Goal: Transaction & Acquisition: Purchase product/service

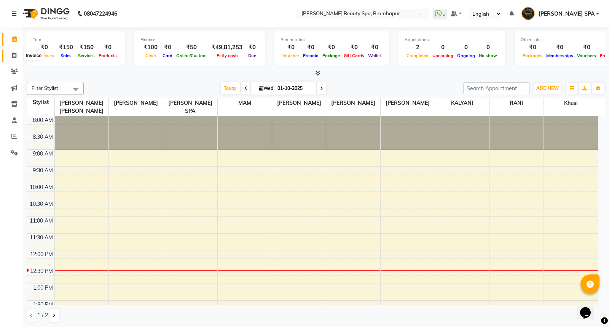
click at [16, 57] on icon at bounding box center [14, 56] width 4 height 6
select select "service"
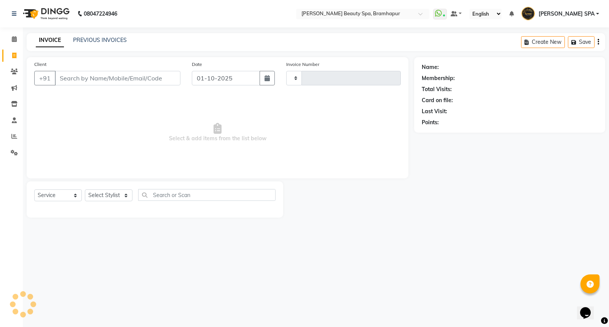
type input "1922"
select select "3622"
click at [78, 39] on link "PREVIOUS INVOICES" at bounding box center [100, 40] width 54 height 7
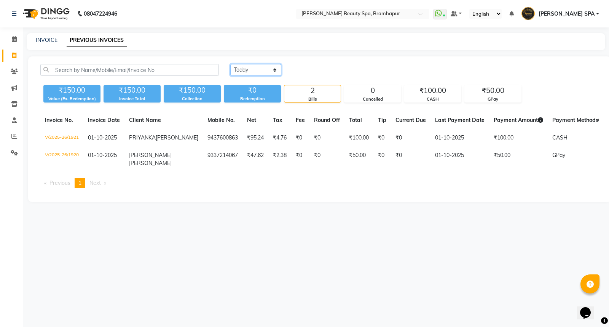
click at [245, 69] on select "[DATE] [DATE] Custom Range" at bounding box center [255, 70] width 51 height 12
select select "yesterday"
click at [230, 64] on select "[DATE] [DATE] Custom Range" at bounding box center [255, 70] width 51 height 12
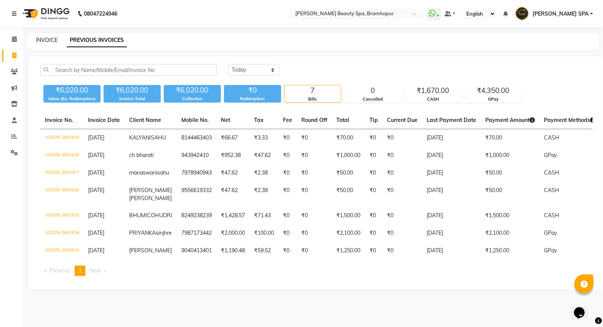
click at [42, 39] on link "INVOICE" at bounding box center [47, 40] width 22 height 7
select select "service"
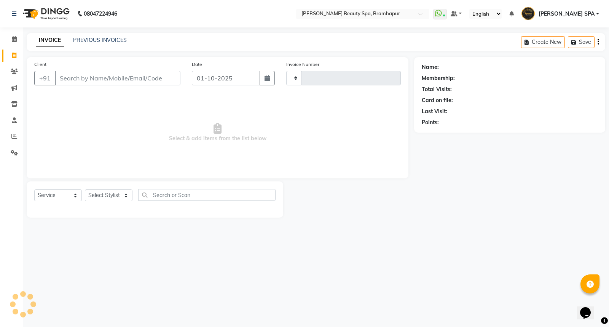
type input "1922"
select select "3622"
click at [108, 39] on link "PREVIOUS INVOICES" at bounding box center [100, 40] width 54 height 7
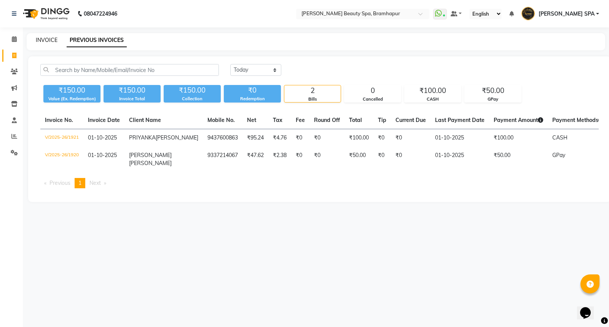
click at [36, 40] on link "INVOICE" at bounding box center [47, 40] width 22 height 7
select select "service"
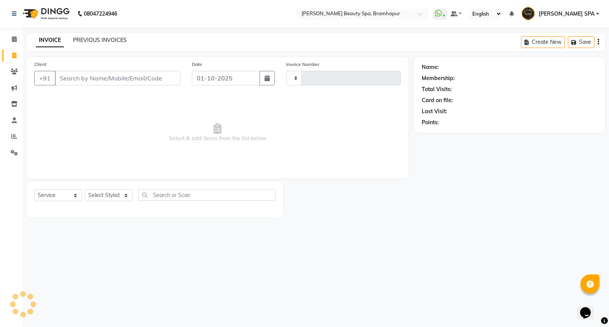
type input "1922"
select select "3622"
click at [131, 70] on div "Client +91" at bounding box center [108, 75] width 158 height 31
click at [124, 78] on input "Client" at bounding box center [118, 78] width 126 height 14
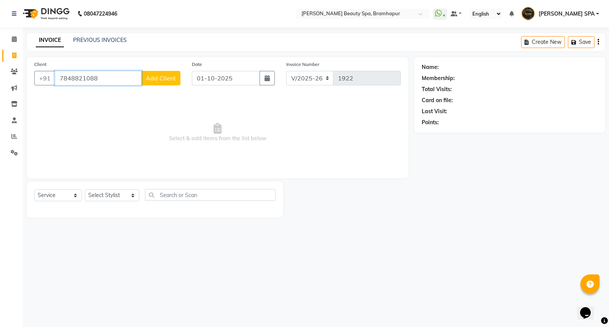
type input "7848821088"
click at [153, 77] on span "Add Client" at bounding box center [161, 78] width 30 height 8
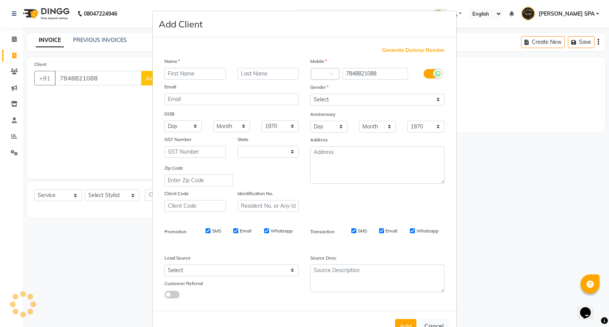
select select "29"
click at [170, 72] on input "text" at bounding box center [196, 74] width 62 height 12
type input "[PERSON_NAME]"
click at [251, 75] on input "text" at bounding box center [269, 74] width 62 height 12
type input "NAYAK"
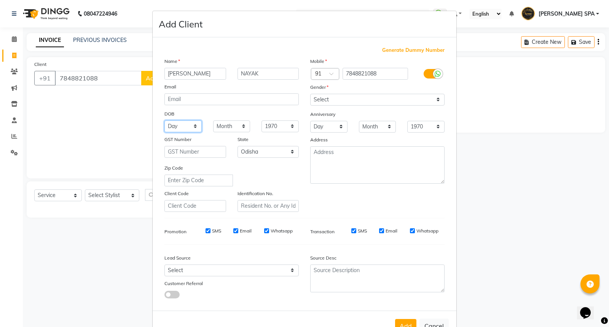
click at [174, 128] on select "Day 01 02 03 04 05 06 07 08 09 10 11 12 13 14 15 16 17 18 19 20 21 22 23 24 25 …" at bounding box center [183, 126] width 37 height 12
select select "21"
click at [165, 120] on select "Day 01 02 03 04 05 06 07 08 09 10 11 12 13 14 15 16 17 18 19 20 21 22 23 24 25 …" at bounding box center [183, 126] width 37 height 12
click at [223, 127] on select "Month January February March April May June July August September October Novem…" at bounding box center [231, 126] width 37 height 12
select select "09"
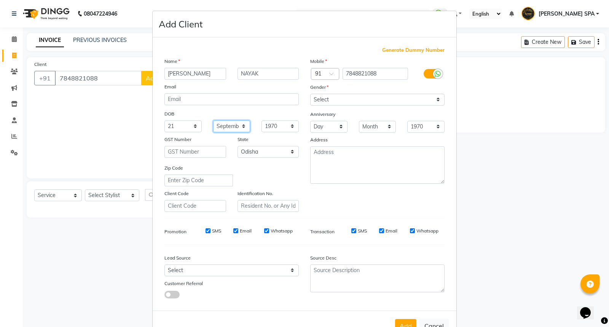
click at [213, 120] on select "Month January February March April May June July August September October Novem…" at bounding box center [231, 126] width 37 height 12
click at [267, 126] on select "1940 1941 1942 1943 1944 1945 1946 1947 1948 1949 1950 1951 1952 1953 1954 1955…" at bounding box center [280, 126] width 37 height 12
select select "2000"
click at [262, 120] on select "1940 1941 1942 1943 1944 1945 1946 1947 1948 1949 1950 1951 1952 1953 1954 1955…" at bounding box center [280, 126] width 37 height 12
click at [187, 126] on select "Day 01 02 03 04 05 06 07 08 09 10 11 12 13 14 15 16 17 18 19 20 21 22 23 24 25 …" at bounding box center [183, 126] width 37 height 12
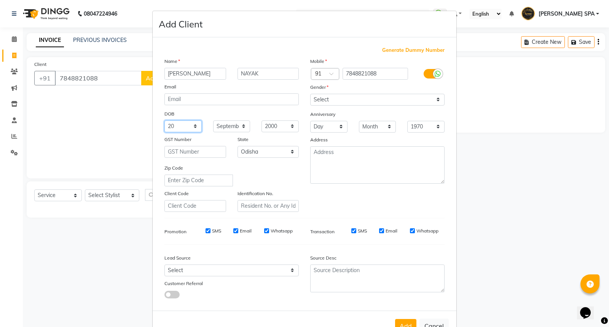
click at [165, 120] on select "Day 01 02 03 04 05 06 07 08 09 10 11 12 13 14 15 16 17 18 19 20 21 22 23 24 25 …" at bounding box center [183, 126] width 37 height 12
click at [184, 123] on select "Day 01 02 03 04 05 06 07 08 09 10 11 12 13 14 15 16 17 18 19 20 21 22 23 24 25 …" at bounding box center [183, 126] width 37 height 12
select select "22"
click at [165, 120] on select "Day 01 02 03 04 05 06 07 08 09 10 11 12 13 14 15 16 17 18 19 20 21 22 23 24 25 …" at bounding box center [183, 126] width 37 height 12
click at [343, 101] on select "Select [DEMOGRAPHIC_DATA] [DEMOGRAPHIC_DATA] Other Prefer Not To Say" at bounding box center [377, 100] width 134 height 12
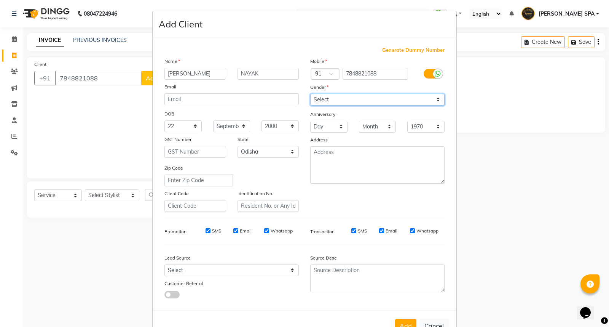
select select "[DEMOGRAPHIC_DATA]"
click at [310, 94] on select "Select [DEMOGRAPHIC_DATA] [DEMOGRAPHIC_DATA] Other Prefer Not To Say" at bounding box center [377, 100] width 134 height 12
drag, startPoint x: 402, startPoint y: 323, endPoint x: 392, endPoint y: 316, distance: 11.7
click at [403, 314] on div "Add Cancel" at bounding box center [305, 325] width 304 height 30
click at [408, 323] on button "Add" at bounding box center [405, 326] width 21 height 14
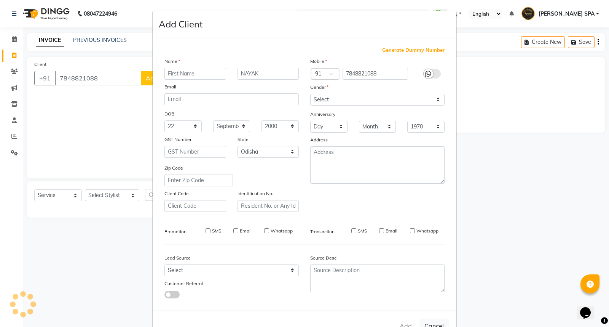
select select
select select "null"
select select
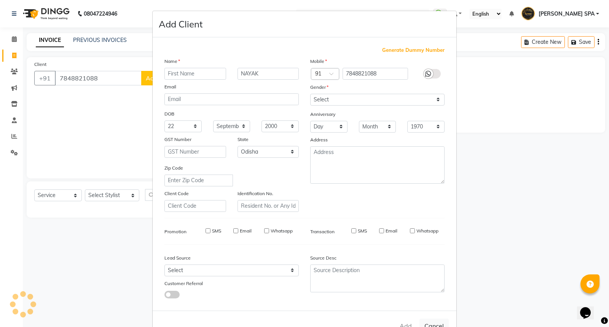
select select
checkbox input "false"
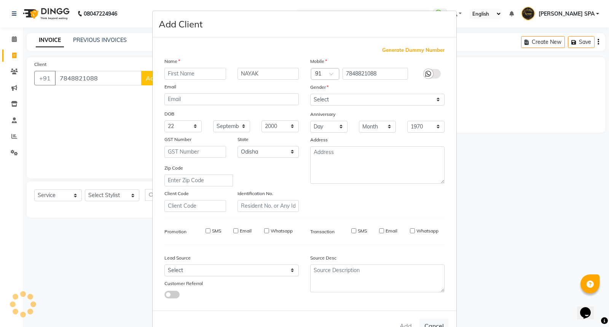
checkbox input "false"
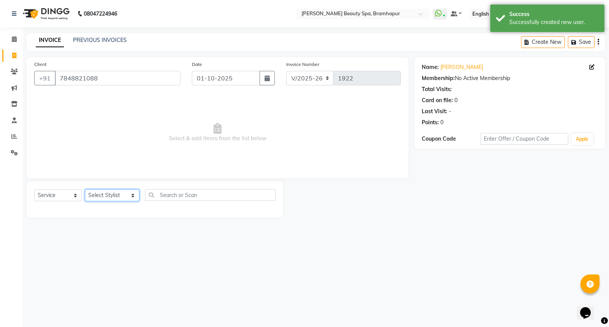
click at [110, 196] on select "Select Stylist [PERSON_NAME] SPA [PERSON_NAME] [PERSON_NAME] [PERSON_NAME] khus…" at bounding box center [112, 195] width 54 height 12
select select "89799"
click at [85, 190] on select "Select Stylist [PERSON_NAME] SPA [PERSON_NAME] [PERSON_NAME] [PERSON_NAME] khus…" at bounding box center [112, 195] width 54 height 12
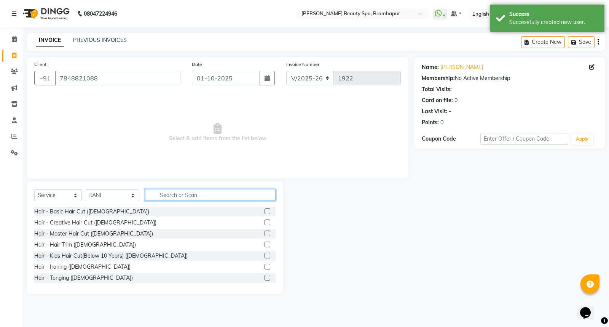
click at [165, 197] on input "text" at bounding box center [210, 195] width 131 height 12
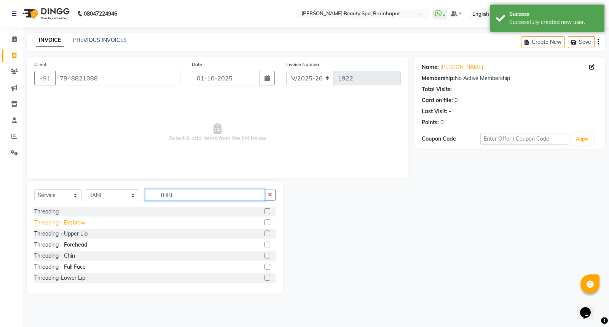
type input "THRE"
click at [69, 220] on div "Threading - Eyebrow" at bounding box center [59, 223] width 51 height 8
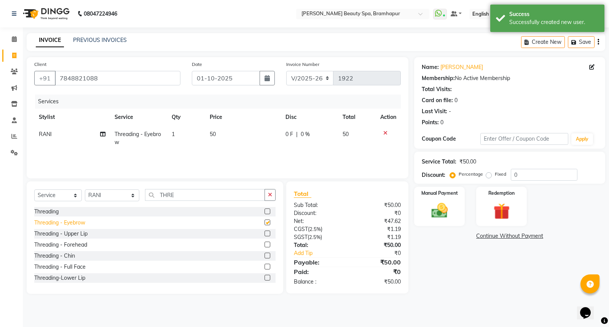
checkbox input "false"
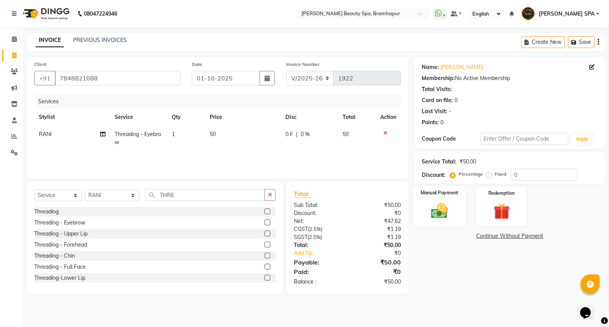
click at [449, 207] on img at bounding box center [439, 210] width 27 height 19
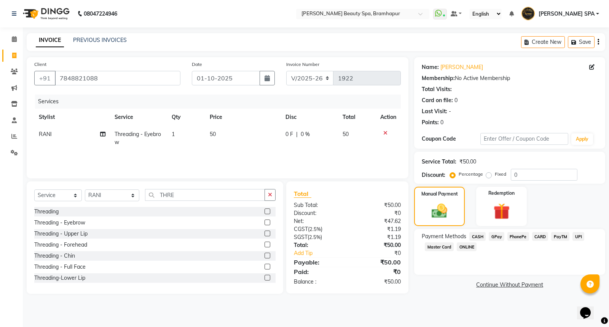
click at [478, 237] on span "CASH" at bounding box center [478, 236] width 16 height 9
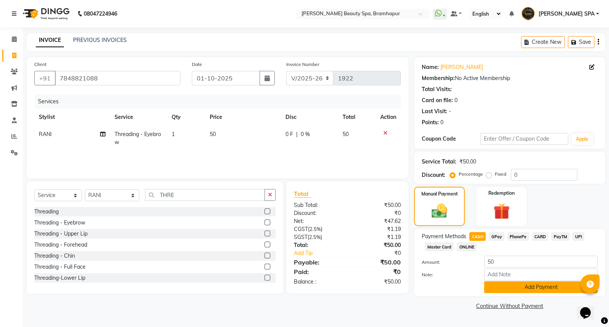
click at [499, 285] on button "Add Payment" at bounding box center [540, 287] width 113 height 12
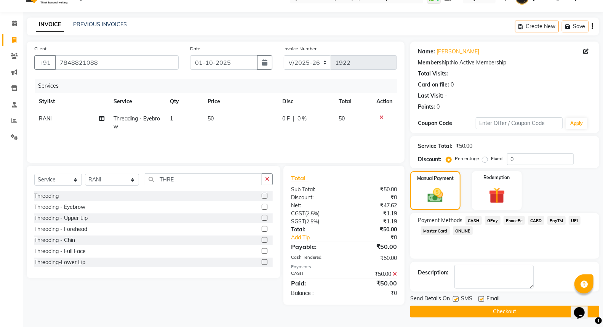
scroll to position [17, 0]
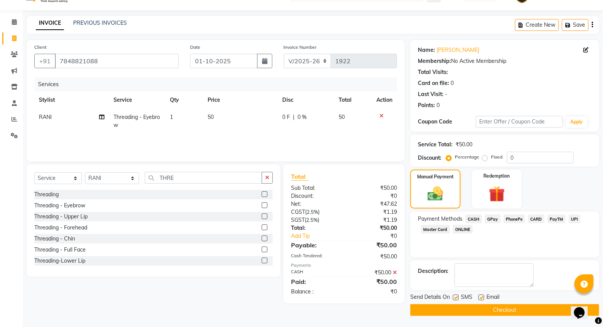
click at [451, 308] on button "Checkout" at bounding box center [504, 310] width 189 height 12
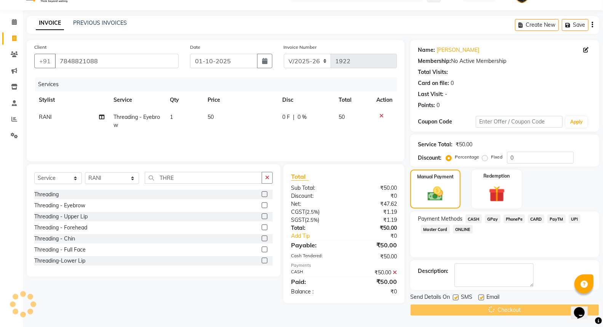
scroll to position [11, 0]
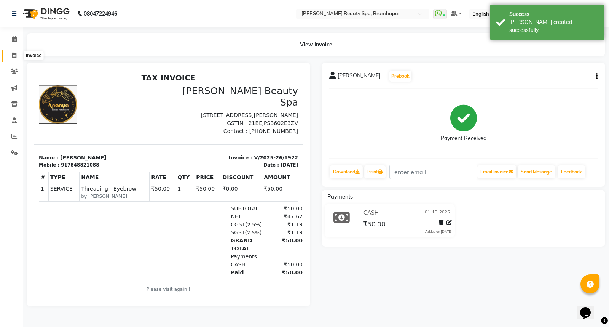
click at [8, 54] on span at bounding box center [14, 55] width 13 height 9
select select "service"
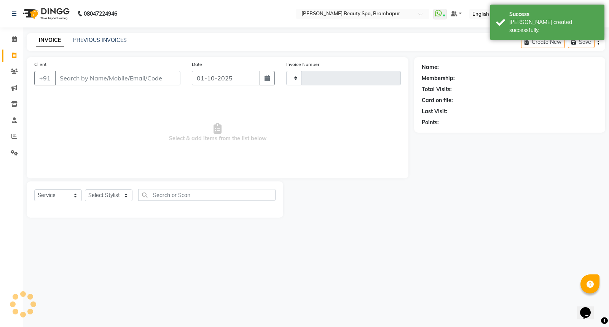
type input "1923"
select select "3622"
click at [81, 40] on link "PREVIOUS INVOICES" at bounding box center [100, 40] width 54 height 7
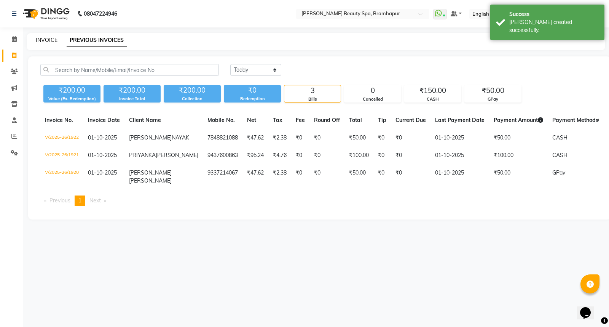
click at [36, 40] on link "INVOICE" at bounding box center [47, 40] width 22 height 7
select select "service"
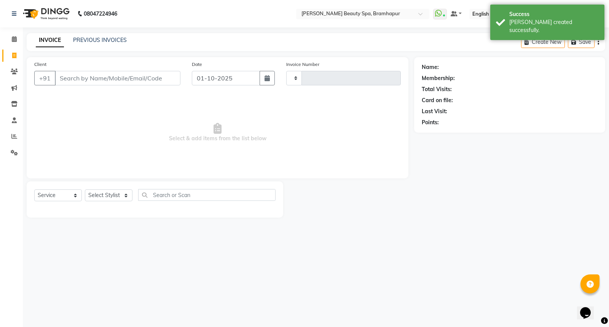
type input "1923"
select select "3622"
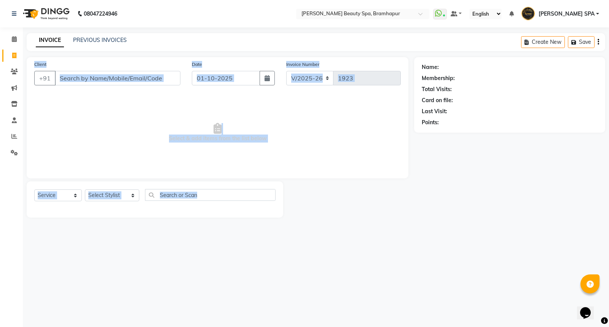
drag, startPoint x: 35, startPoint y: 63, endPoint x: 344, endPoint y: 236, distance: 354.8
click at [344, 236] on div "08047224946 Select Location × Ananya Beauty Spa, Bramhapur WhatsApp Status ✕ St…" at bounding box center [304, 163] width 609 height 327
drag, startPoint x: 35, startPoint y: 62, endPoint x: 296, endPoint y: 228, distance: 309.4
click at [296, 228] on main "INVOICE PREVIOUS INVOICES Create New Save Client +91 Date 01-10-2025 Invoice Nu…" at bounding box center [316, 131] width 587 height 196
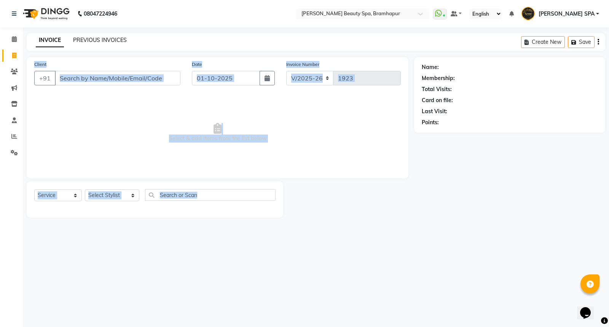
click at [85, 38] on link "PREVIOUS INVOICES" at bounding box center [100, 40] width 54 height 7
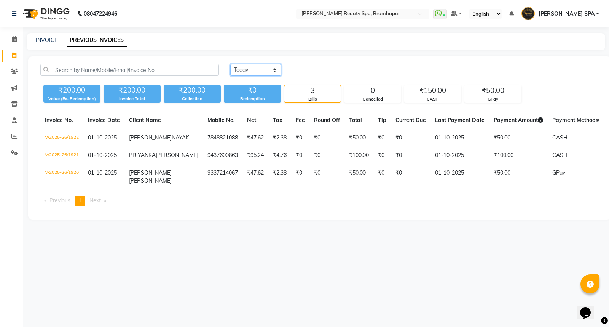
click at [235, 69] on select "Today Yesterday Custom Range" at bounding box center [255, 70] width 51 height 12
click at [230, 64] on select "Today Yesterday Custom Range" at bounding box center [255, 70] width 51 height 12
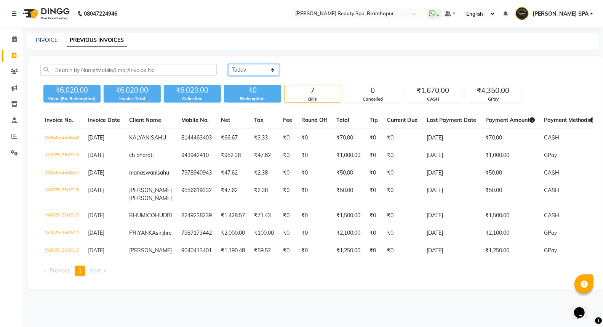
click at [270, 70] on select "Today Yesterday Custom Range" at bounding box center [253, 70] width 51 height 12
select select "range"
click at [228, 64] on select "Today Yesterday Custom Range" at bounding box center [253, 70] width 51 height 12
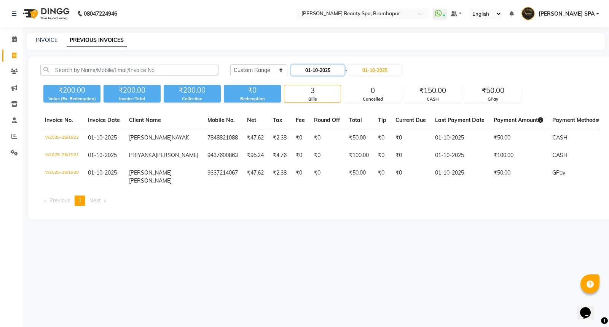
click at [313, 69] on input "01-10-2025" at bounding box center [317, 70] width 53 height 11
select select "10"
select select "2025"
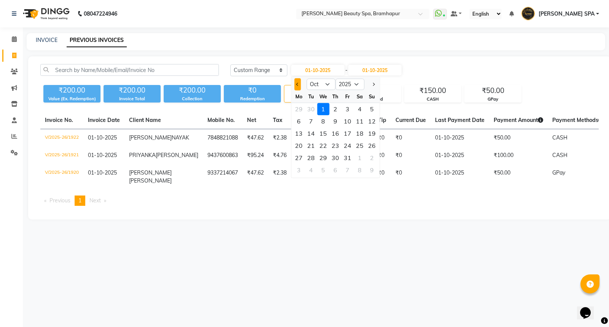
click at [296, 84] on button "Previous month" at bounding box center [297, 84] width 6 height 12
select select "9"
click at [334, 147] on div "25" at bounding box center [335, 145] width 12 height 12
type input "[DATE]"
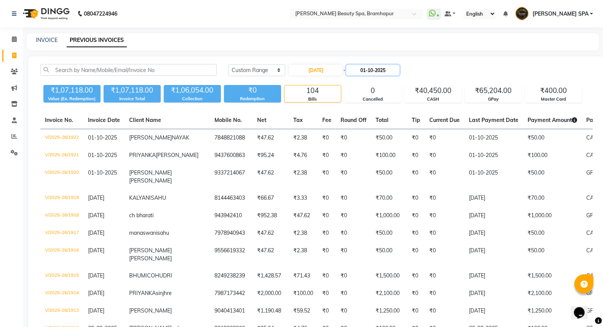
click at [366, 72] on input "01-10-2025" at bounding box center [372, 70] width 53 height 11
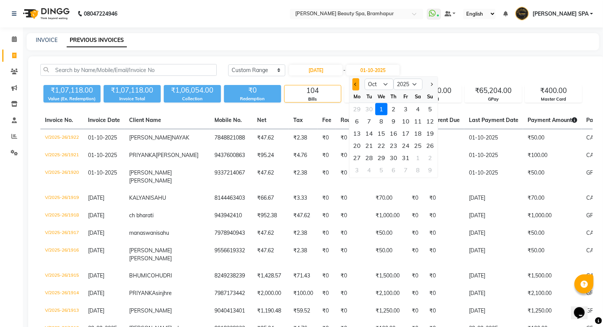
click at [355, 86] on button "Previous month" at bounding box center [356, 84] width 6 height 12
select select "9"
click at [395, 147] on div "25" at bounding box center [394, 145] width 12 height 12
type input "[DATE]"
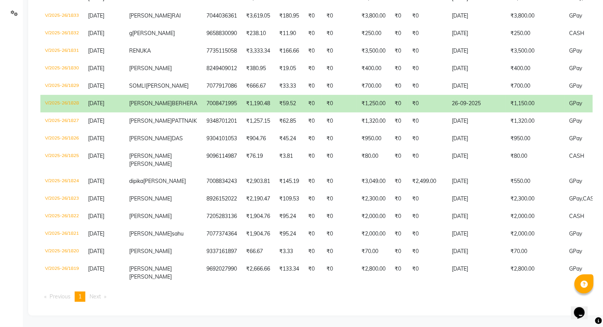
scroll to position [198, 0]
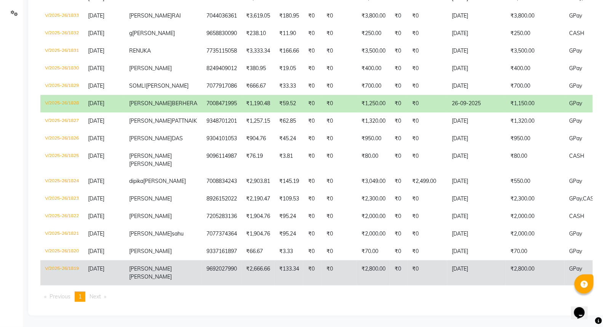
click at [202, 275] on td "9692027990" at bounding box center [222, 272] width 40 height 25
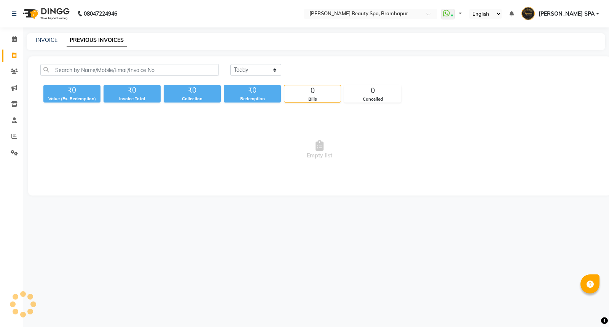
select select "en"
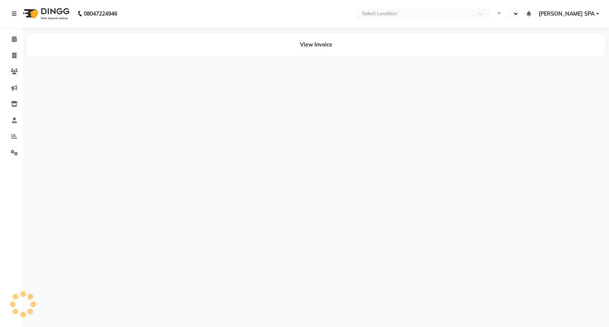
select select "en"
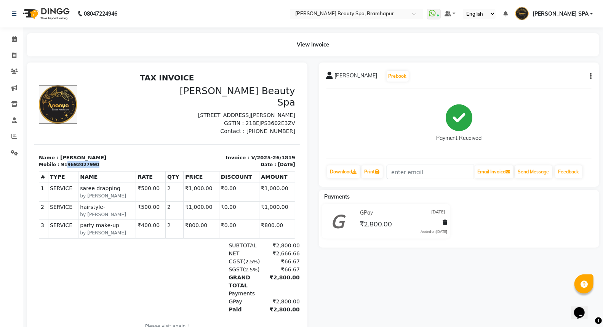
drag, startPoint x: 63, startPoint y: 161, endPoint x: 91, endPoint y: 161, distance: 28.2
click at [91, 161] on div "Mobile : 919692027990" at bounding box center [100, 164] width 124 height 7
copy div "9692027990"
click at [13, 55] on icon at bounding box center [14, 56] width 4 height 6
select select "service"
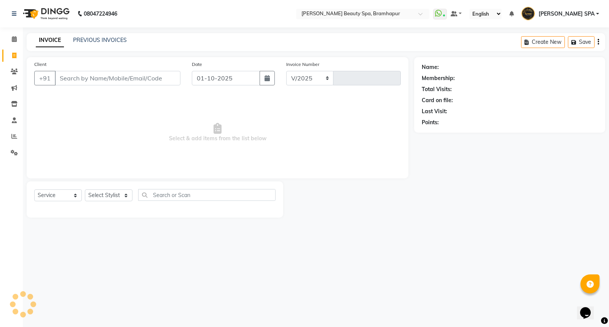
select select "3622"
type input "1923"
click at [83, 82] on input "Client" at bounding box center [118, 78] width 126 height 14
type input "9692027990"
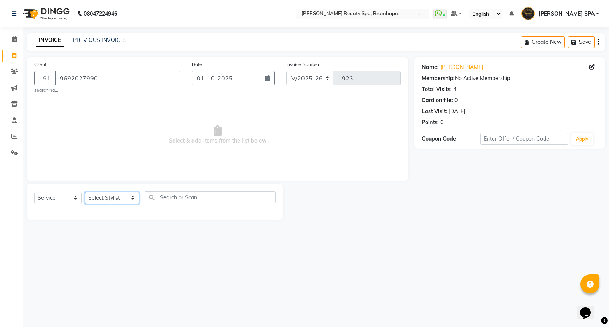
click at [101, 196] on select "Select Stylist [PERSON_NAME] SPA [PERSON_NAME] [PERSON_NAME] [PERSON_NAME] khus…" at bounding box center [112, 198] width 54 height 12
select select "92959"
click at [85, 192] on select "Select Stylist [PERSON_NAME] SPA [PERSON_NAME] [PERSON_NAME] [PERSON_NAME] khus…" at bounding box center [112, 198] width 54 height 12
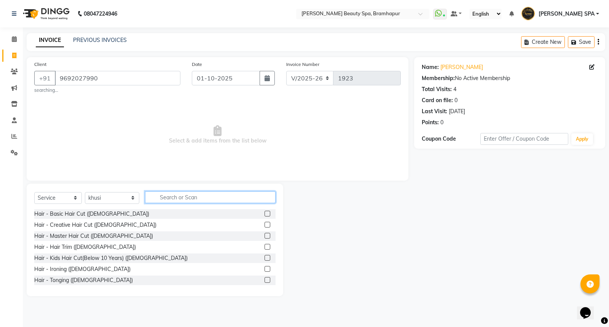
click at [160, 196] on input "text" at bounding box center [210, 197] width 131 height 12
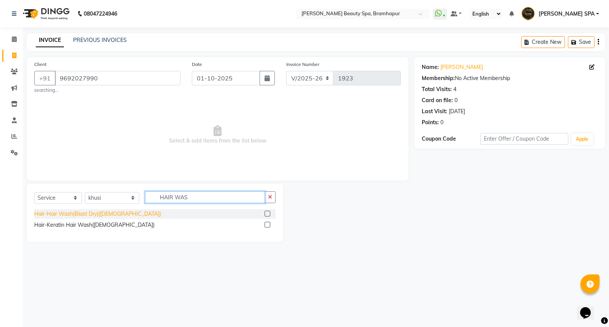
type input "HAIR WAS"
click at [75, 215] on div "Hair-Hair Wash(Blast Dry)([DEMOGRAPHIC_DATA])" at bounding box center [97, 214] width 127 height 8
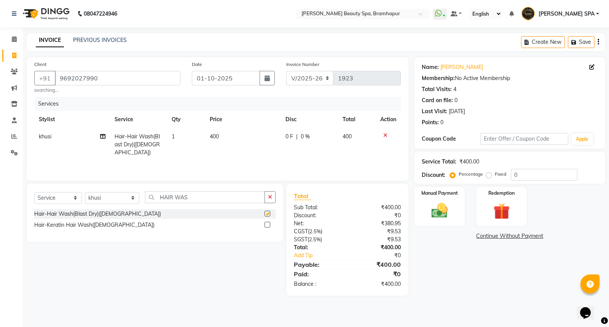
checkbox input "false"
click at [191, 197] on input "HAIR WAS" at bounding box center [205, 197] width 120 height 12
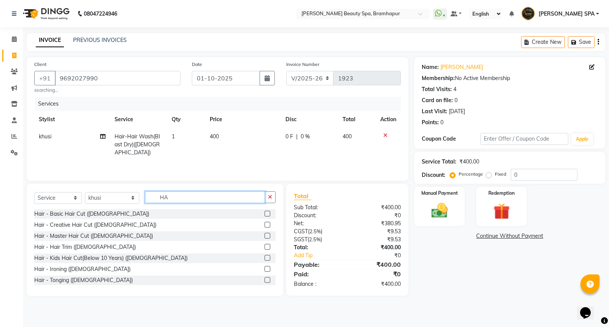
type input "H"
click at [112, 197] on select "Select Stylist [PERSON_NAME] SPA [PERSON_NAME] [PERSON_NAME] [PERSON_NAME] khus…" at bounding box center [112, 198] width 54 height 12
select select "18533"
click at [85, 192] on select "Select Stylist [PERSON_NAME] SPA [PERSON_NAME] [PERSON_NAME] [PERSON_NAME] khus…" at bounding box center [112, 198] width 54 height 12
click at [152, 198] on input "text" at bounding box center [210, 197] width 131 height 12
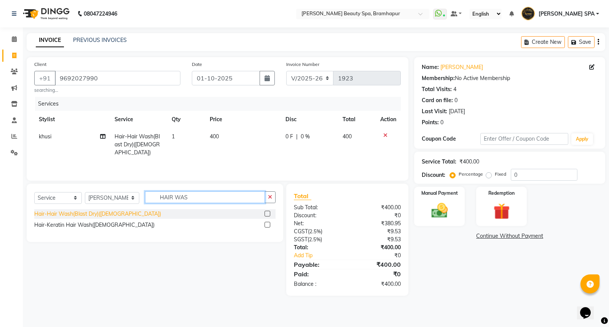
type input "HAIR WAS"
click at [58, 216] on div "Hair-Hair Wash(Blast Dry)([DEMOGRAPHIC_DATA])" at bounding box center [97, 214] width 127 height 8
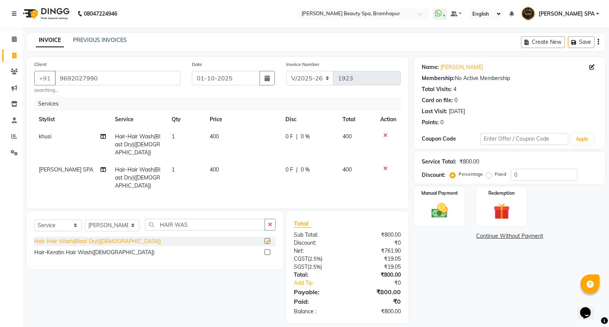
checkbox input "false"
click at [227, 131] on td "400" at bounding box center [243, 144] width 76 height 33
select select "92959"
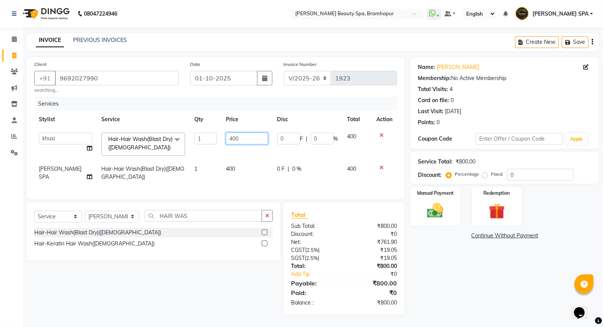
click at [246, 132] on td "400" at bounding box center [246, 144] width 51 height 32
type input "4"
type input "300"
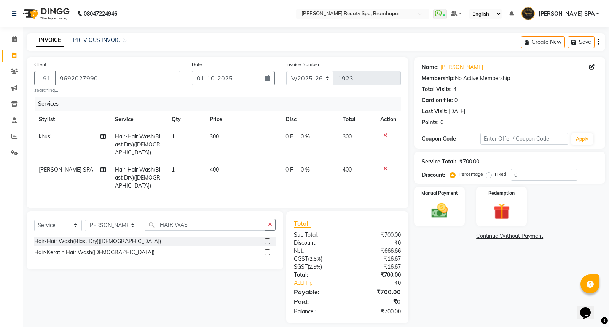
click at [234, 168] on td "400" at bounding box center [243, 177] width 76 height 33
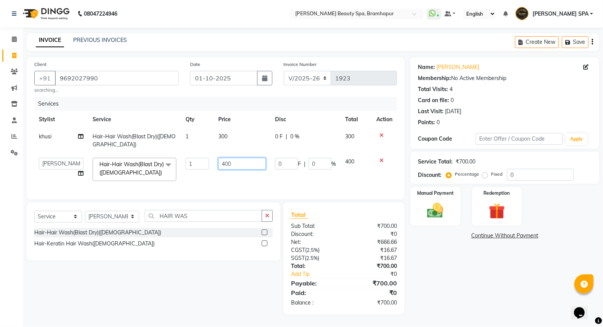
click at [249, 163] on input "400" at bounding box center [242, 164] width 48 height 12
type input "4"
type input "300"
click at [427, 277] on div "Name: Selina Samal Membership: No Active Membership Total Visits: 4 Card on fil…" at bounding box center [507, 185] width 195 height 257
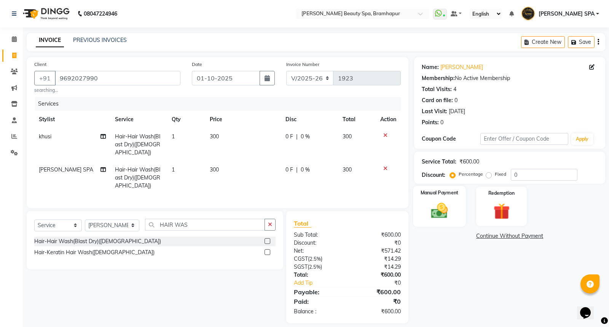
drag, startPoint x: 436, startPoint y: 208, endPoint x: 447, endPoint y: 219, distance: 15.4
click at [436, 209] on img at bounding box center [439, 210] width 27 height 19
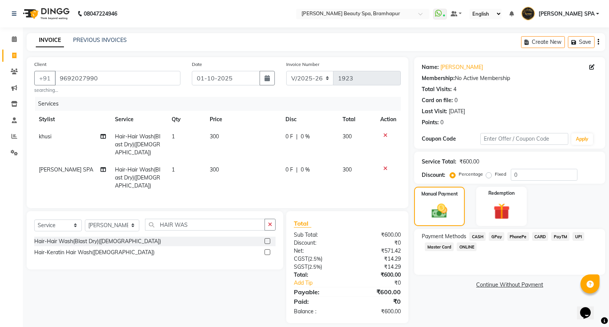
click at [496, 234] on span "GPay" at bounding box center [497, 236] width 16 height 9
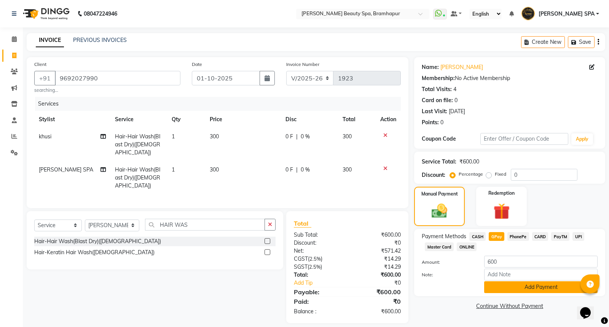
click at [511, 288] on button "Add Payment" at bounding box center [540, 287] width 113 height 12
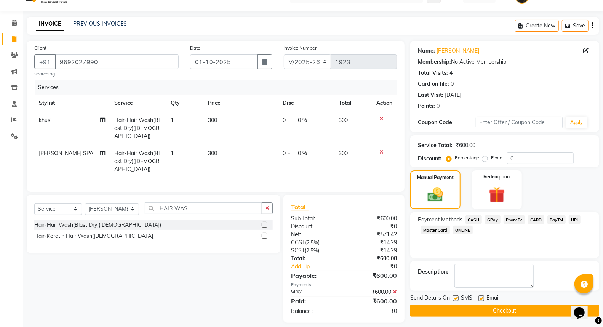
scroll to position [17, 0]
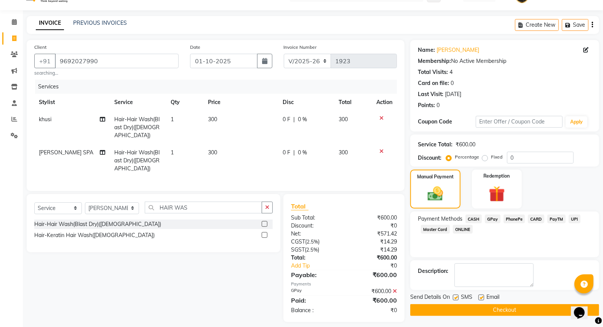
click at [478, 310] on button "Checkout" at bounding box center [504, 310] width 189 height 12
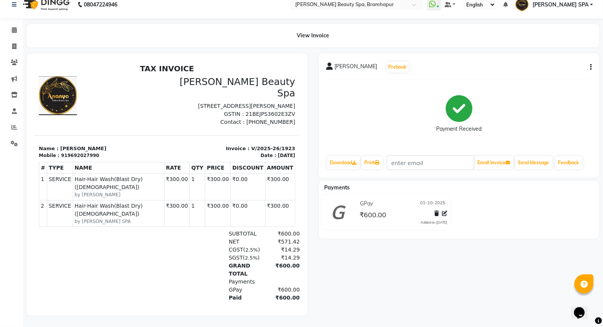
scroll to position [14, 0]
click at [16, 46] on link "Invoice" at bounding box center [11, 46] width 18 height 13
select select "service"
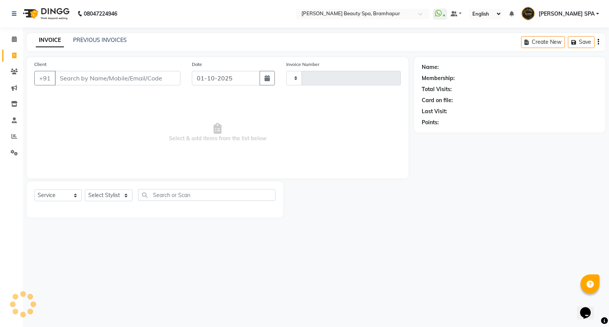
type input "1924"
select select "3622"
click at [8, 142] on link "Reports" at bounding box center [11, 136] width 18 height 13
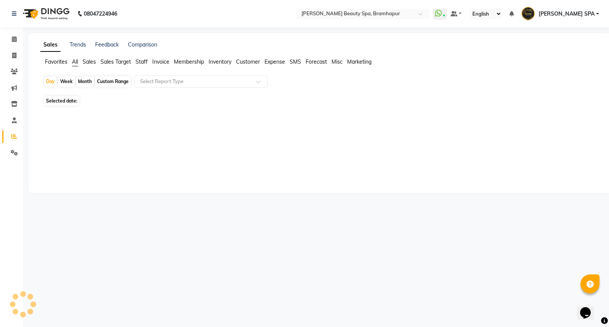
click at [142, 60] on span "Staff" at bounding box center [142, 61] width 12 height 7
click at [158, 81] on input "text" at bounding box center [194, 82] width 110 height 8
click at [153, 86] on div "Select Report Type" at bounding box center [200, 81] width 133 height 12
click at [140, 64] on span "Staff" at bounding box center [142, 61] width 12 height 7
click at [154, 76] on div "Select Report Type" at bounding box center [200, 81] width 133 height 12
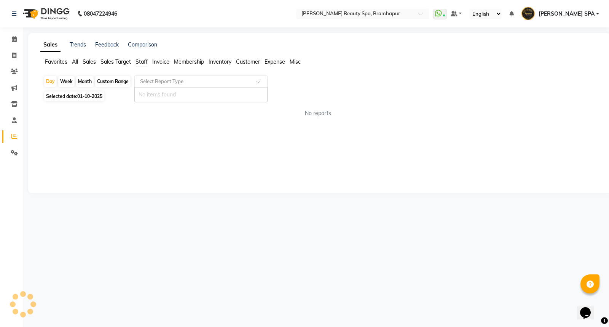
click at [154, 76] on div "Select Report Type" at bounding box center [200, 81] width 133 height 12
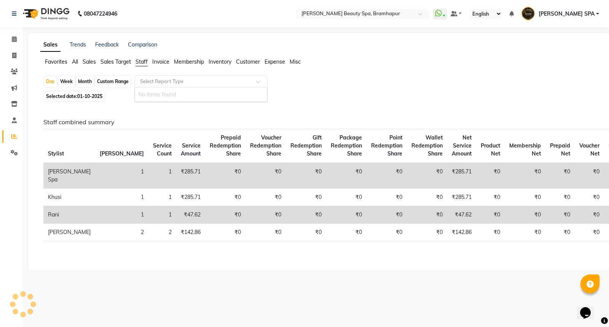
click at [148, 81] on input "text" at bounding box center [194, 82] width 110 height 8
click at [148, 80] on input "text" at bounding box center [194, 82] width 110 height 8
click at [81, 78] on div "Month" at bounding box center [85, 81] width 18 height 11
select select "10"
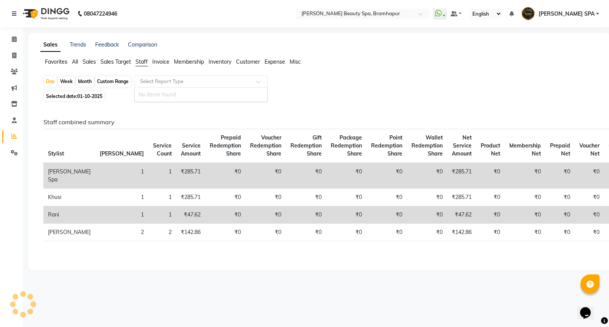
select select "2025"
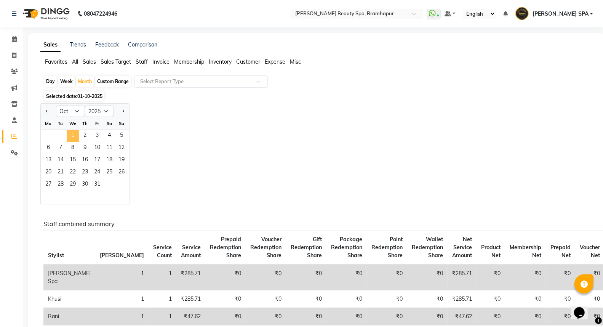
click at [75, 132] on span "1" at bounding box center [73, 136] width 12 height 12
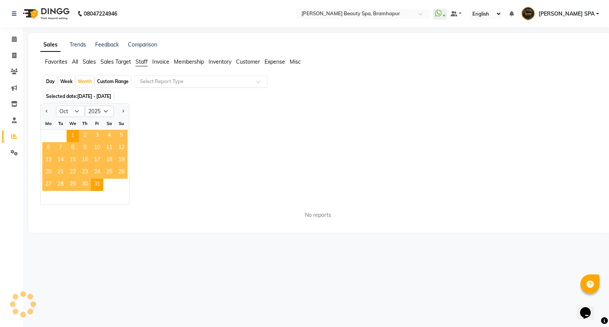
click at [140, 79] on input "text" at bounding box center [194, 82] width 110 height 8
click at [152, 94] on div "No items found" at bounding box center [201, 95] width 133 height 14
click at [67, 131] on span "1" at bounding box center [73, 136] width 12 height 12
click at [51, 82] on div "Day" at bounding box center [50, 81] width 13 height 11
select select "10"
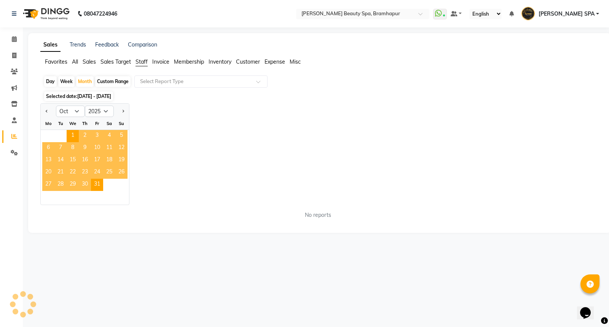
select select "2025"
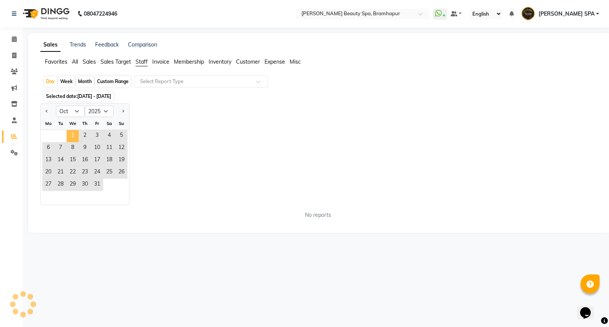
click at [71, 133] on span "1" at bounding box center [73, 136] width 12 height 12
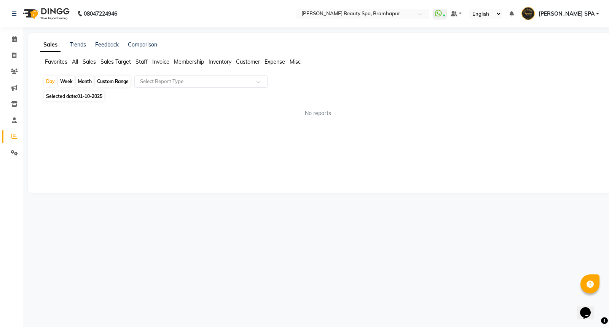
click at [261, 245] on div "08047224946 Select Location × Ananya Beauty Spa, Bramhapur WhatsApp Status ✕ St…" at bounding box center [304, 163] width 609 height 327
click at [8, 54] on span at bounding box center [14, 55] width 13 height 9
select select "service"
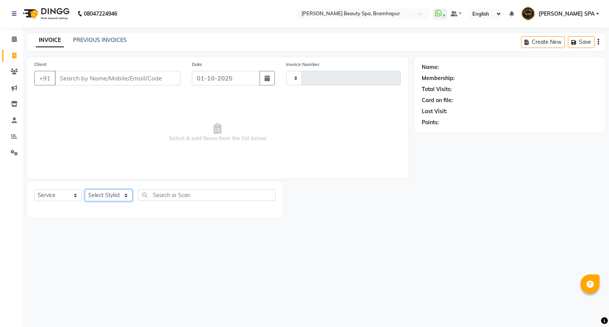
click at [104, 196] on select "Select Stylist" at bounding box center [109, 195] width 48 height 12
click at [101, 193] on select "Select Stylist" at bounding box center [109, 195] width 48 height 12
select select "3622"
select select "service"
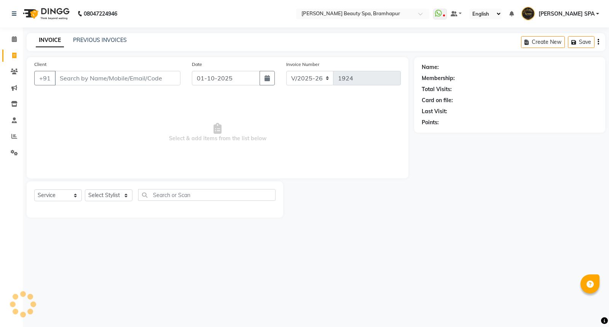
click at [109, 194] on select "Select Stylist" at bounding box center [109, 195] width 48 height 12
drag, startPoint x: 0, startPoint y: 0, endPoint x: 109, endPoint y: 194, distance: 222.7
click at [109, 194] on select "Select Stylist" at bounding box center [109, 195] width 48 height 12
click at [109, 194] on select "Select Stylist [PERSON_NAME] SPA [PERSON_NAME] [PERSON_NAME] [PERSON_NAME] khus…" at bounding box center [112, 195] width 54 height 12
select select "59346"
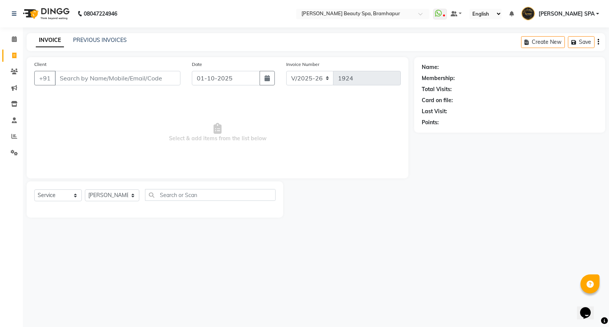
click at [85, 190] on select "Select Stylist [PERSON_NAME] SPA [PERSON_NAME] [PERSON_NAME] [PERSON_NAME] khus…" at bounding box center [112, 195] width 54 height 12
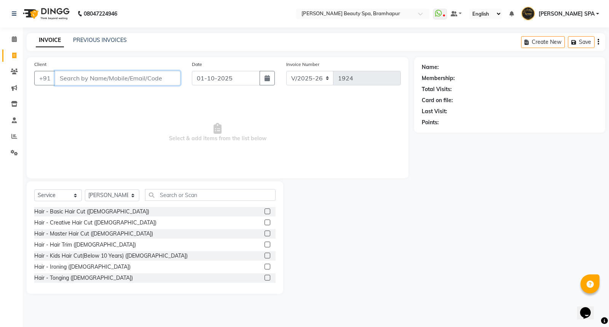
click at [117, 73] on input "Client" at bounding box center [118, 78] width 126 height 14
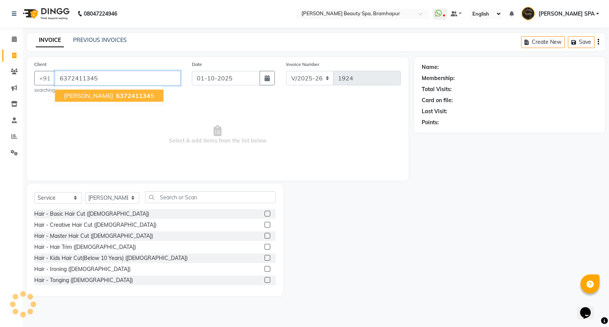
type input "6372411345"
click at [86, 98] on span "RUPALI SAHU" at bounding box center [88, 96] width 49 height 8
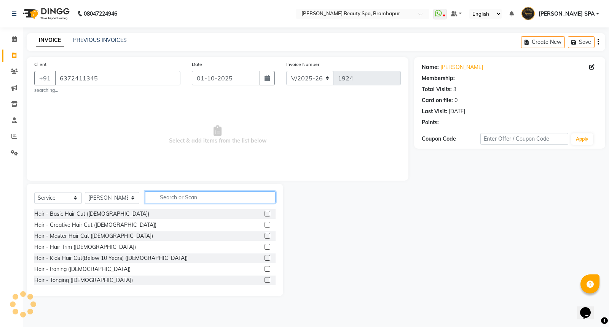
click at [157, 197] on input "text" at bounding box center [210, 197] width 131 height 12
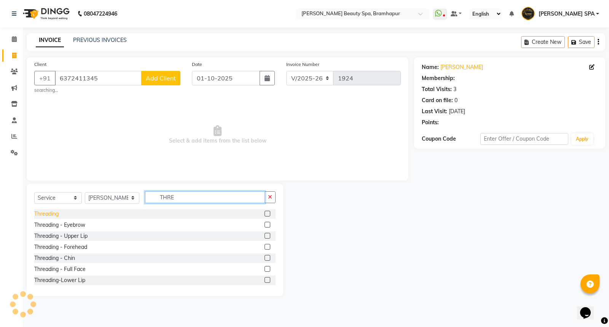
type input "THRE"
click at [40, 213] on div "Threading" at bounding box center [46, 214] width 24 height 8
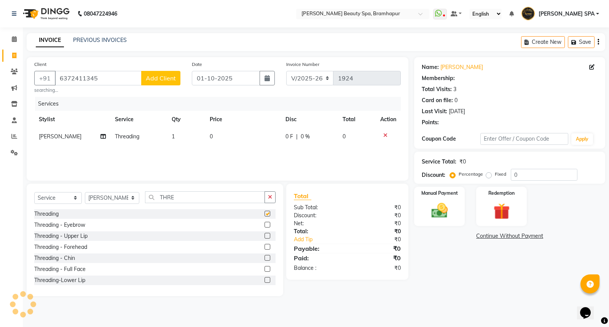
checkbox input "false"
click at [229, 129] on td "0" at bounding box center [243, 136] width 76 height 17
select select "59346"
click at [256, 135] on input "0" at bounding box center [245, 139] width 49 height 12
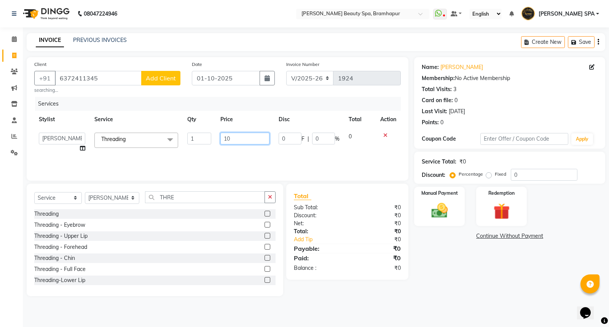
type input "100"
click at [463, 281] on div "Name: Rupali Sahu Membership: No Active Membership Total Visits: 3 Card on file…" at bounding box center [512, 176] width 197 height 239
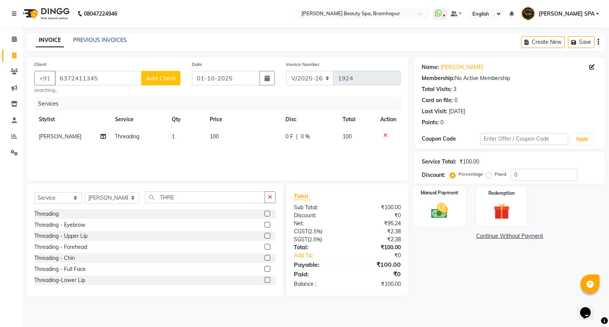
click at [433, 215] on img at bounding box center [439, 210] width 27 height 19
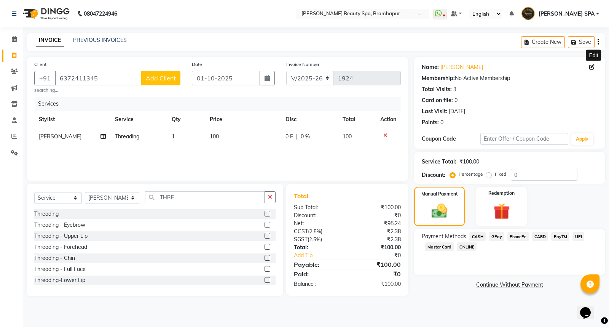
click at [594, 66] on icon at bounding box center [592, 66] width 5 height 5
select select "29"
select select "[DEMOGRAPHIC_DATA]"
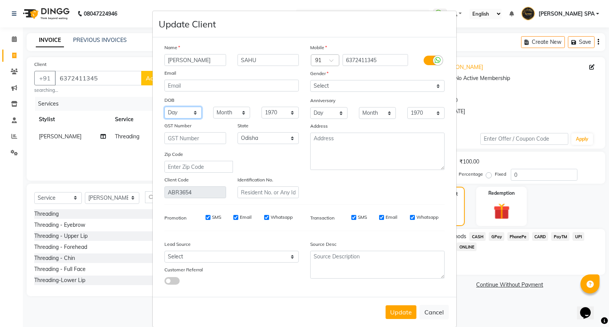
click at [173, 115] on select "Day 01 02 03 04 05 06 07 08 09 10 11 12 13 14 15 16 17 18 19 20 21 22 23 24 25 …" at bounding box center [183, 113] width 37 height 12
select select "14"
click at [165, 107] on select "Day 01 02 03 04 05 06 07 08 09 10 11 12 13 14 15 16 17 18 19 20 21 22 23 24 25 …" at bounding box center [183, 113] width 37 height 12
click at [237, 114] on select "Month January February March April May June July August September October Novem…" at bounding box center [231, 113] width 37 height 12
select select "04"
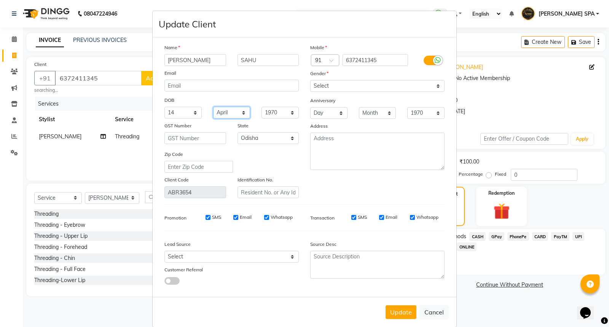
click at [213, 107] on select "Month January February March April May June July August September October Novem…" at bounding box center [231, 113] width 37 height 12
click at [267, 111] on select "1940 1941 1942 1943 1944 1945 1946 1947 1948 1949 1950 1951 1952 1953 1954 1955…" at bounding box center [280, 113] width 37 height 12
select select "2000"
click at [262, 107] on select "1940 1941 1942 1943 1944 1945 1946 1947 1948 1949 1950 1951 1952 1953 1954 1955…" at bounding box center [280, 113] width 37 height 12
click at [390, 312] on button "Update" at bounding box center [401, 312] width 31 height 14
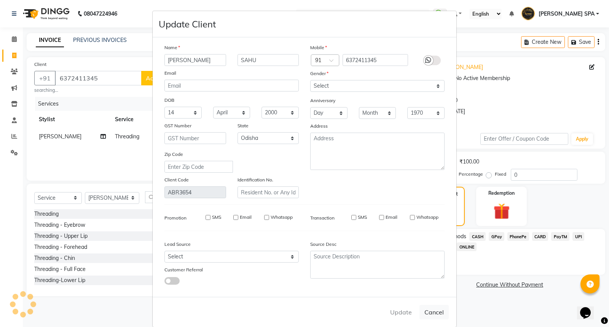
select select
select select "null"
select select
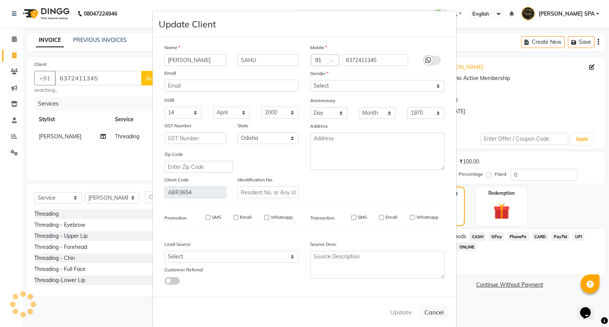
select select
checkbox input "false"
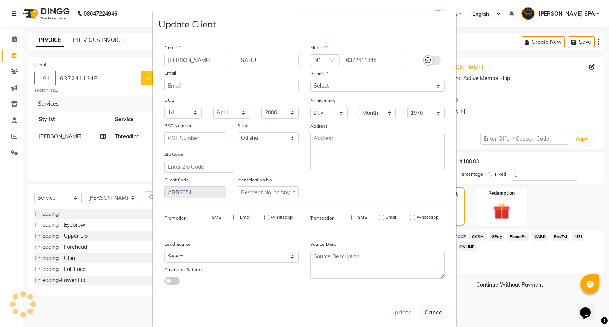
checkbox input "false"
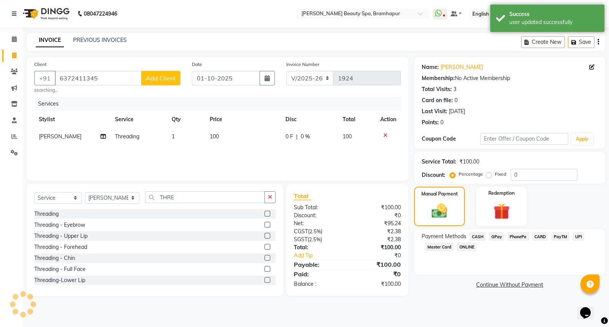
click at [476, 234] on span "CASH" at bounding box center [478, 236] width 16 height 9
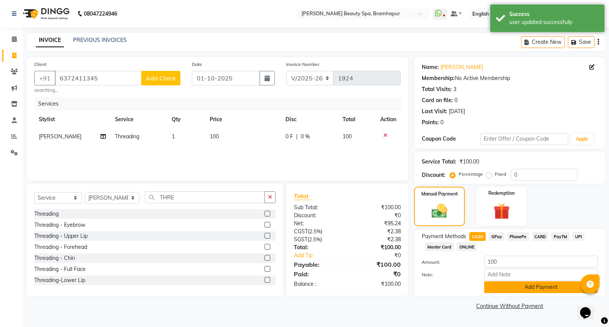
click at [513, 288] on button "Add Payment" at bounding box center [540, 287] width 113 height 12
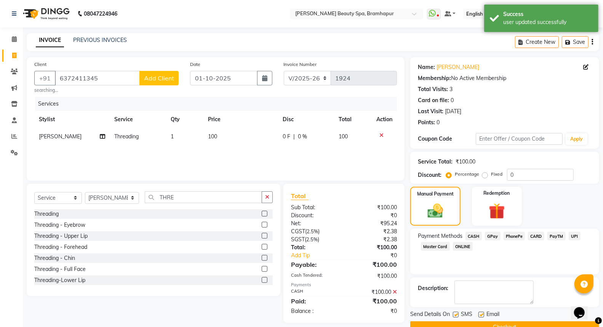
click at [507, 325] on button "Checkout" at bounding box center [504, 327] width 189 height 12
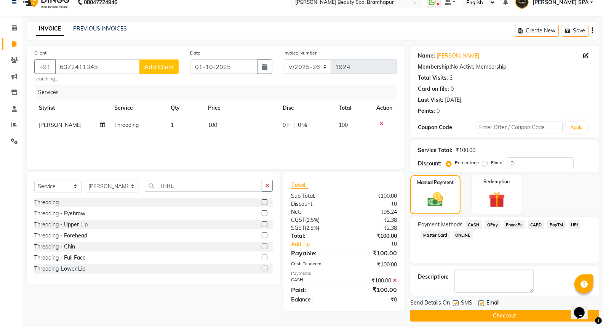
scroll to position [17, 0]
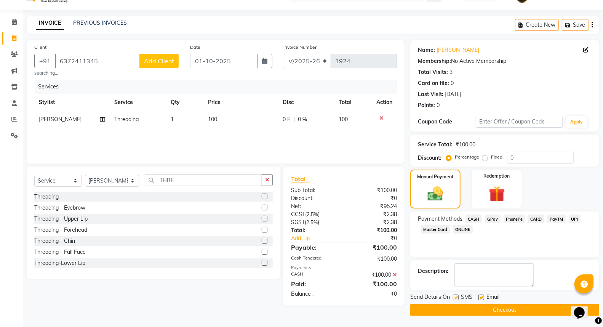
click at [452, 306] on button "Checkout" at bounding box center [504, 310] width 189 height 12
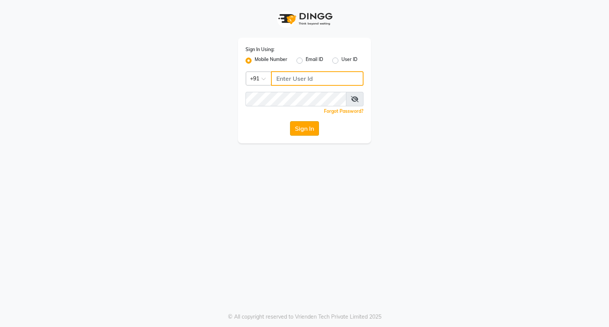
type input "8280086186"
click at [307, 125] on button "Sign In" at bounding box center [304, 128] width 29 height 14
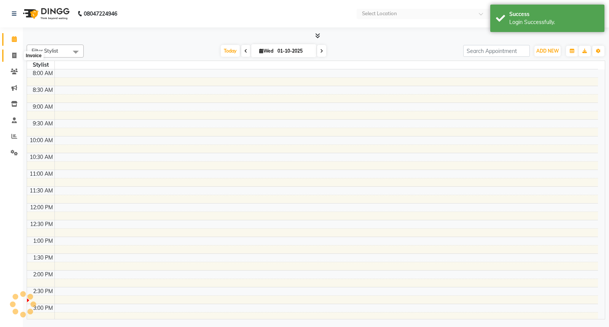
click at [12, 53] on icon at bounding box center [14, 56] width 4 height 6
select select "service"
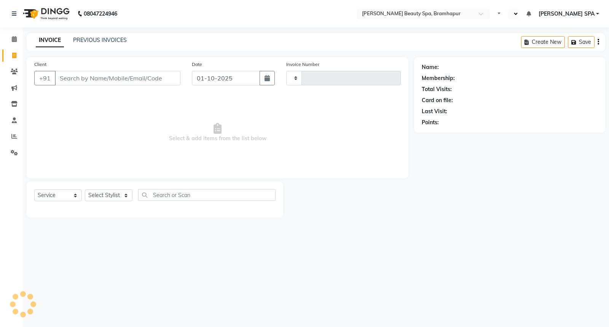
select select "en"
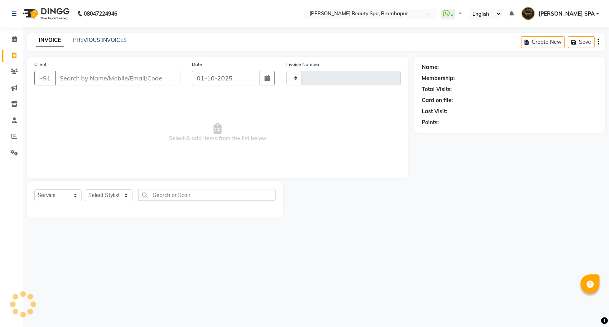
type input "1925"
select select "3622"
click at [113, 193] on select "Select Stylist [PERSON_NAME] SPA [PERSON_NAME] [PERSON_NAME] [PERSON_NAME] khus…" at bounding box center [112, 195] width 54 height 12
select select "59346"
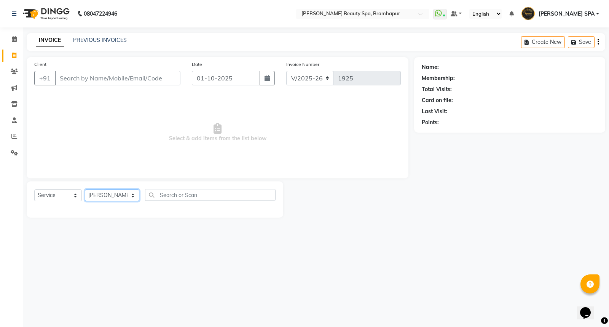
click at [85, 190] on select "Select Stylist [PERSON_NAME] SPA [PERSON_NAME] [PERSON_NAME] [PERSON_NAME] khus…" at bounding box center [112, 195] width 54 height 12
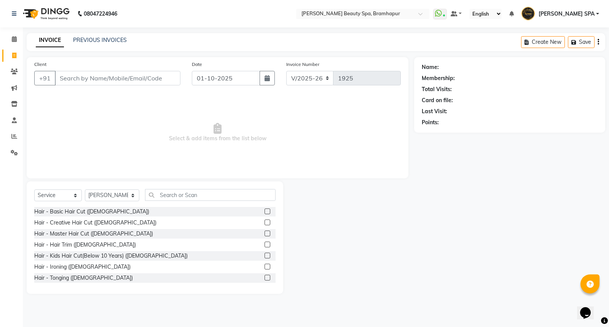
click at [101, 113] on span "Select & add items from the list below" at bounding box center [217, 132] width 367 height 76
click at [194, 193] on input "text" at bounding box center [210, 195] width 131 height 12
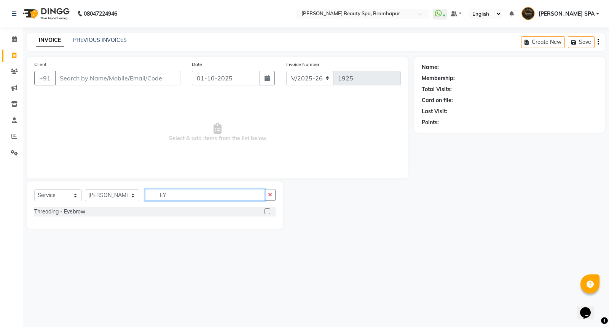
type input "EY"
click at [267, 210] on label at bounding box center [268, 211] width 6 height 6
click at [267, 210] on input "checkbox" at bounding box center [267, 211] width 5 height 5
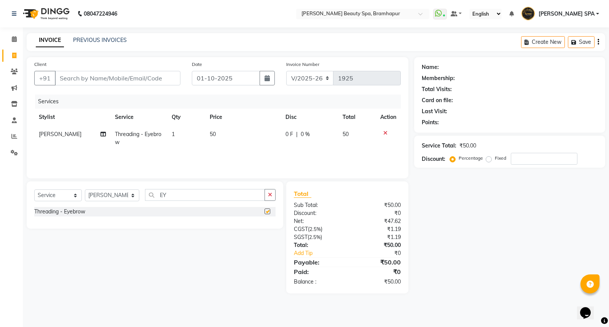
checkbox input "false"
click at [155, 81] on input "Client" at bounding box center [118, 78] width 126 height 14
type input "D"
type input "0"
type input "D"
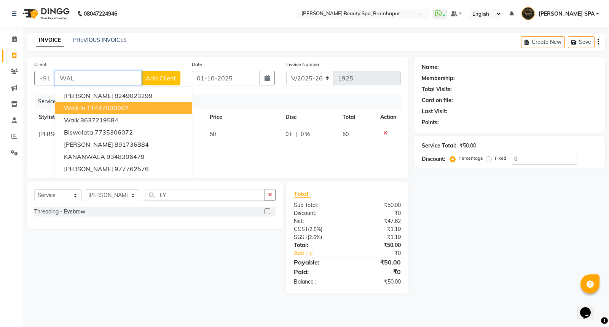
click at [147, 109] on button "walk in 11447000002" at bounding box center [123, 108] width 137 height 12
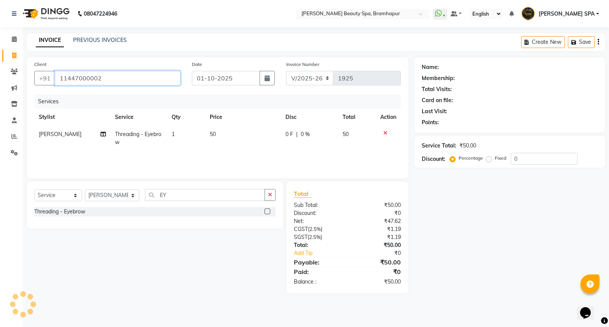
type input "11447000002"
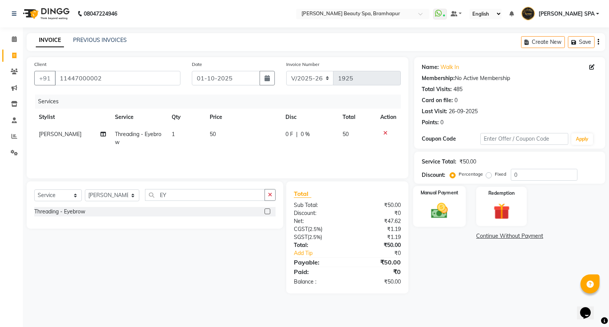
click at [443, 210] on img at bounding box center [439, 210] width 27 height 19
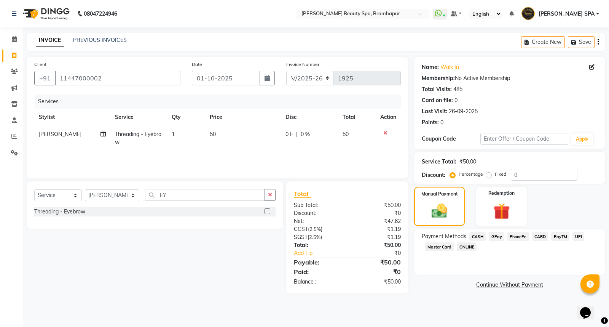
click at [493, 230] on div "Payment Methods CASH GPay PhonePe CARD PayTM UPI Master Card ONLINE" at bounding box center [509, 252] width 191 height 46
click at [493, 235] on span "GPay" at bounding box center [497, 236] width 16 height 9
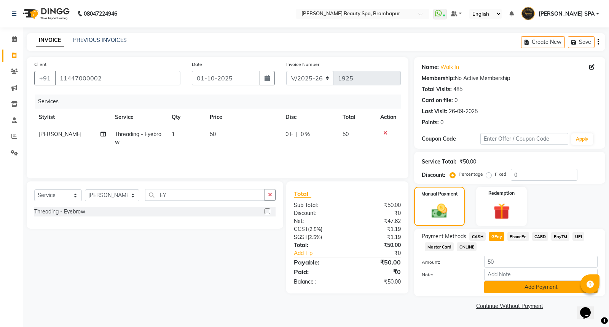
click at [500, 286] on button "Add Payment" at bounding box center [540, 287] width 113 height 12
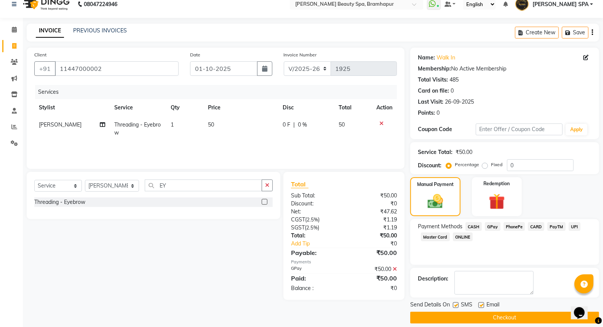
scroll to position [17, 0]
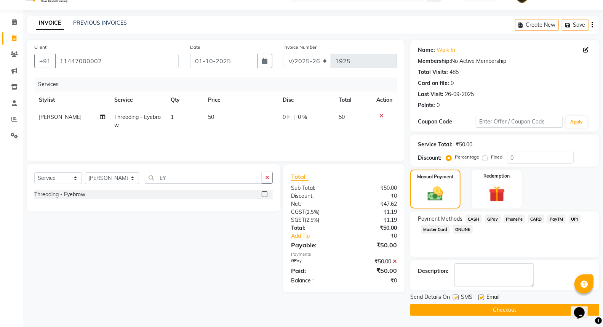
click at [507, 309] on button "Checkout" at bounding box center [504, 310] width 189 height 12
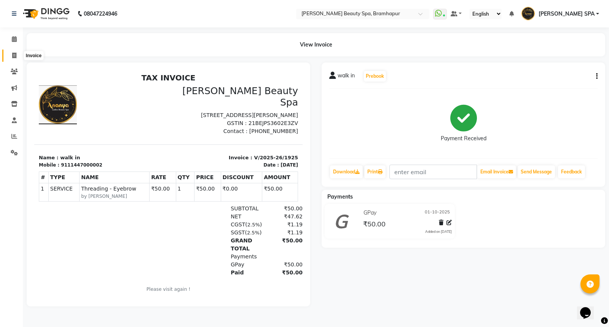
click at [13, 54] on icon at bounding box center [14, 56] width 4 height 6
select select "service"
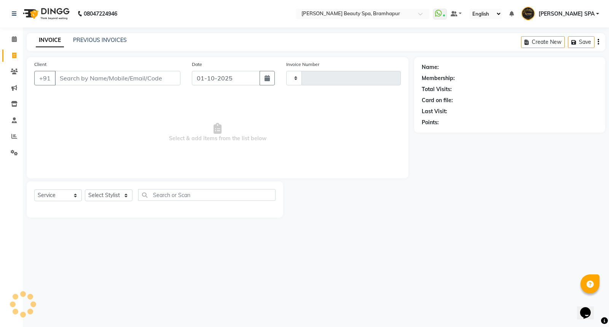
type input "1926"
select select "3622"
click at [126, 79] on input "Client" at bounding box center [118, 78] width 126 height 14
click at [156, 78] on input "Client" at bounding box center [118, 78] width 126 height 14
type input "99382790803"
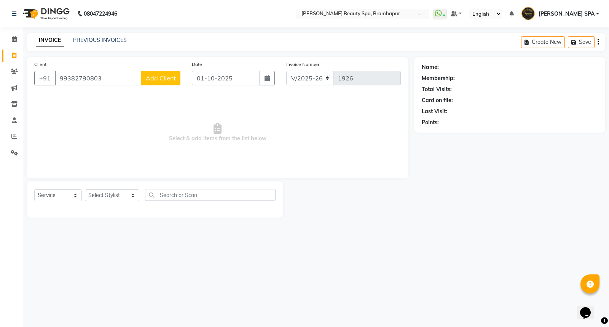
click at [159, 77] on span "Add Client" at bounding box center [161, 78] width 30 height 8
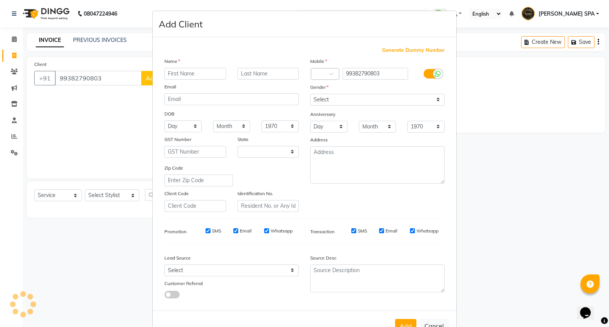
select select "29"
click at [196, 74] on input "text" at bounding box center [196, 74] width 62 height 12
type input "TANJUA"
click at [246, 73] on input "text" at bounding box center [269, 74] width 62 height 12
type input "SAHU"
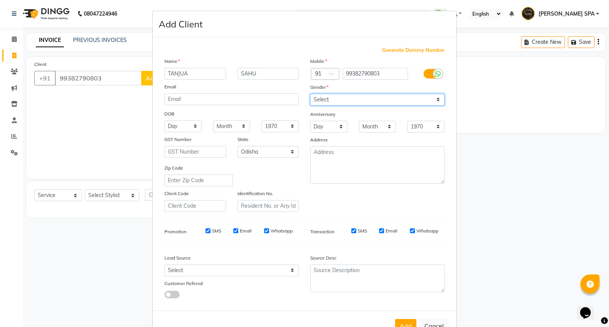
click at [369, 101] on select "Select [DEMOGRAPHIC_DATA] [DEMOGRAPHIC_DATA] Other Prefer Not To Say" at bounding box center [377, 100] width 134 height 12
select select "[DEMOGRAPHIC_DATA]"
click at [310, 94] on select "Select [DEMOGRAPHIC_DATA] [DEMOGRAPHIC_DATA] Other Prefer Not To Say" at bounding box center [377, 100] width 134 height 12
click at [180, 126] on select "Day 01 02 03 04 05 06 07 08 09 10 11 12 13 14 15 16 17 18 19 20 21 22 23 24 25 …" at bounding box center [183, 126] width 37 height 12
select select "08"
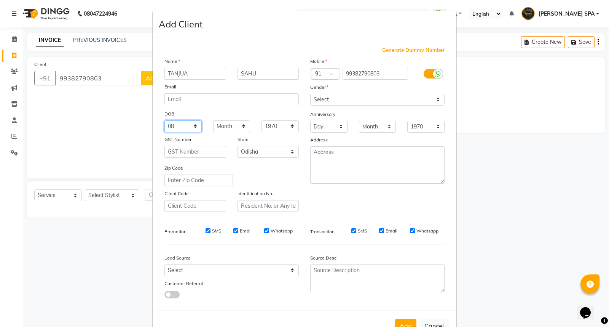
click at [165, 120] on select "Day 01 02 03 04 05 06 07 08 09 10 11 12 13 14 15 16 17 18 19 20 21 22 23 24 25 …" at bounding box center [183, 126] width 37 height 12
click at [217, 127] on select "Month January February March April May June July August September October Novem…" at bounding box center [231, 126] width 37 height 12
select select "04"
click at [213, 120] on select "Month January February March April May June July August September October Novem…" at bounding box center [231, 126] width 37 height 12
click at [275, 129] on select "1940 1941 1942 1943 1944 1945 1946 1947 1948 1949 1950 1951 1952 1953 1954 1955…" at bounding box center [280, 126] width 37 height 12
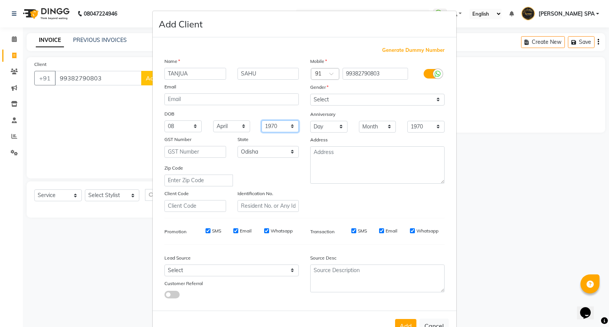
select select "2005"
click at [262, 120] on select "1940 1941 1942 1943 1944 1945 1946 1947 1948 1949 1950 1951 1952 1953 1954 1955…" at bounding box center [280, 126] width 37 height 12
click at [193, 75] on input "TANJUA" at bounding box center [196, 74] width 62 height 12
type input "T"
type input "[PERSON_NAME]"
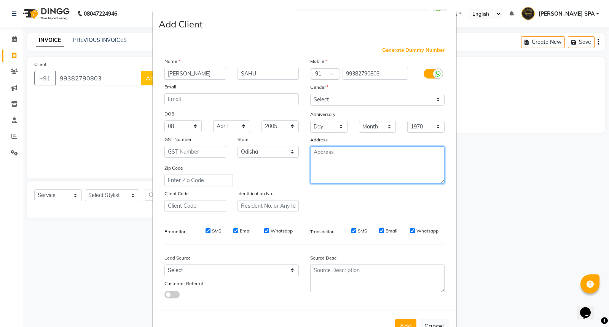
click at [323, 163] on textarea at bounding box center [377, 164] width 134 height 37
type textarea "BERHAMPUR"
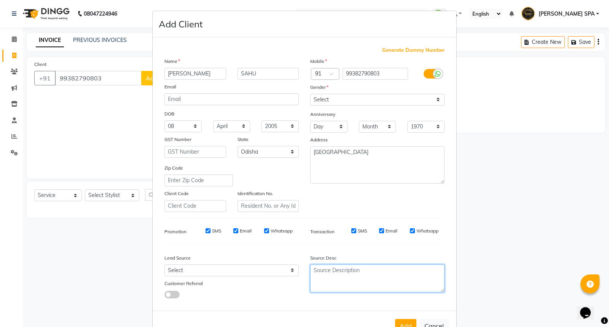
click at [368, 275] on textarea at bounding box center [377, 278] width 134 height 28
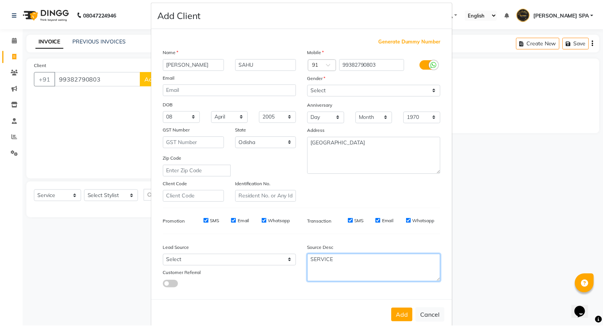
scroll to position [25, 0]
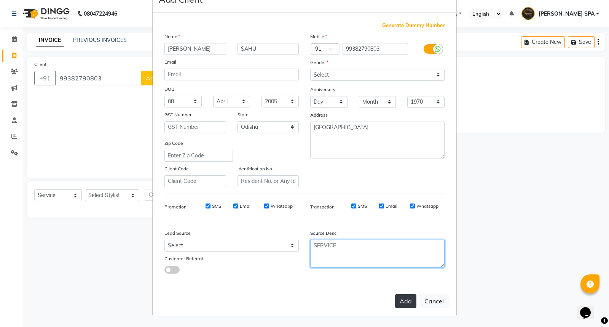
type textarea "SERVICE"
click at [400, 299] on button "Add" at bounding box center [405, 301] width 21 height 14
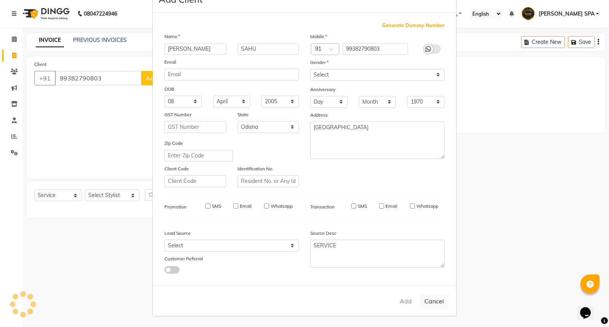
select select
select select "null"
select select
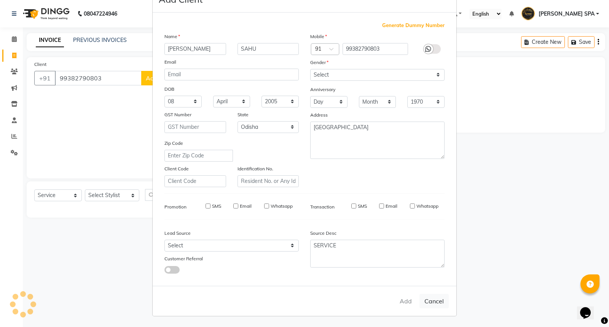
select select
checkbox input "false"
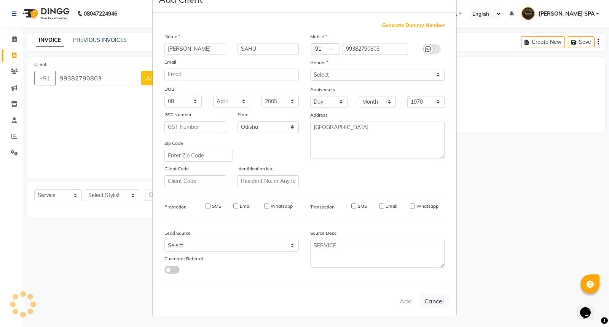
checkbox input "false"
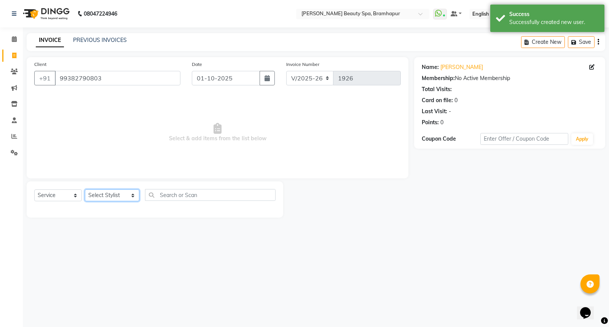
click at [95, 195] on select "Select Stylist [PERSON_NAME] SPA [PERSON_NAME] [PERSON_NAME] [PERSON_NAME] khus…" at bounding box center [112, 195] width 54 height 12
select select "59346"
click at [85, 190] on select "Select Stylist [PERSON_NAME] SPA [PERSON_NAME] [PERSON_NAME] [PERSON_NAME] khus…" at bounding box center [112, 195] width 54 height 12
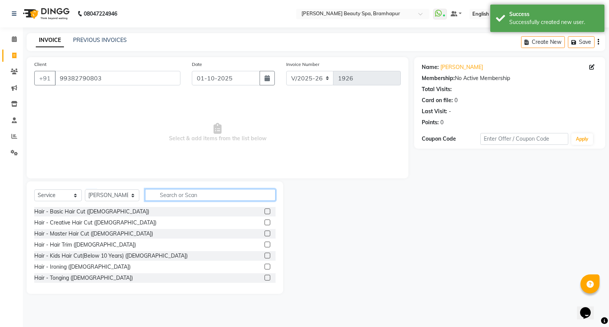
click at [149, 198] on input "text" at bounding box center [210, 195] width 131 height 12
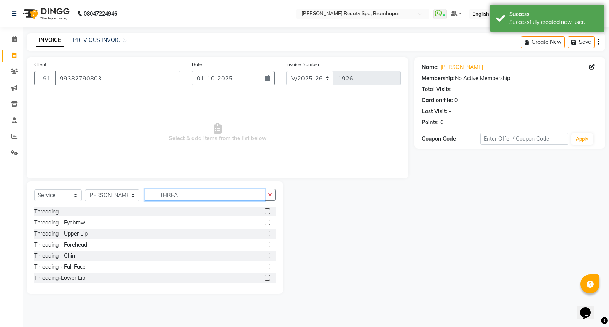
type input "THREA"
click at [265, 222] on label at bounding box center [268, 222] width 6 height 6
click at [265, 222] on input "checkbox" at bounding box center [267, 222] width 5 height 5
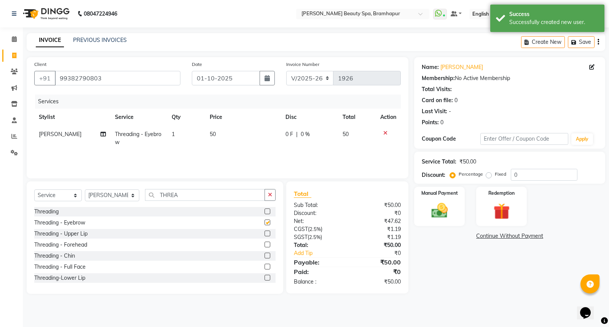
checkbox input "false"
click at [206, 195] on input "THREA" at bounding box center [205, 195] width 120 height 12
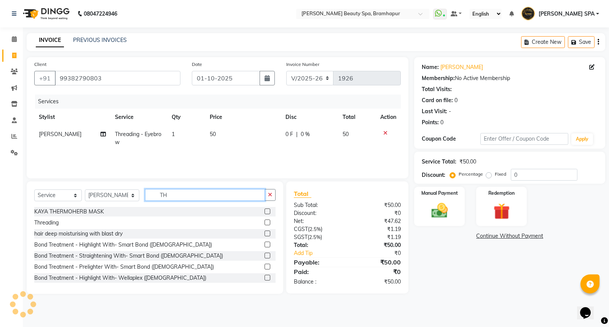
type input "T"
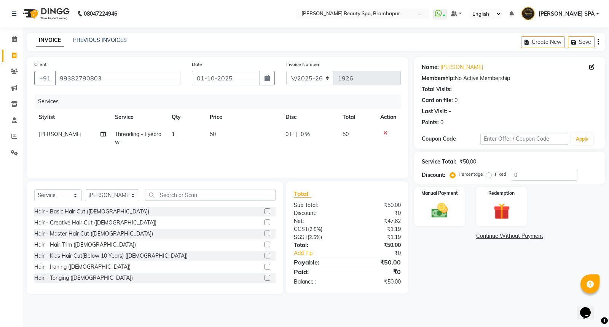
click at [386, 133] on icon at bounding box center [386, 132] width 4 height 5
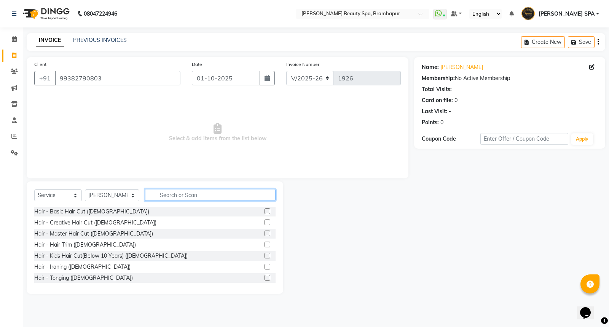
click at [159, 196] on input "text" at bounding box center [210, 195] width 131 height 12
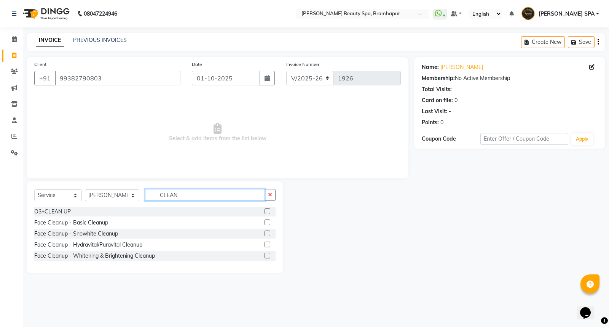
type input "CLEAN"
click at [268, 219] on label at bounding box center [268, 222] width 6 height 6
click at [268, 220] on input "checkbox" at bounding box center [267, 222] width 5 height 5
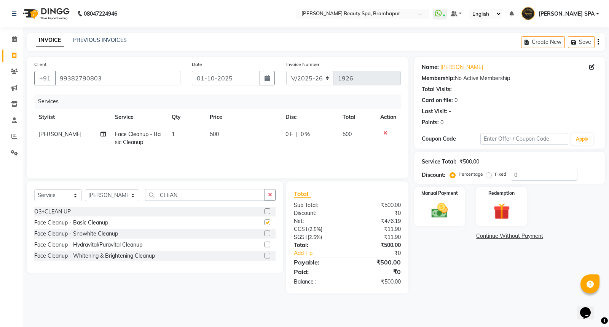
checkbox input "false"
click at [58, 195] on select "Select Service Product Membership Package Voucher Prepaid Gift Card" at bounding box center [58, 195] width 48 height 12
select select "product"
click at [34, 190] on select "Select Service Product Membership Package Voucher Prepaid Gift Card" at bounding box center [58, 195] width 48 height 12
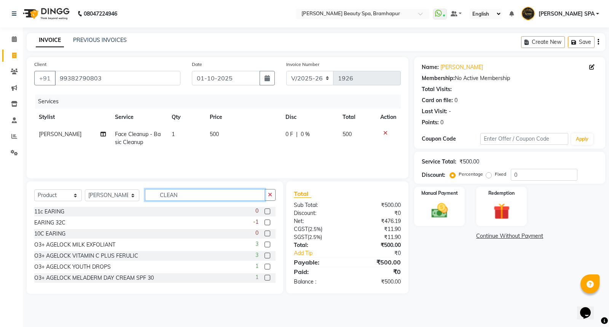
click at [187, 197] on input "CLEAN" at bounding box center [205, 195] width 120 height 12
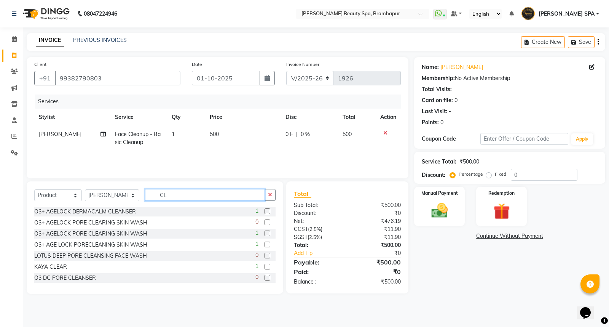
type input "C"
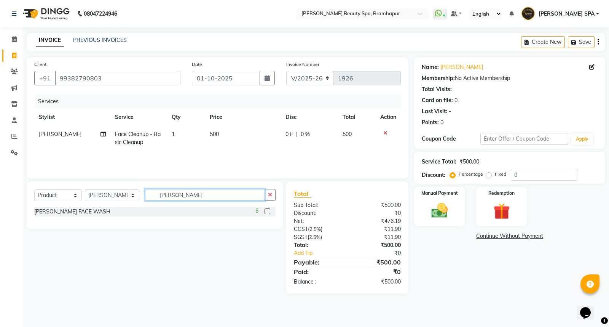
type input "KAYA Z"
click at [267, 210] on label at bounding box center [268, 211] width 6 height 6
click at [267, 210] on input "checkbox" at bounding box center [267, 211] width 5 height 5
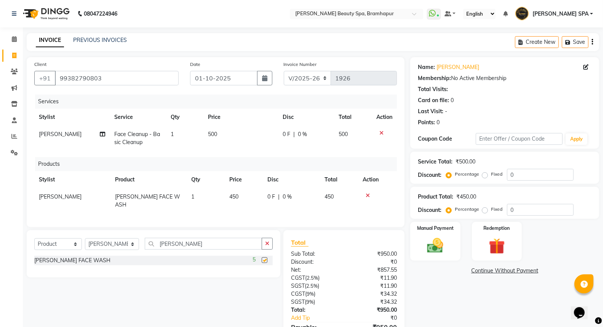
checkbox input "false"
click at [241, 240] on input "KAYA Z" at bounding box center [203, 244] width 117 height 12
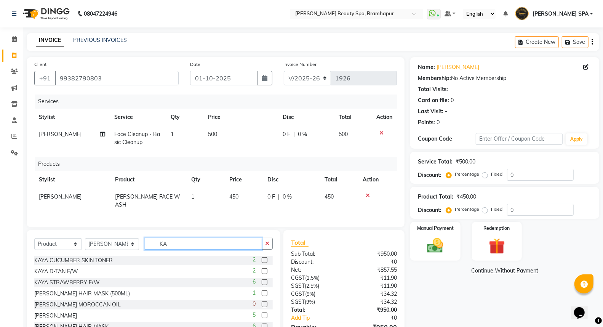
type input "K"
type input "R"
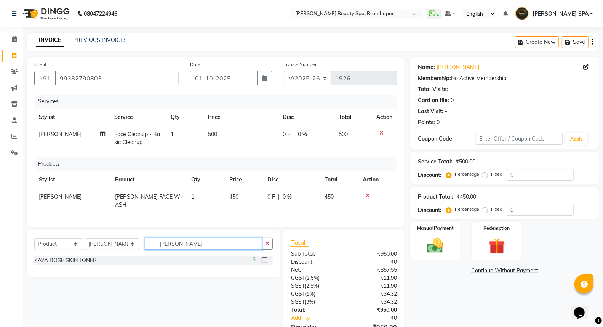
type input "KAYA ROSE"
click at [266, 257] on label at bounding box center [265, 260] width 6 height 6
click at [266, 258] on input "checkbox" at bounding box center [264, 260] width 5 height 5
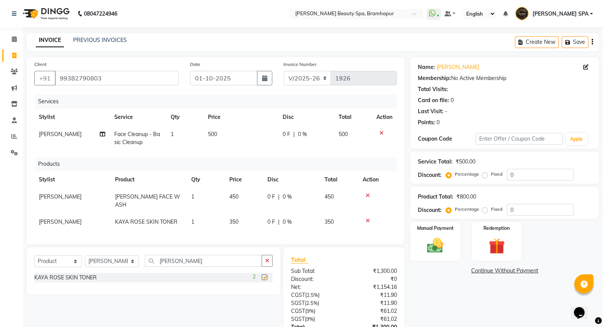
checkbox input "false"
click at [194, 258] on input "KAYA ROSE" at bounding box center [203, 261] width 117 height 12
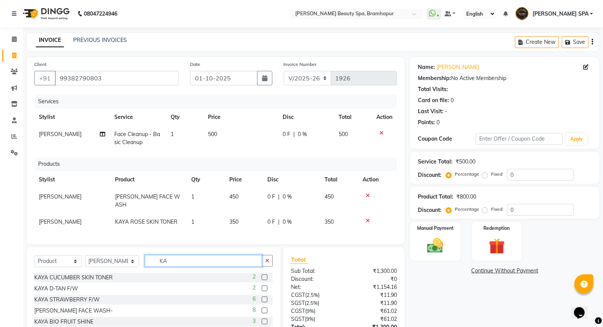
type input "K"
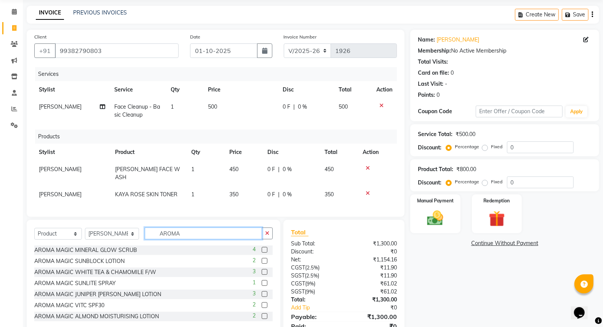
scroll to position [42, 0]
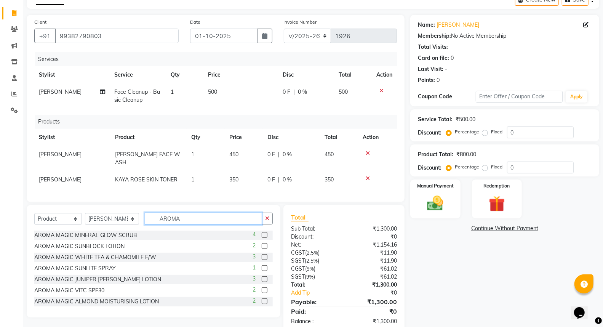
type input "AROMA"
click at [262, 288] on label at bounding box center [265, 290] width 6 height 6
click at [262, 288] on input "checkbox" at bounding box center [264, 290] width 5 height 5
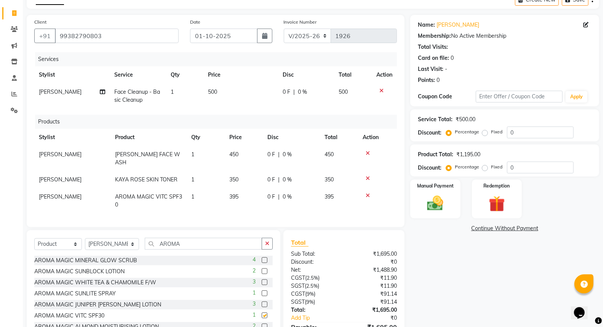
checkbox input "false"
click at [221, 193] on td "1" at bounding box center [206, 200] width 38 height 25
select select "59346"
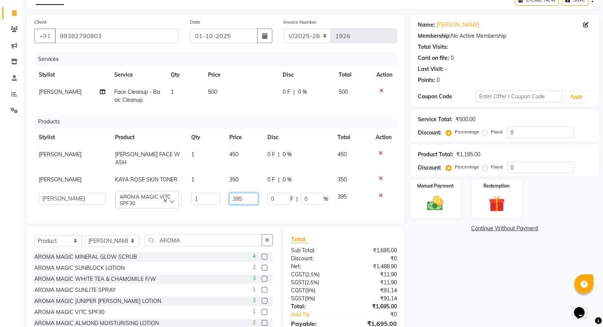
click at [251, 193] on input "395" at bounding box center [243, 199] width 29 height 12
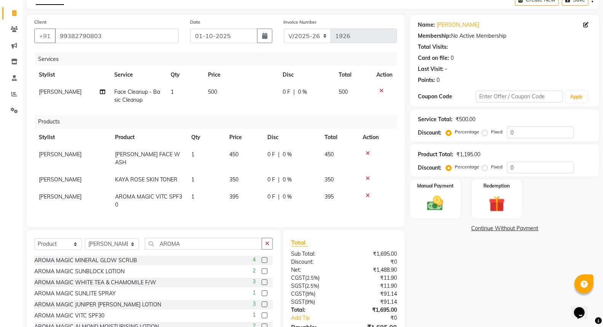
click at [365, 197] on tr "SOUMYA AROMA MAGIC VITC SPF30 1 395 0 F | 0 % 395" at bounding box center [215, 200] width 363 height 25
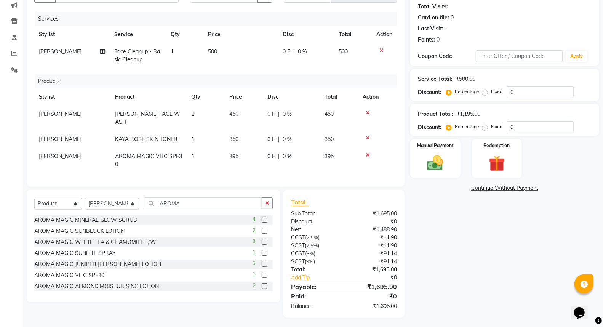
scroll to position [40, 0]
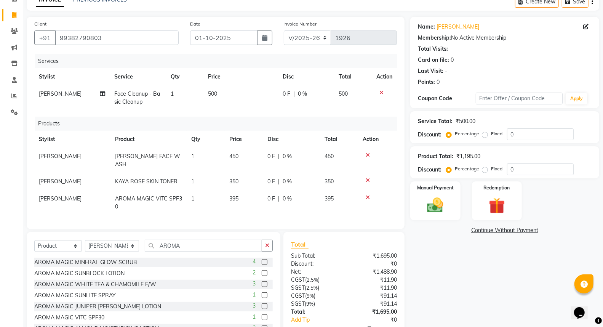
click at [222, 96] on td "500" at bounding box center [240, 97] width 75 height 25
select select "59346"
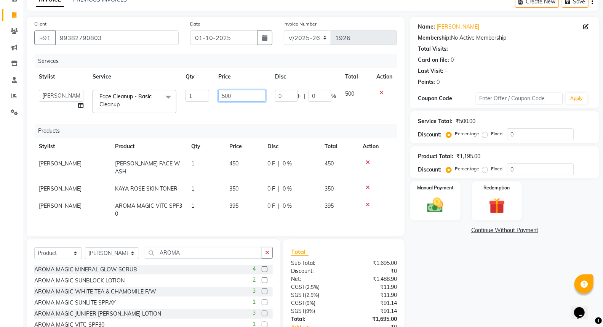
click at [235, 94] on input "500" at bounding box center [242, 96] width 48 height 12
type input "5"
type input "800"
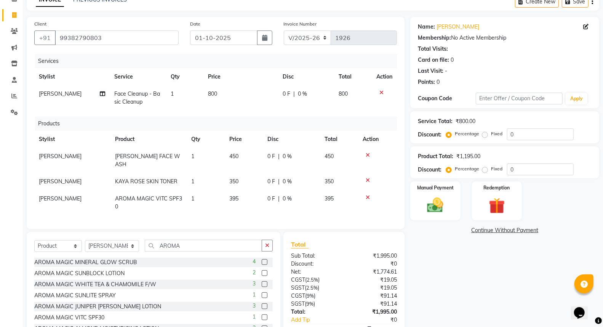
click at [230, 111] on div "Services Stylist Service Qty Price Disc Total Action SOUMYA Face Cleanup - Basi…" at bounding box center [215, 137] width 363 height 167
drag, startPoint x: 53, startPoint y: 246, endPoint x: 54, endPoint y: 239, distance: 7.0
click at [54, 242] on select "Select Service Product Membership Package Voucher Prepaid Gift Card" at bounding box center [58, 246] width 48 height 12
select select "service"
click at [34, 240] on select "Select Service Product Membership Package Voucher Prepaid Gift Card" at bounding box center [58, 246] width 48 height 12
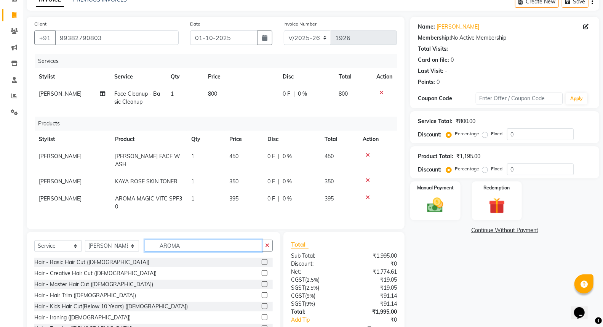
drag, startPoint x: 170, startPoint y: 246, endPoint x: 177, endPoint y: 245, distance: 7.5
click at [171, 246] on input "AROMA" at bounding box center [203, 246] width 117 height 12
click at [178, 243] on input "AROMA" at bounding box center [203, 246] width 117 height 12
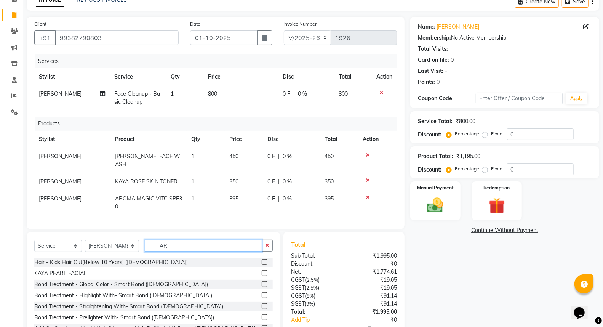
type input "A"
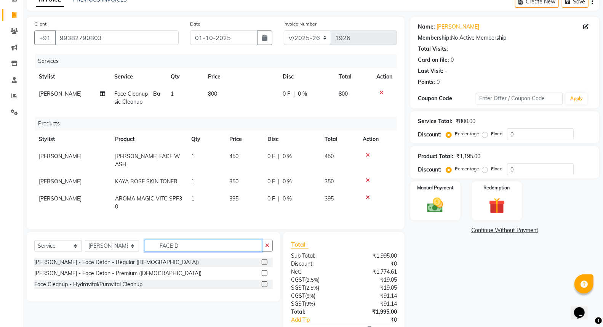
type input "FACE D"
click at [265, 259] on label at bounding box center [265, 262] width 6 height 6
click at [265, 260] on input "checkbox" at bounding box center [264, 262] width 5 height 5
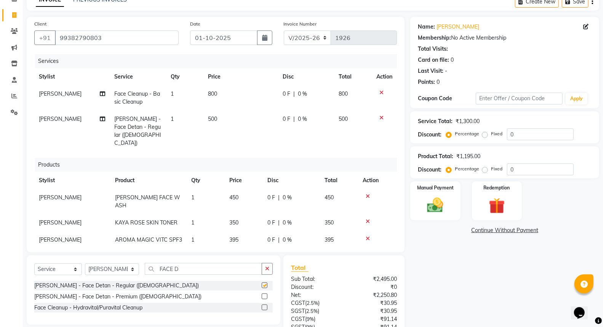
checkbox input "false"
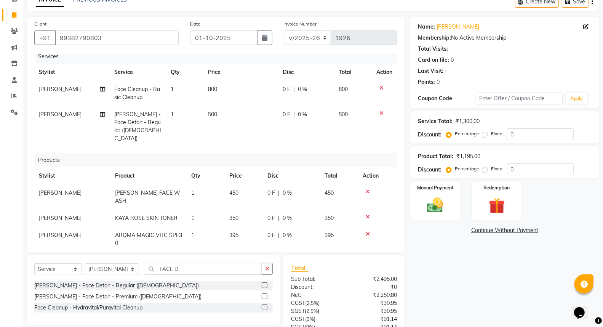
scroll to position [8, 0]
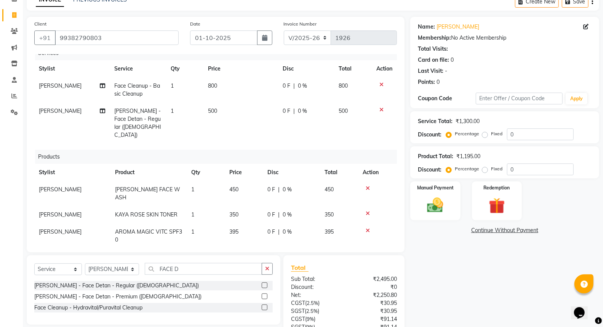
click at [603, 292] on div "Name: Madhumita Sahu Membership: No Active Membership Total Visits: Card on fil…" at bounding box center [507, 200] width 195 height 366
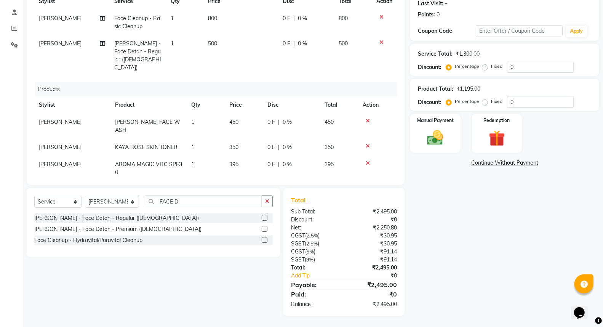
click at [293, 121] on td "0 F | 0 %" at bounding box center [291, 125] width 57 height 25
select select "59346"
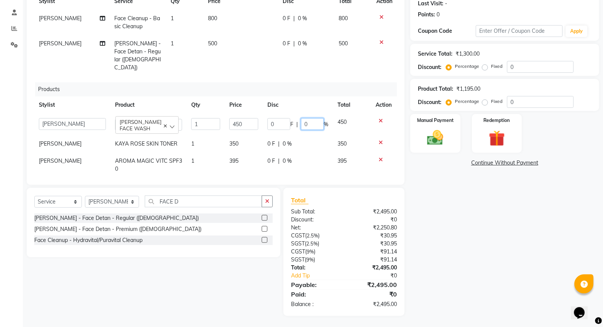
click at [308, 118] on input "0" at bounding box center [312, 124] width 23 height 12
type input "2"
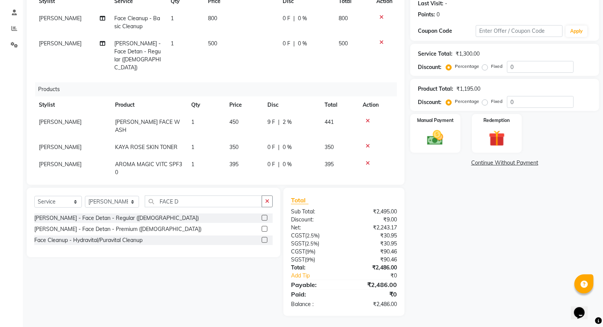
click at [294, 139] on td "0 F | 0 %" at bounding box center [291, 147] width 57 height 17
select select "59346"
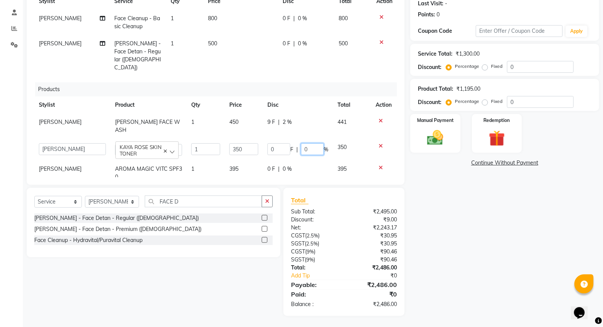
click at [316, 143] on input "0" at bounding box center [312, 149] width 23 height 12
type input "2"
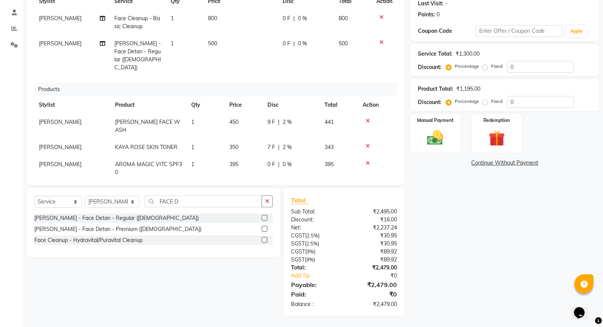
click at [306, 159] on td "0 F | 0 %" at bounding box center [291, 168] width 57 height 25
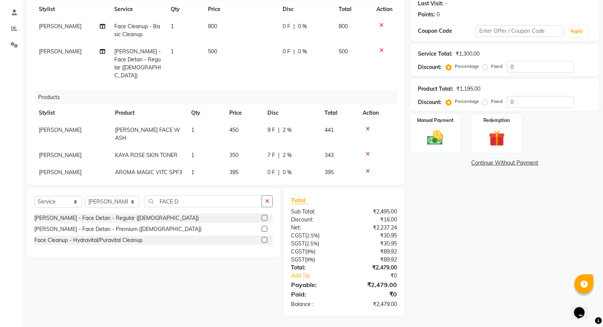
select select "59346"
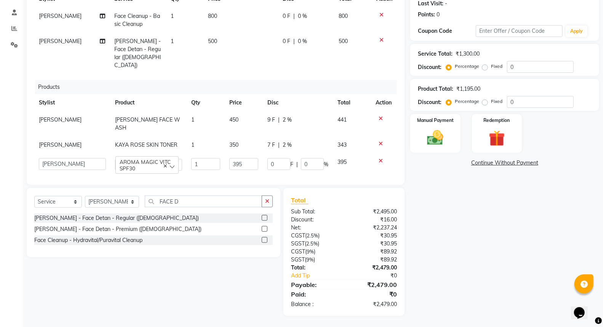
scroll to position [13, 0]
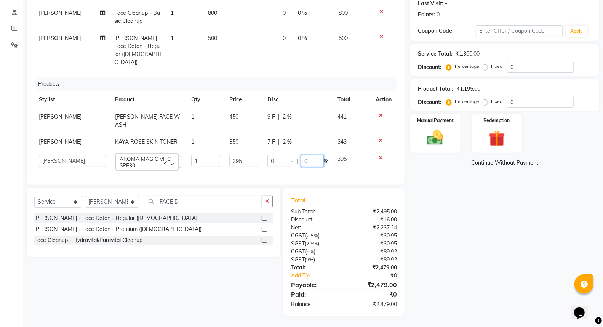
click at [318, 155] on input "0" at bounding box center [312, 161] width 23 height 12
type input "2"
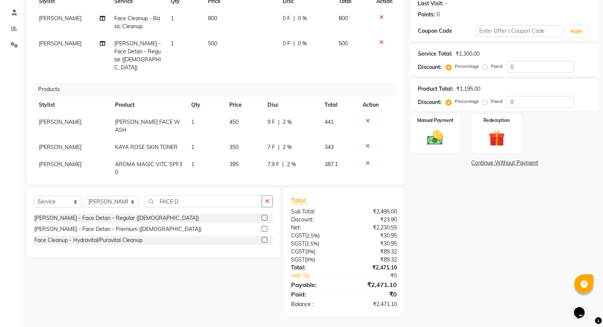
click at [308, 139] on td "7 F | 2 %" at bounding box center [291, 147] width 57 height 17
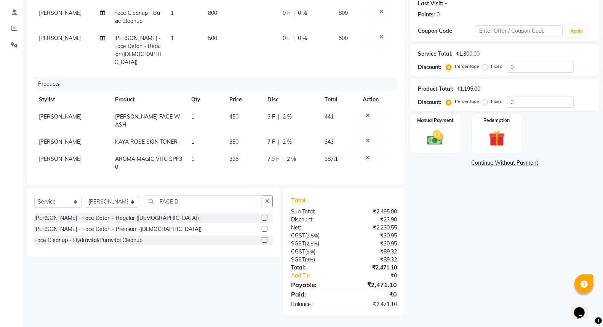
select select "59346"
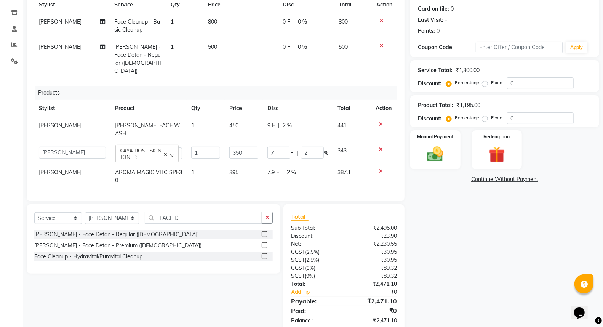
scroll to position [108, 0]
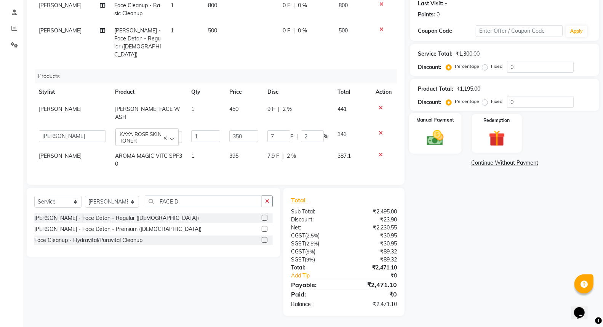
click at [446, 132] on img at bounding box center [435, 137] width 27 height 19
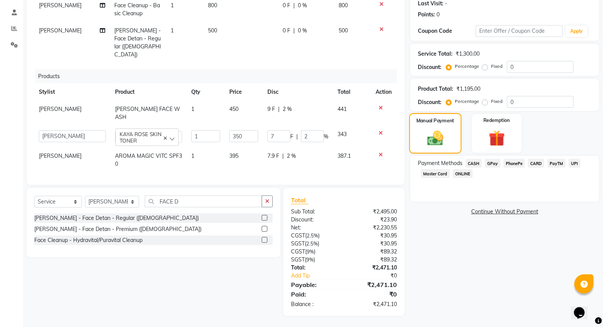
click at [447, 132] on img at bounding box center [435, 138] width 26 height 18
click at [491, 159] on span "GPay" at bounding box center [493, 163] width 16 height 9
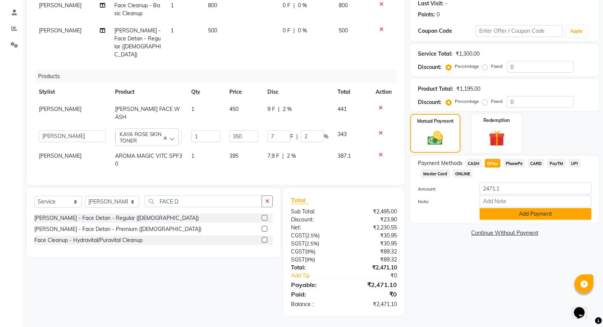
click at [561, 216] on button "Add Payment" at bounding box center [536, 214] width 112 height 12
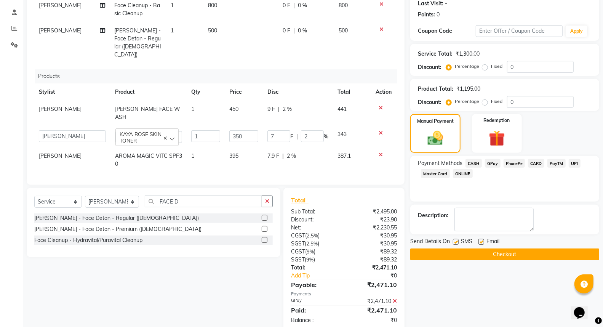
click at [549, 253] on button "Checkout" at bounding box center [504, 254] width 189 height 12
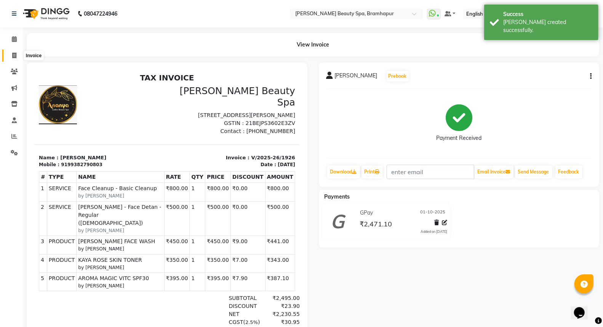
click at [14, 53] on icon at bounding box center [14, 56] width 4 height 6
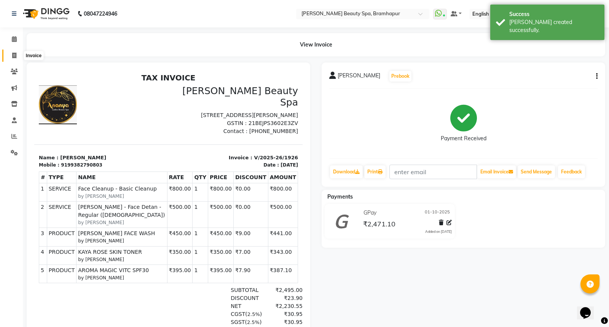
select select "service"
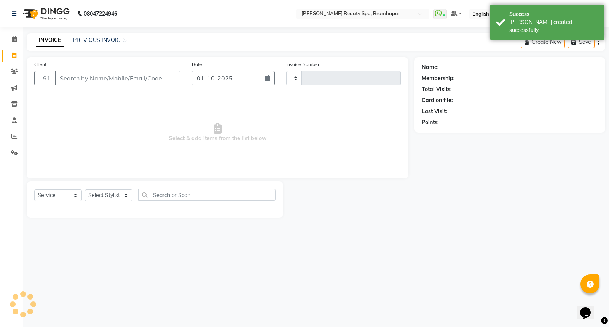
type input "1927"
select select "3622"
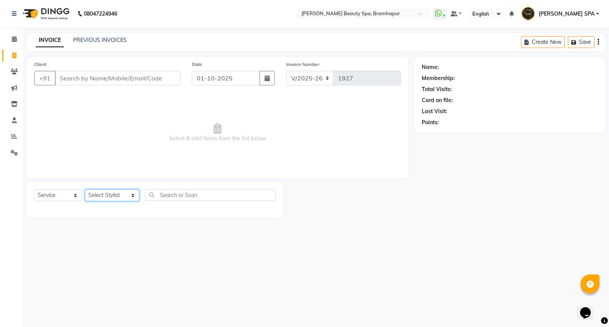
click at [115, 193] on select "Select Stylist ANANYA SPA jhuma KABITA PATTNAIK JOLLY KALYANI khusi MAM PRANATI…" at bounding box center [112, 195] width 54 height 12
select select "89799"
click at [85, 190] on select "Select Stylist ANANYA SPA jhuma KABITA PATTNAIK JOLLY KALYANI khusi MAM PRANATI…" at bounding box center [112, 195] width 54 height 12
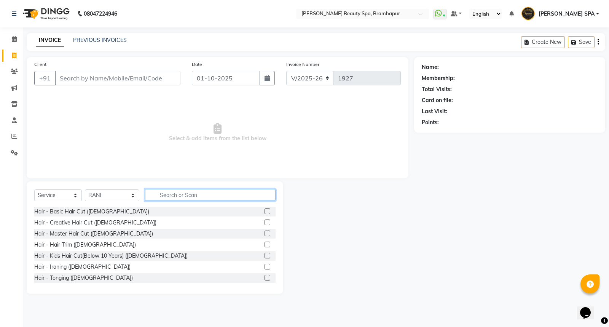
click at [176, 194] on input "text" at bounding box center [210, 195] width 131 height 12
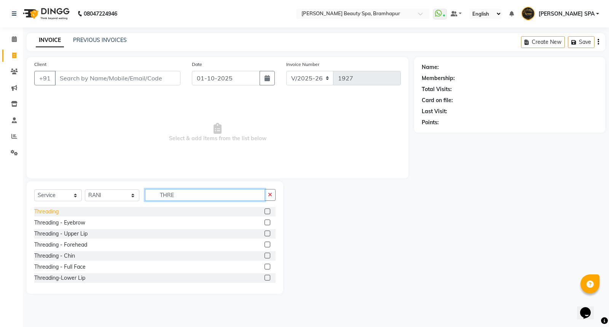
type input "THRE"
click at [50, 214] on div "Threading" at bounding box center [46, 212] width 24 height 8
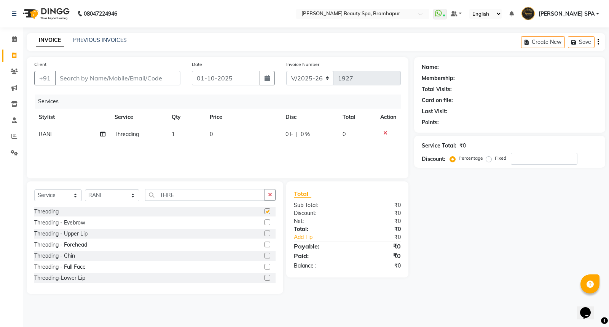
checkbox input "false"
click at [222, 135] on td "0" at bounding box center [243, 134] width 76 height 17
select select "89799"
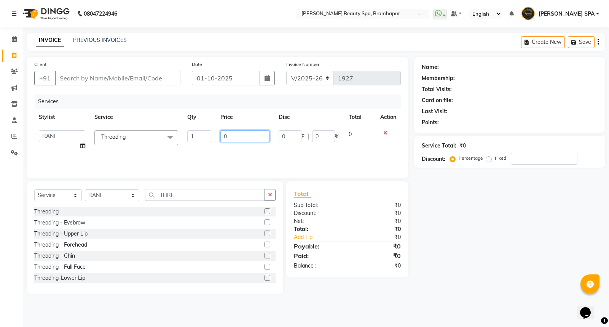
click at [224, 135] on input "0" at bounding box center [245, 136] width 49 height 12
type input "70"
click at [160, 74] on input "Client" at bounding box center [118, 78] width 126 height 14
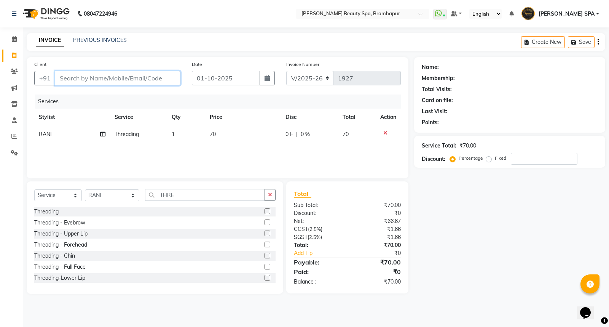
click at [142, 75] on input "Client" at bounding box center [118, 78] width 126 height 14
type input "7"
type input "0"
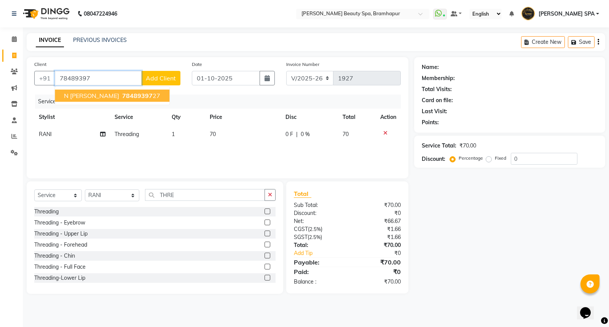
click at [106, 96] on button "N HARAPRIYA 78489397 27" at bounding box center [112, 96] width 115 height 12
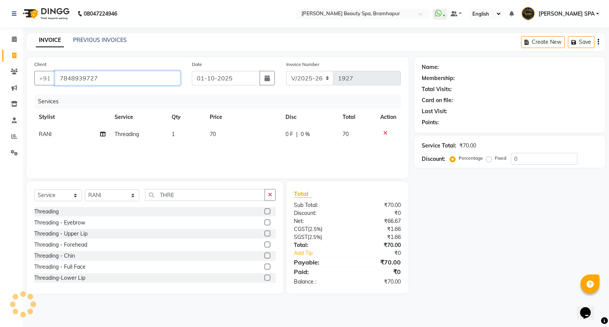
type input "7848939727"
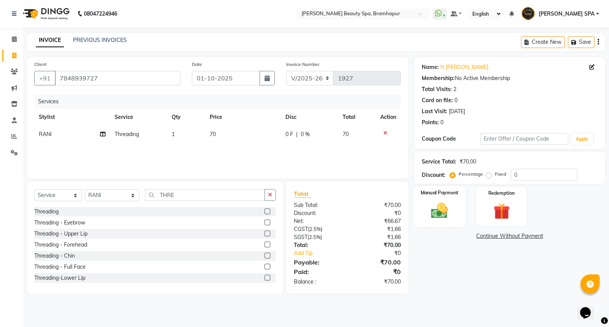
click at [421, 204] on div "Manual Payment" at bounding box center [440, 206] width 53 height 41
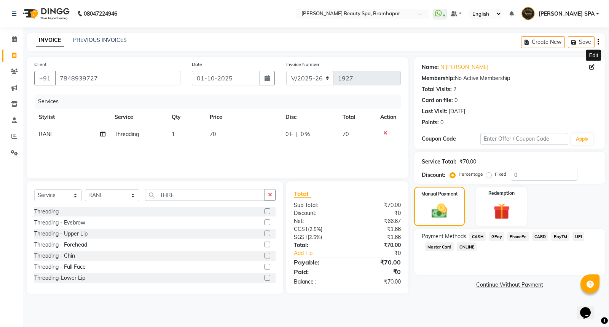
click at [593, 67] on icon at bounding box center [592, 66] width 5 height 5
select select
select select "[DEMOGRAPHIC_DATA]"
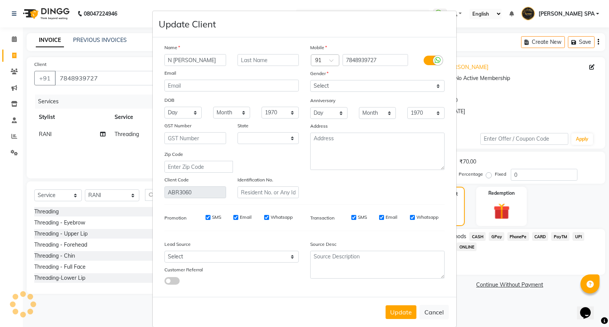
select select "29"
click at [174, 113] on select "Day 01 02 03 04 05 06 07 08 09 10 11 12 13 14 15 16 17 18 19 20 21 22 23 24 25 …" at bounding box center [183, 113] width 37 height 12
select select "28"
click at [165, 107] on select "Day 01 02 03 04 05 06 07 08 09 10 11 12 13 14 15 16 17 18 19 20 21 22 23 24 25 …" at bounding box center [183, 113] width 37 height 12
click at [220, 113] on select "Month January February March April May June July August September October Novem…" at bounding box center [231, 113] width 37 height 12
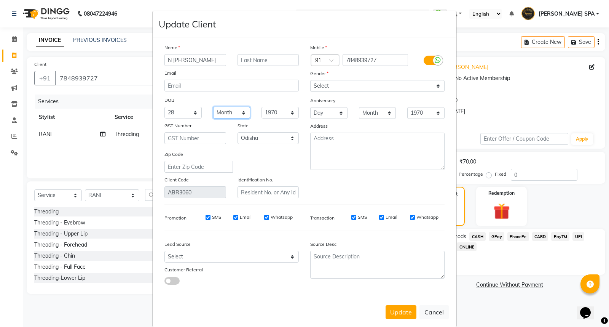
select select "12"
click at [213, 107] on select "Month January February March April May June July August September October Novem…" at bounding box center [231, 113] width 37 height 12
click at [280, 111] on select "1940 1941 1942 1943 1944 1945 1946 1947 1948 1949 1950 1951 1952 1953 1954 1955…" at bounding box center [280, 113] width 37 height 12
click at [262, 107] on select "1940 1941 1942 1943 1944 1945 1946 1947 1948 1949 1950 1951 1952 1953 1954 1955…" at bounding box center [280, 113] width 37 height 12
click at [272, 110] on select "1940 1941 1942 1943 1944 1945 1946 1947 1948 1949 1950 1951 1952 1953 1954 1955…" at bounding box center [280, 113] width 37 height 12
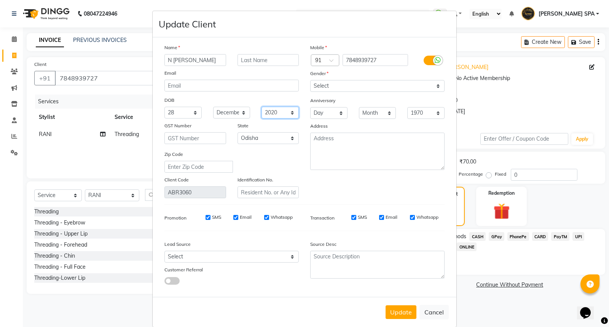
select select "2003"
click at [262, 107] on select "1940 1941 1942 1943 1944 1945 1946 1947 1948 1949 1950 1951 1952 1953 1954 1955…" at bounding box center [280, 113] width 37 height 12
drag, startPoint x: 396, startPoint y: 313, endPoint x: 408, endPoint y: 311, distance: 11.5
click at [398, 311] on button "Update" at bounding box center [401, 312] width 31 height 14
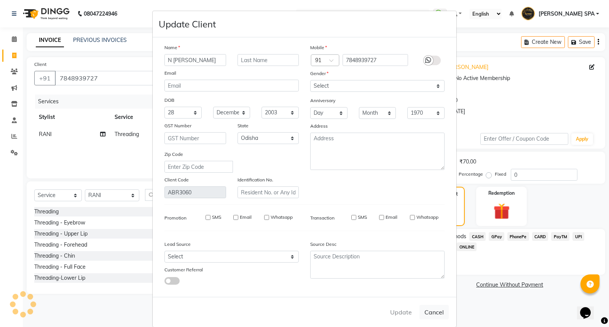
select select
select select "null"
select select
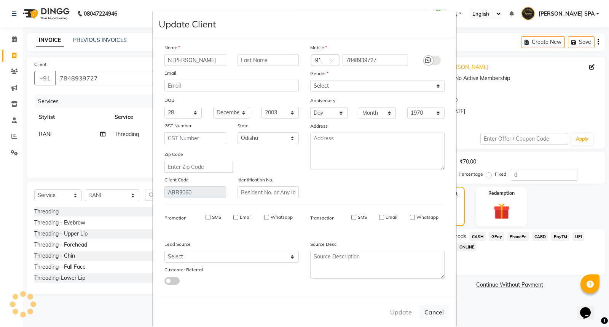
select select
checkbox input "false"
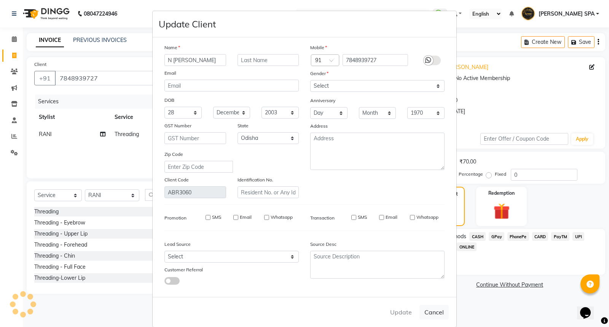
checkbox input "false"
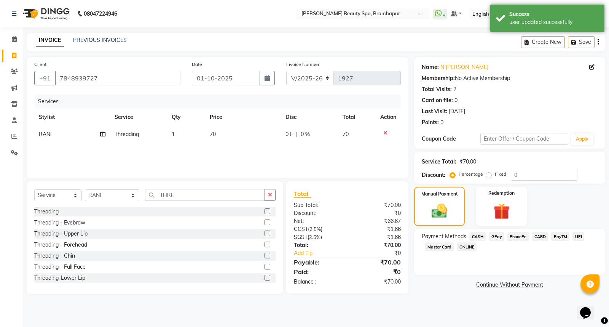
click at [477, 237] on span "CASH" at bounding box center [478, 236] width 16 height 9
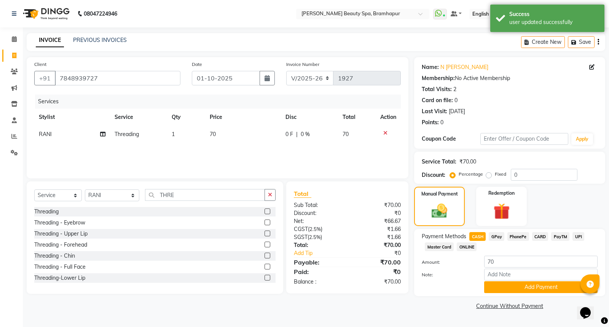
click at [494, 237] on span "GPay" at bounding box center [497, 236] width 16 height 9
click at [493, 289] on button "Add Payment" at bounding box center [540, 287] width 113 height 12
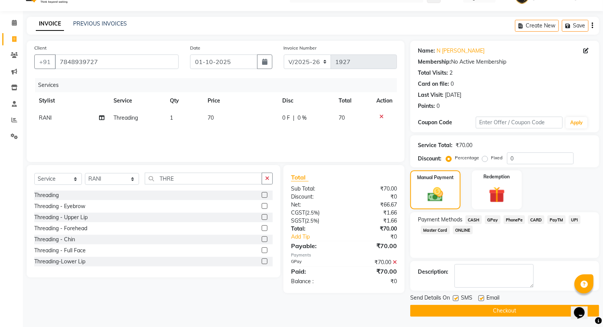
scroll to position [17, 0]
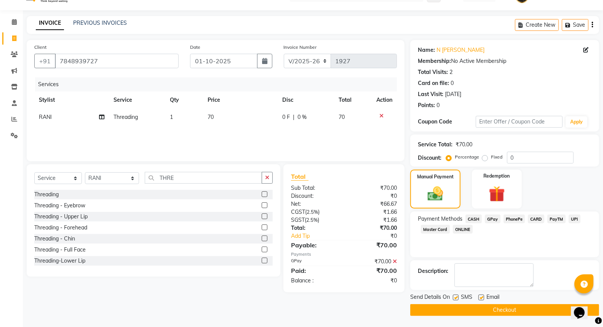
click at [454, 307] on button "Checkout" at bounding box center [504, 310] width 189 height 12
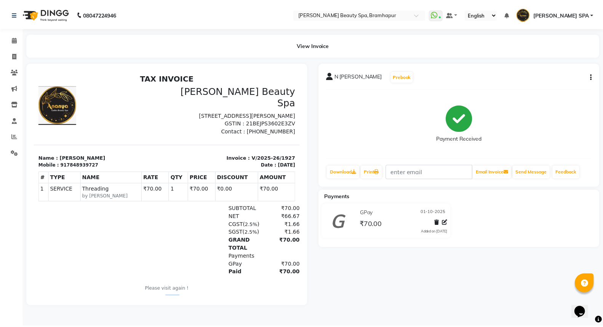
scroll to position [6, 0]
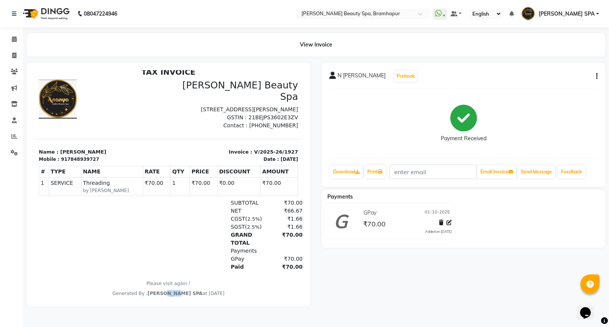
drag, startPoint x: 176, startPoint y: 295, endPoint x: 147, endPoint y: 296, distance: 29.3
click at [147, 296] on html "TAX INVOICE Ananya Beauty Spa Kamapalli Main Rd, Natabar Nagar 2, Kamapalli, Br…" at bounding box center [168, 182] width 269 height 236
click at [374, 283] on div "N HARAPRIYA Prebook Payment Received Download Print Email Invoice Send Message …" at bounding box center [463, 184] width 295 height 244
click at [366, 285] on div "N HARAPRIYA Prebook Payment Received Download Print Email Invoice Send Message …" at bounding box center [463, 184] width 295 height 244
click at [367, 284] on div "N HARAPRIYA Prebook Payment Received Download Print Email Invoice Send Message …" at bounding box center [463, 184] width 295 height 244
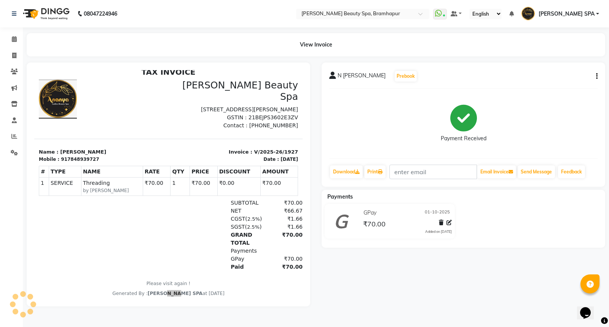
drag, startPoint x: 367, startPoint y: 283, endPoint x: 367, endPoint y: 274, distance: 8.8
click at [367, 279] on div "N HARAPRIYA Prebook Payment Received Download Print Email Invoice Send Message …" at bounding box center [463, 184] width 295 height 244
click at [367, 272] on div "N HARAPRIYA Prebook Payment Received Download Print Email Invoice Send Message …" at bounding box center [463, 184] width 295 height 244
click at [367, 269] on div "N HARAPRIYA Prebook Payment Received Download Print Email Invoice Send Message …" at bounding box center [463, 184] width 295 height 244
drag, startPoint x: 368, startPoint y: 267, endPoint x: 370, endPoint y: 264, distance: 3.9
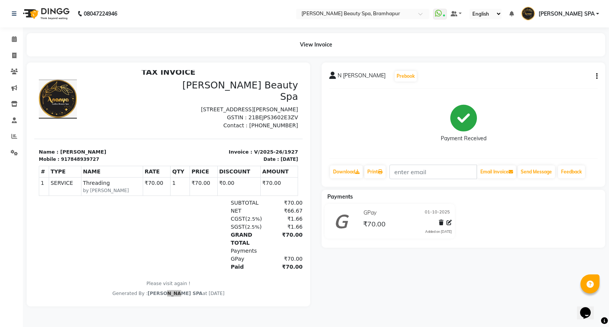
click at [369, 264] on div "N HARAPRIYA Prebook Payment Received Download Print Email Invoice Send Message …" at bounding box center [463, 184] width 295 height 244
drag, startPoint x: 370, startPoint y: 264, endPoint x: 376, endPoint y: 256, distance: 9.7
click at [377, 257] on div "N HARAPRIYA Prebook Payment Received Download Print Email Invoice Send Message …" at bounding box center [463, 184] width 295 height 244
drag, startPoint x: 221, startPoint y: 96, endPoint x: 226, endPoint y: 86, distance: 11.4
click at [225, 90] on div "Ananya Beauty Spa Kamapalli Main Rd, Natabar Nagar 2, Kamapalli, Brahmapur, Odi…" at bounding box center [236, 105] width 134 height 50
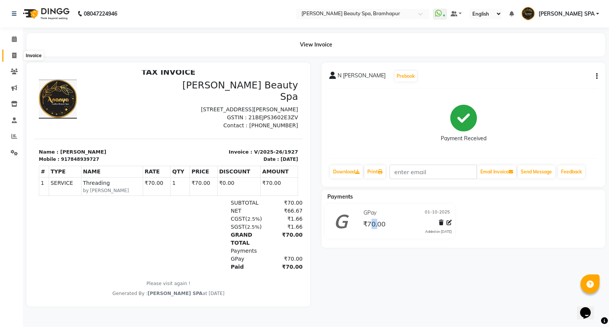
click at [12, 58] on icon at bounding box center [14, 56] width 4 height 6
select select "service"
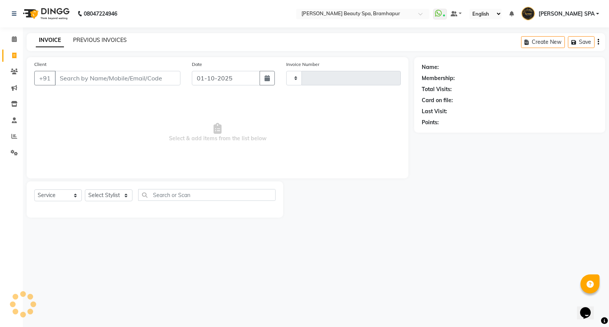
click at [94, 38] on link "PREVIOUS INVOICES" at bounding box center [100, 40] width 54 height 7
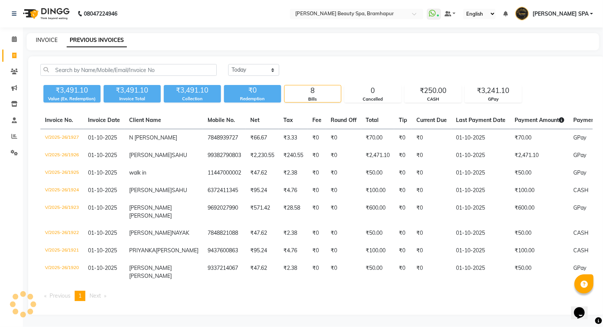
click at [50, 40] on link "INVOICE" at bounding box center [47, 40] width 22 height 7
select select "service"
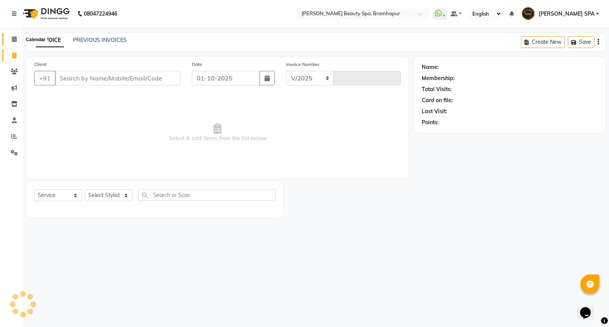
select select "3622"
type input "1928"
click at [11, 154] on icon at bounding box center [14, 153] width 7 height 6
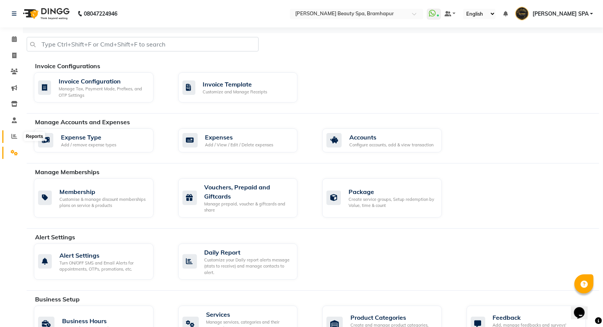
click at [12, 134] on icon at bounding box center [14, 136] width 6 height 6
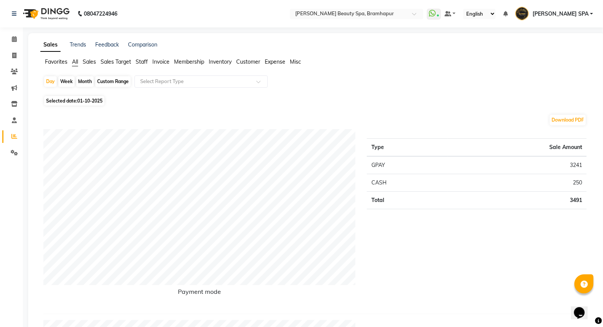
click at [121, 59] on span "Sales Target" at bounding box center [116, 61] width 30 height 7
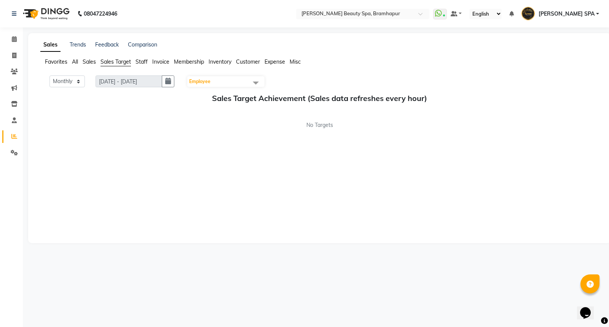
click at [141, 61] on span "Staff" at bounding box center [142, 61] width 12 height 7
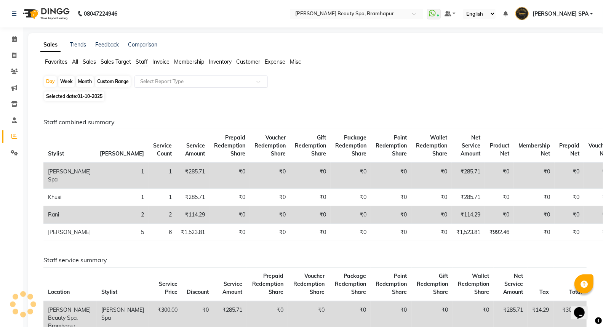
click at [170, 81] on input "text" at bounding box center [194, 82] width 110 height 8
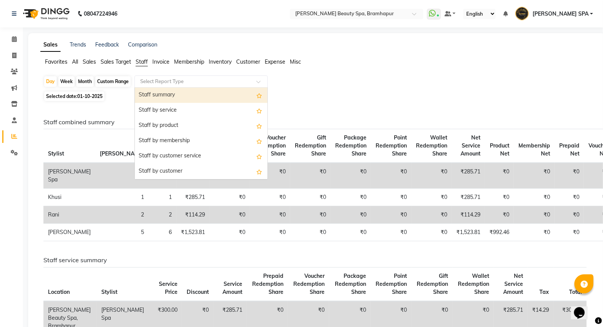
click at [170, 91] on div "Staff summary" at bounding box center [201, 95] width 133 height 15
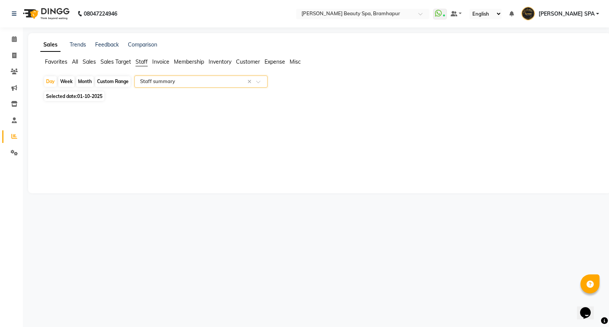
select select "full_report"
select select "csv"
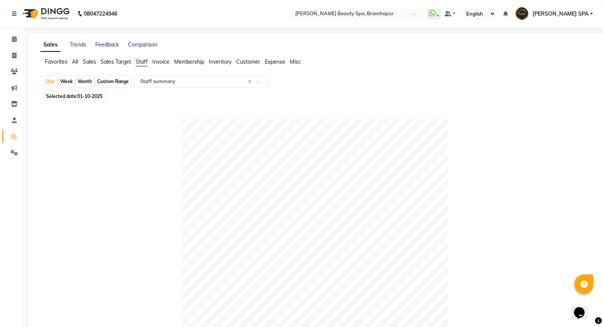
click at [82, 82] on div "Month" at bounding box center [85, 81] width 18 height 11
select select "10"
select select "2025"
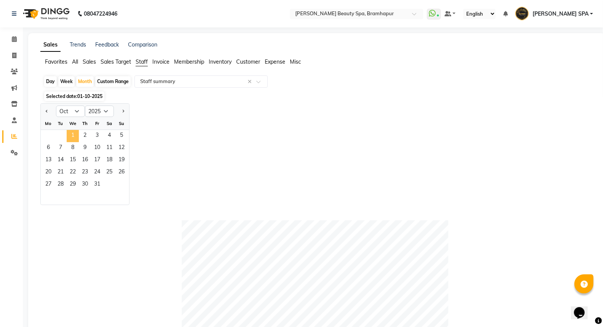
click at [70, 136] on span "1" at bounding box center [73, 136] width 12 height 12
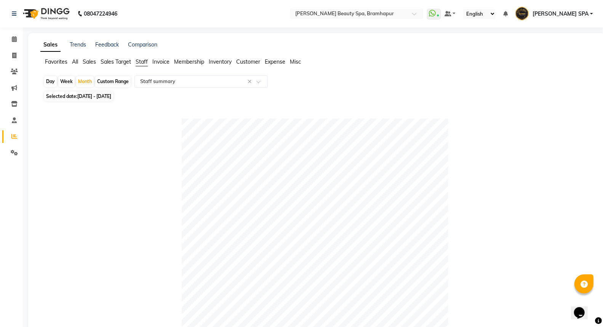
click at [70, 97] on span "Selected date: 01-10-2025 - 31-10-2025" at bounding box center [78, 96] width 69 height 10
select select "10"
select select "2025"
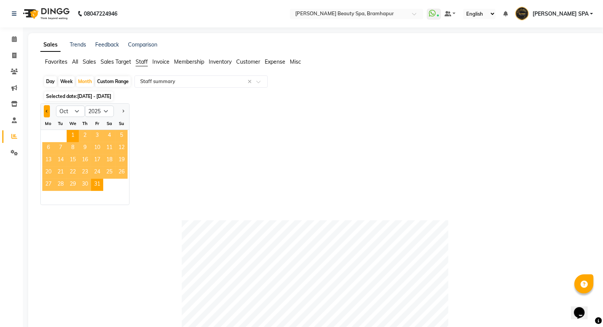
click at [48, 108] on button "Previous month" at bounding box center [47, 111] width 6 height 12
select select "9"
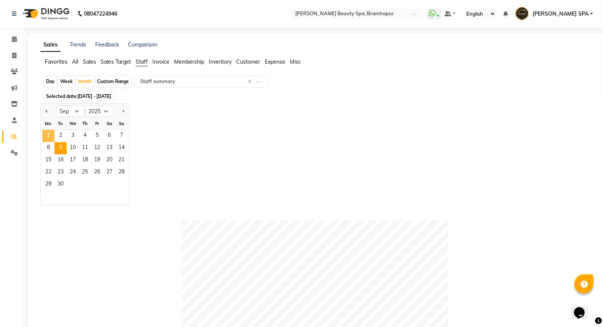
drag, startPoint x: 52, startPoint y: 132, endPoint x: 65, endPoint y: 147, distance: 19.7
click at [51, 132] on span "1" at bounding box center [48, 136] width 12 height 12
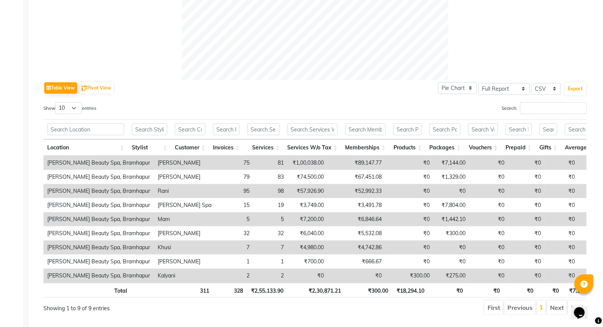
scroll to position [331, 0]
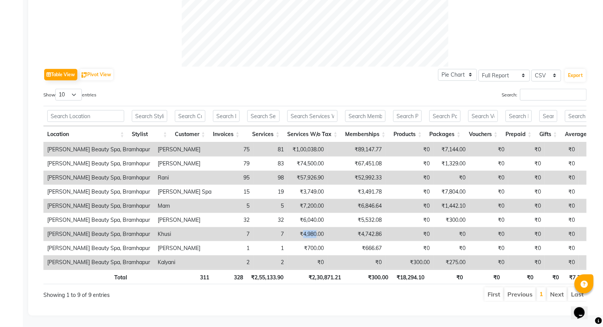
drag, startPoint x: 275, startPoint y: 220, endPoint x: 262, endPoint y: 216, distance: 13.5
click at [288, 227] on td "₹4,980.00" at bounding box center [308, 234] width 40 height 14
click at [232, 70] on div "Table View Pivot View Pie Chart Bar Chart Select Full Report Filtered Report Se…" at bounding box center [314, 184] width 543 height 235
click at [288, 227] on td "₹4,980.00" at bounding box center [308, 234] width 40 height 14
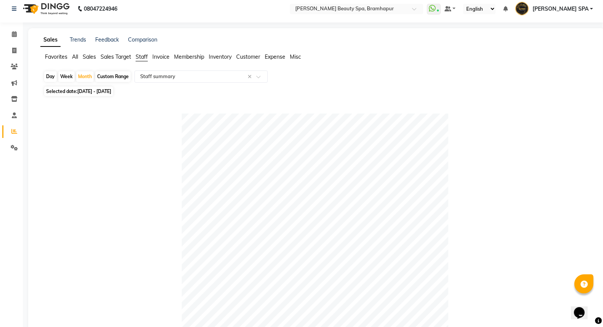
scroll to position [0, 0]
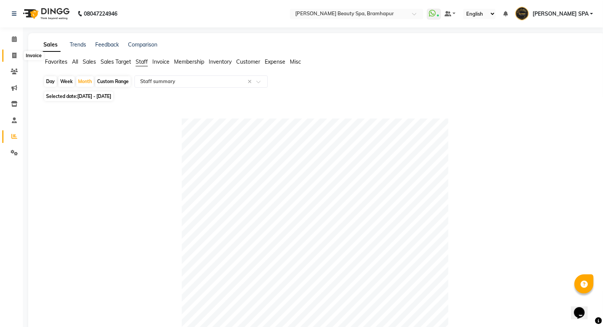
drag, startPoint x: 9, startPoint y: 53, endPoint x: 5, endPoint y: 54, distance: 4.6
click at [8, 54] on span at bounding box center [14, 55] width 13 height 9
select select "service"
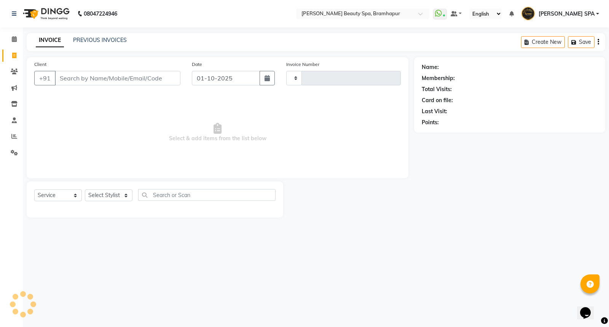
type input "1928"
select select "3622"
click at [85, 40] on link "PREVIOUS INVOICES" at bounding box center [100, 40] width 54 height 7
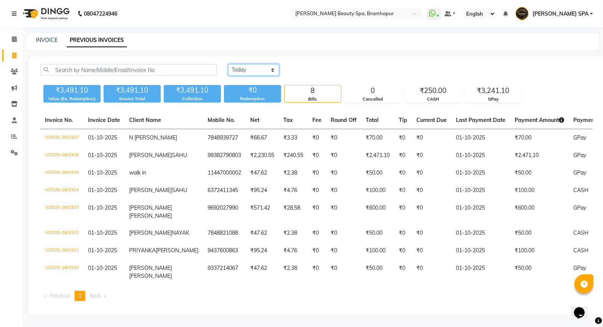
click at [254, 69] on select "Today Yesterday Custom Range" at bounding box center [253, 70] width 51 height 12
select select "range"
click at [228, 64] on select "Today Yesterday Custom Range" at bounding box center [253, 70] width 51 height 12
click at [331, 71] on input "01-10-2025" at bounding box center [315, 70] width 53 height 11
select select "10"
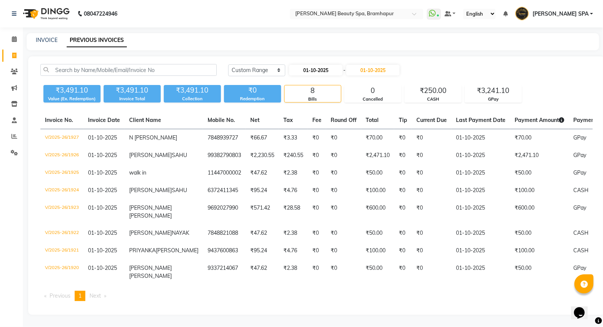
select select "2025"
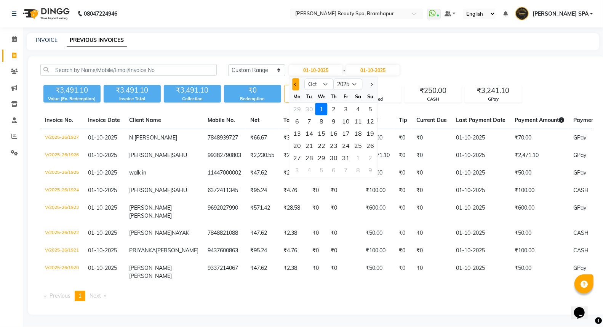
click at [297, 84] on button "Previous month" at bounding box center [295, 84] width 6 height 12
select select "9"
click at [336, 147] on div "25" at bounding box center [334, 145] width 12 height 12
type input "25-09-2025"
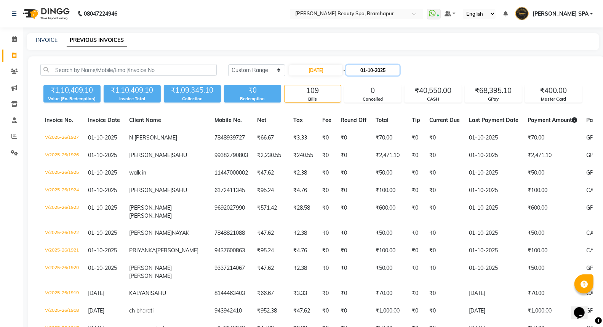
click at [368, 70] on input "01-10-2025" at bounding box center [372, 70] width 53 height 11
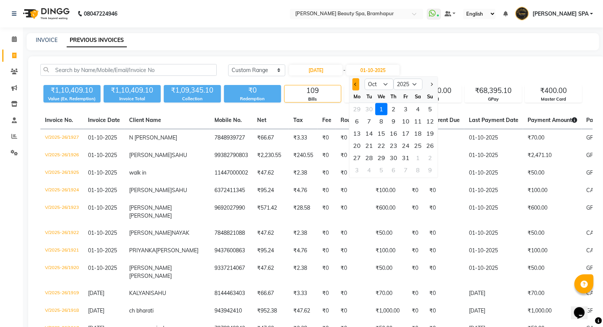
click at [356, 84] on span "Previous month" at bounding box center [355, 84] width 3 height 3
select select "9"
click at [394, 142] on div "25" at bounding box center [394, 145] width 12 height 12
type input "25-09-2025"
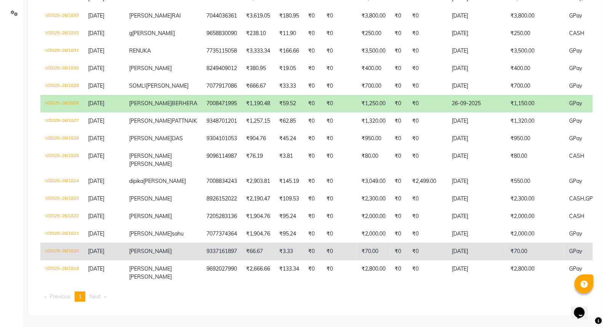
scroll to position [198, 0]
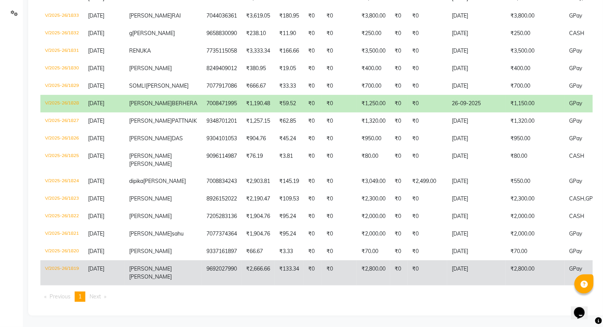
click at [275, 266] on td "₹133.34" at bounding box center [289, 272] width 29 height 25
click at [141, 265] on td "selina samal" at bounding box center [163, 272] width 77 height 25
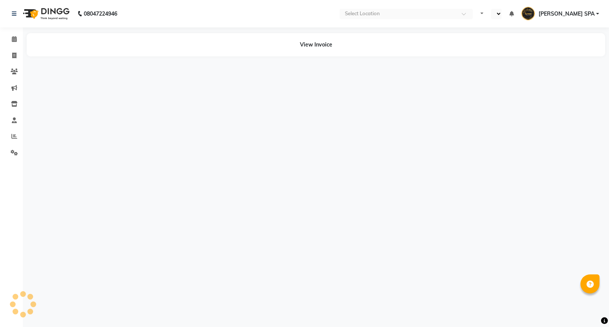
select select "en"
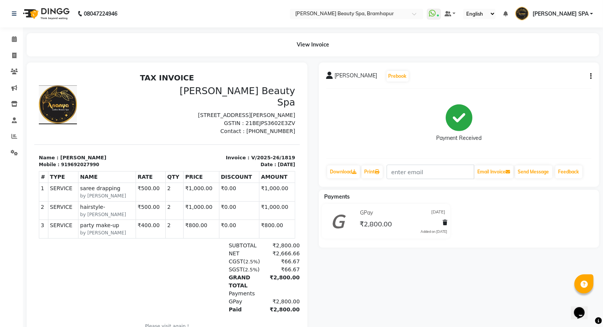
click at [590, 76] on icon "button" at bounding box center [591, 76] width 2 height 0
click at [541, 78] on div "Edit Invoice" at bounding box center [553, 81] width 52 height 10
select select "service"
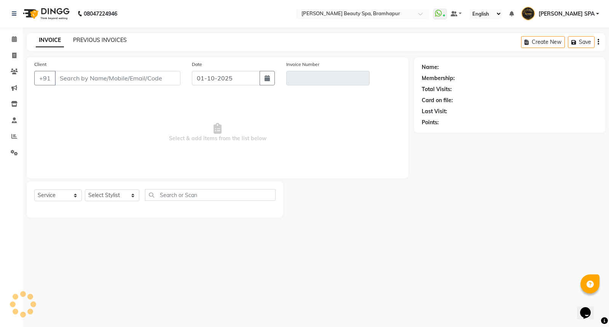
type input "9692027990"
type input "V/2025-26/1819"
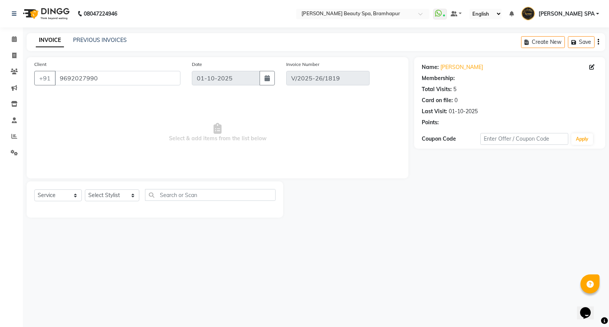
type input "[DATE]"
select select "select"
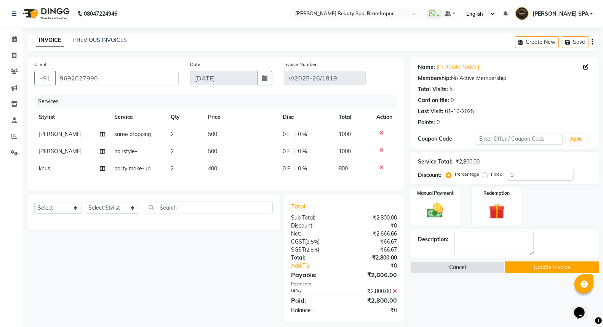
click at [173, 149] on td "2" at bounding box center [184, 151] width 37 height 17
select select "59346"
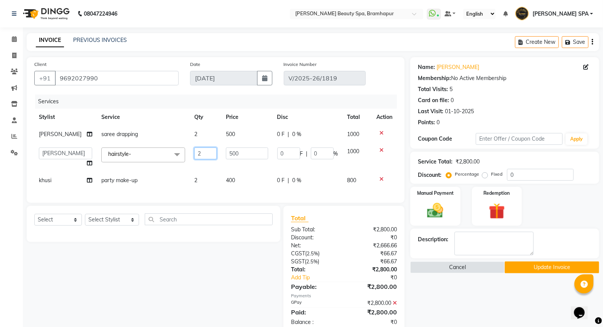
click at [197, 150] on input "2" at bounding box center [205, 153] width 22 height 12
type input "1"
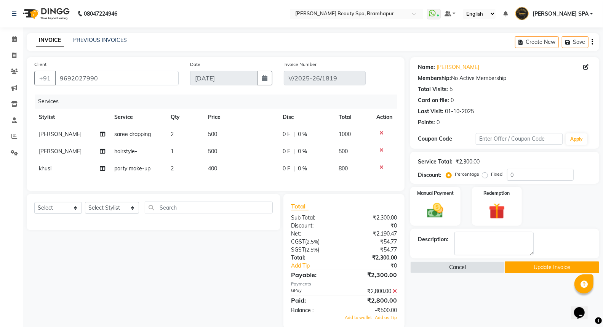
click at [441, 303] on div "Name: [PERSON_NAME] Membership: No Active Membership Total Visits: 5 Card on fi…" at bounding box center [507, 192] width 195 height 271
click at [394, 294] on icon at bounding box center [395, 290] width 4 height 5
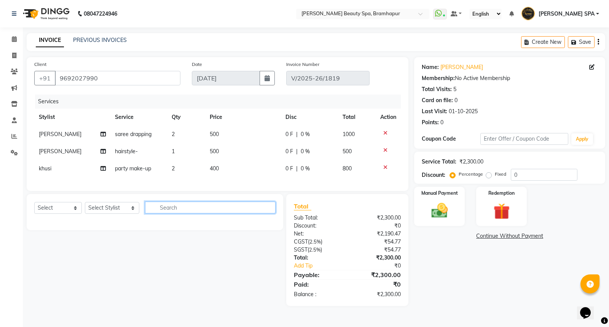
click at [203, 213] on input "text" at bounding box center [210, 207] width 131 height 12
click at [113, 214] on select "Select Stylist [PERSON_NAME] SPA [PERSON_NAME] [PERSON_NAME] [PERSON_NAME] khus…" at bounding box center [112, 208] width 54 height 12
select select "92959"
click at [85, 208] on select "Select Stylist [PERSON_NAME] SPA [PERSON_NAME] [PERSON_NAME] [PERSON_NAME] khus…" at bounding box center [112, 208] width 54 height 12
click at [164, 213] on input "text" at bounding box center [210, 207] width 131 height 12
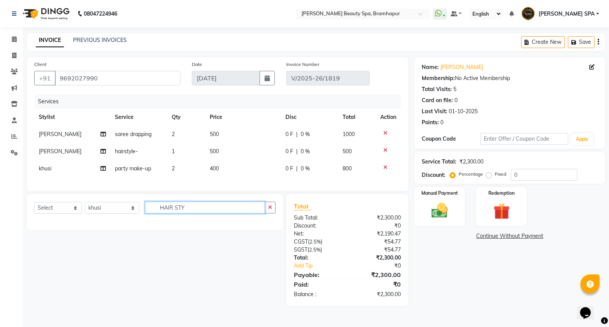
type input "HAIR STY"
click at [51, 214] on select "Select Service Product Membership Package Voucher Prepaid Gift Card" at bounding box center [58, 208] width 48 height 12
select select "service"
click at [34, 208] on select "Select Service Product Membership Package Voucher Prepaid Gift Card" at bounding box center [58, 208] width 48 height 12
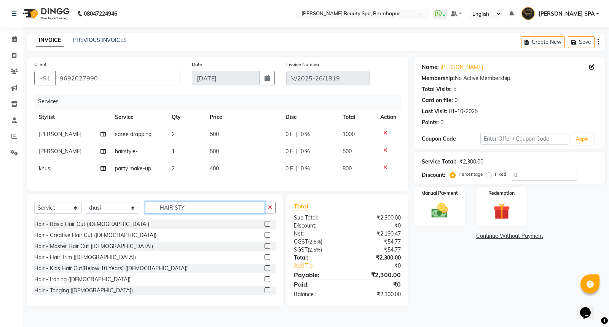
click at [184, 213] on input "HAIR STY" at bounding box center [205, 207] width 120 height 12
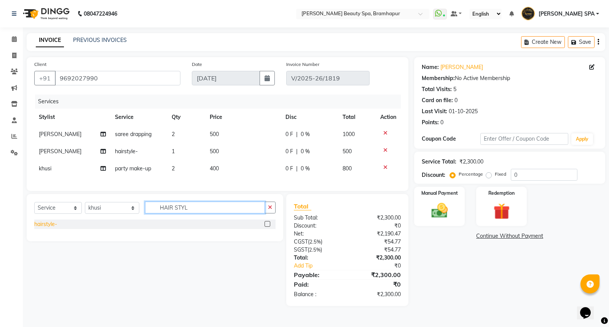
type input "HAIR STYL"
click at [44, 227] on div "hairstyle-" at bounding box center [45, 224] width 23 height 8
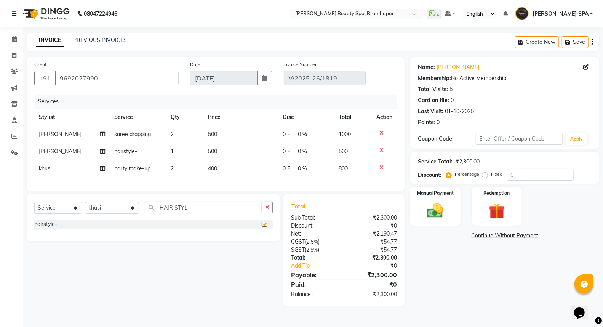
checkbox input "false"
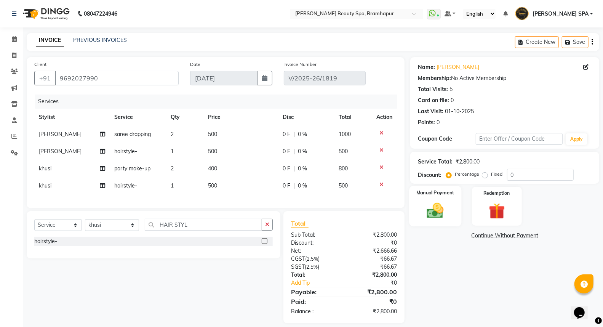
click at [434, 214] on img at bounding box center [435, 210] width 27 height 19
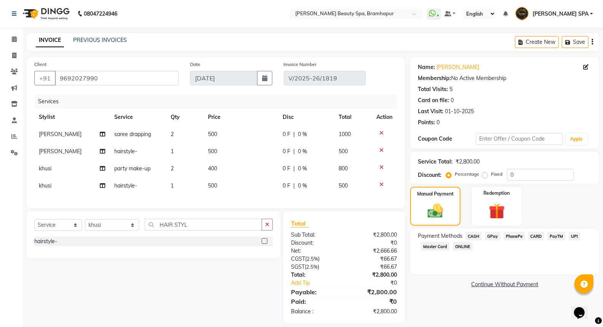
click at [492, 237] on span "GPay" at bounding box center [493, 236] width 16 height 9
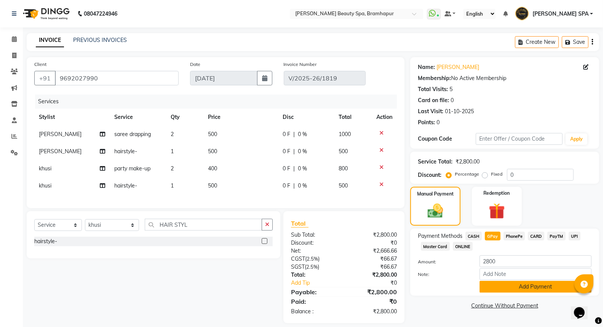
click at [489, 285] on button "Add Payment" at bounding box center [536, 287] width 112 height 12
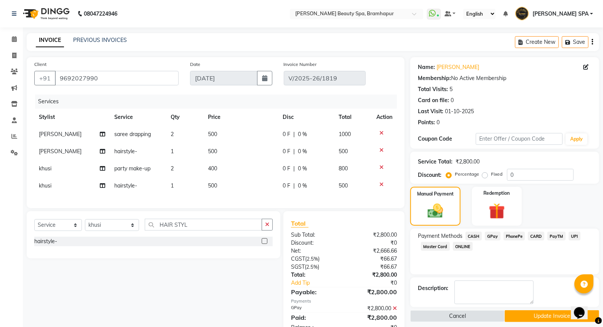
click at [515, 312] on button "Update Invoice" at bounding box center [552, 316] width 94 height 12
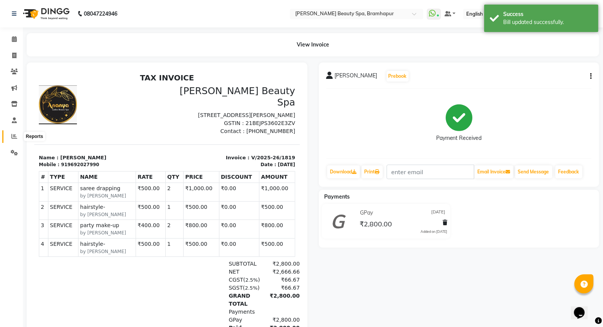
click at [12, 135] on icon at bounding box center [14, 136] width 6 height 6
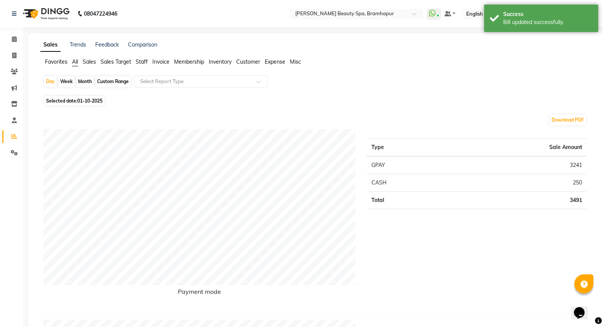
click at [80, 80] on div "Month" at bounding box center [85, 81] width 18 height 11
select select "10"
select select "2025"
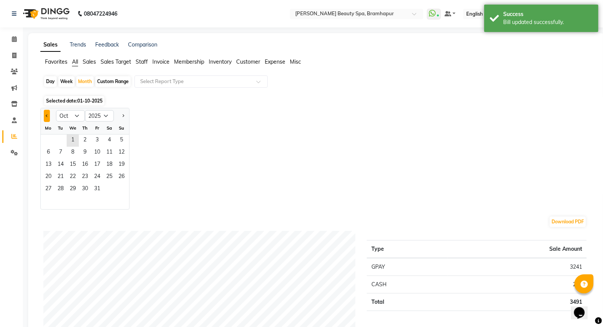
click at [46, 115] on span "Previous month" at bounding box center [47, 115] width 3 height 3
select select "9"
click at [51, 141] on span "1" at bounding box center [48, 140] width 12 height 12
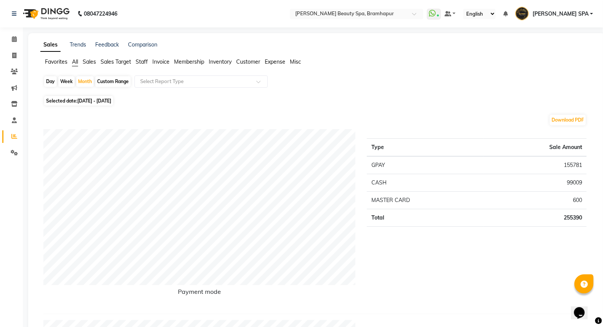
click at [143, 61] on span "Staff" at bounding box center [142, 61] width 12 height 7
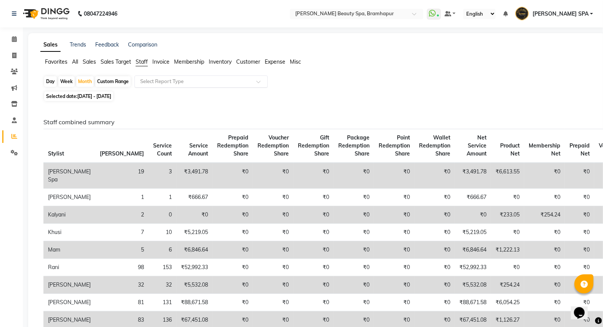
click at [162, 81] on input "text" at bounding box center [194, 82] width 110 height 8
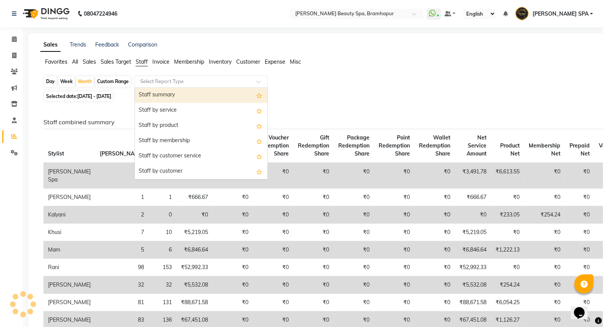
click at [166, 93] on div "Staff summary" at bounding box center [201, 95] width 133 height 15
select select "full_report"
select select "csv"
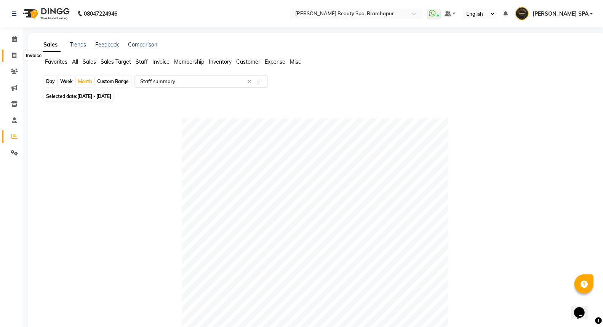
click at [13, 58] on icon at bounding box center [14, 56] width 4 height 6
select select "service"
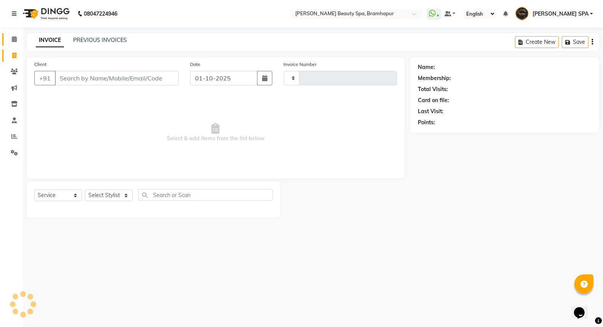
type input "1928"
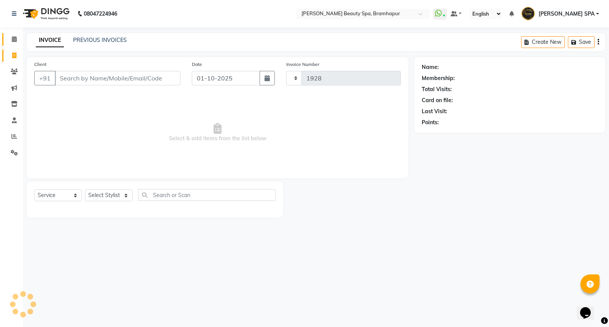
select select "3622"
click at [14, 40] on icon at bounding box center [14, 39] width 5 height 6
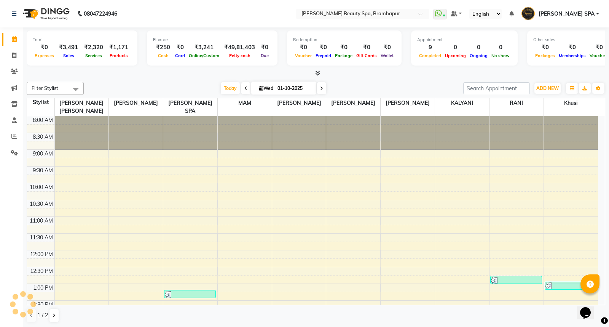
scroll to position [249, 0]
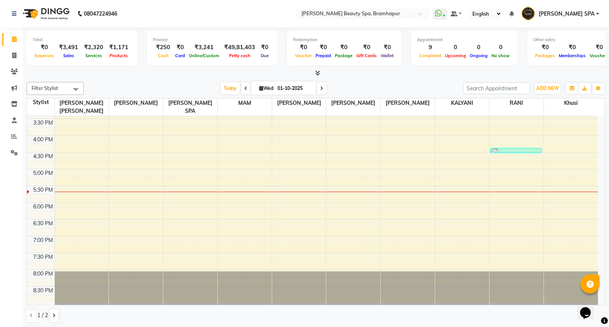
click at [245, 90] on span at bounding box center [245, 88] width 9 height 12
type input "[DATE]"
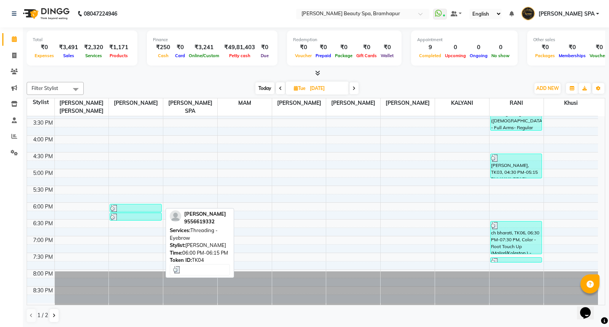
click at [123, 205] on div at bounding box center [135, 209] width 50 height 8
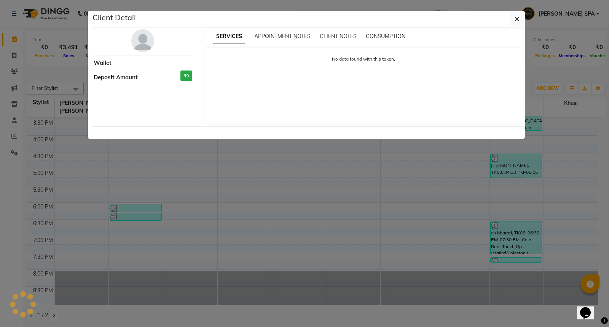
select select "3"
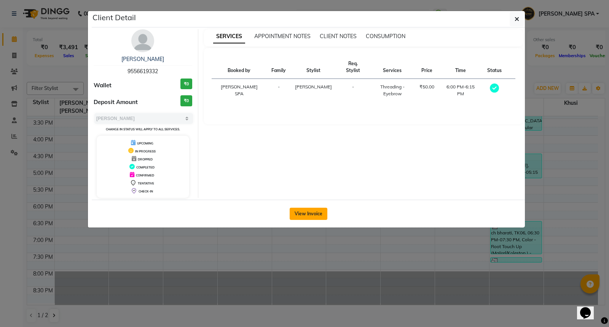
click at [299, 214] on button "View Invoice" at bounding box center [309, 214] width 38 height 12
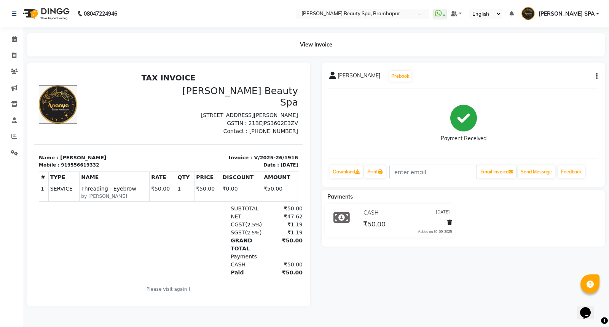
click at [599, 75] on div "[PERSON_NAME] Prebook Payment Received Download Print Email Invoice Send Messag…" at bounding box center [464, 124] width 284 height 124
click at [596, 74] on button "button" at bounding box center [595, 76] width 5 height 8
click at [561, 80] on div "Edit Invoice" at bounding box center [559, 81] width 52 height 10
select select "service"
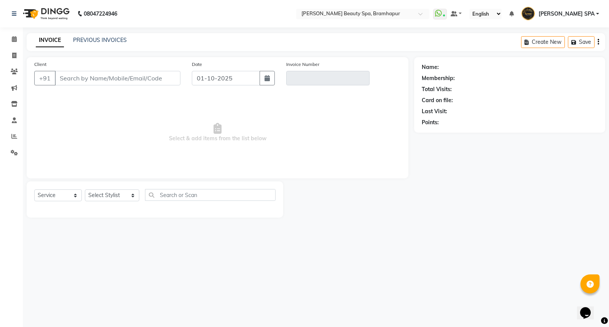
type input "9556619332"
type input "V/2025-26/1916"
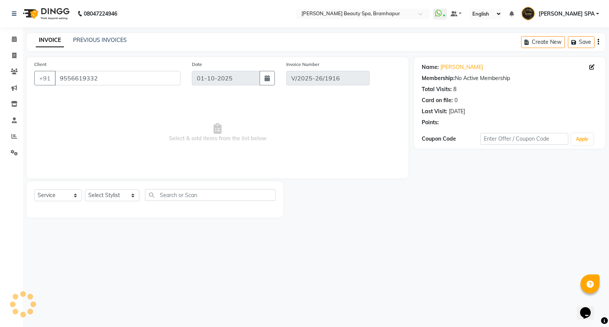
type input "[DATE]"
select select "select"
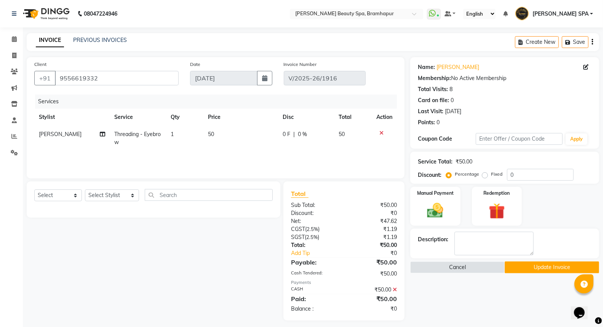
click at [66, 137] on span "[PERSON_NAME]" at bounding box center [60, 134] width 43 height 7
select select "18425"
click at [67, 136] on select "[PERSON_NAME] SPA [PERSON_NAME] [PERSON_NAME] [PERSON_NAME] khusi MAM [PERSON_N…" at bounding box center [61, 136] width 45 height 12
select select "59346"
click at [523, 269] on button "Update Invoice" at bounding box center [552, 267] width 94 height 12
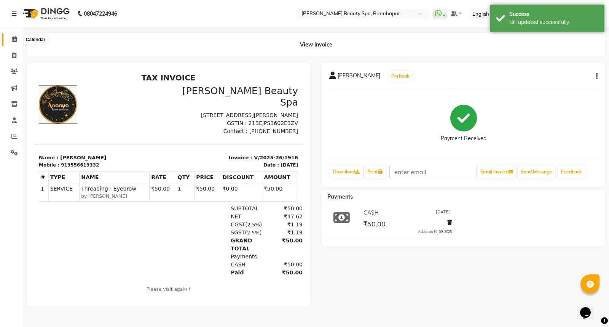
click at [16, 41] on icon at bounding box center [14, 39] width 5 height 6
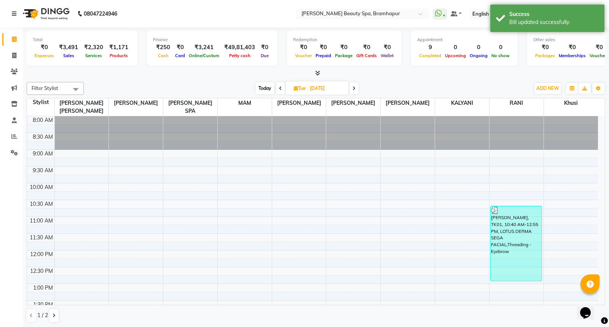
click at [281, 86] on icon at bounding box center [280, 88] width 3 height 5
type input "29-09-2025"
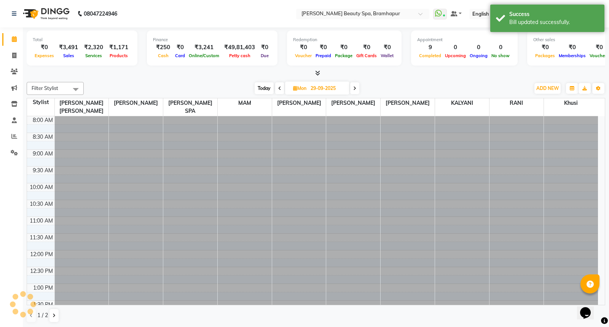
scroll to position [249, 0]
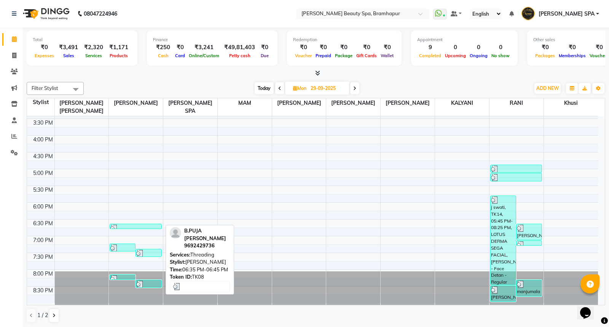
click at [128, 224] on div "B.[PERSON_NAME], TK08, 06:35 PM-06:45 PM, Threading" at bounding box center [135, 226] width 51 height 5
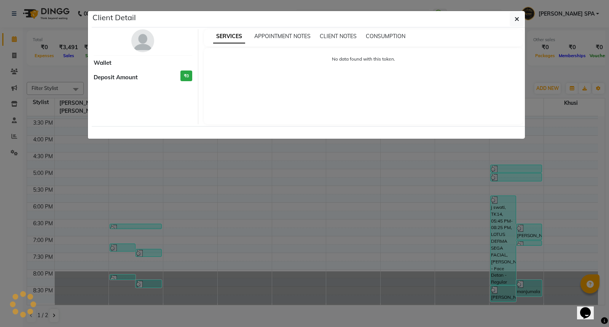
select select "3"
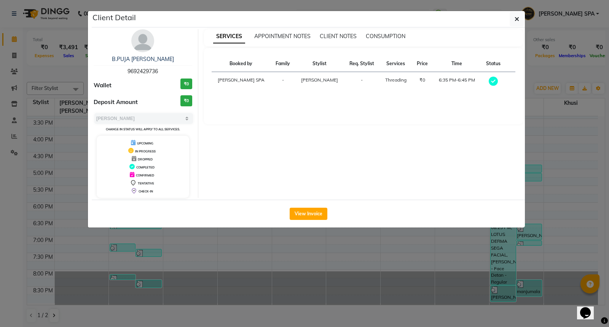
click at [309, 234] on ngb-modal-window "Client Detail B.PUJA [PERSON_NAME] 9692429736 Wallet ₹0 Deposit Amount ₹0 Selec…" at bounding box center [304, 163] width 609 height 327
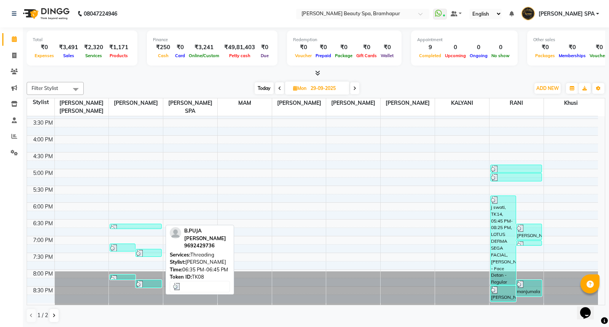
click at [131, 227] on div at bounding box center [135, 228] width 50 height 8
select select "3"
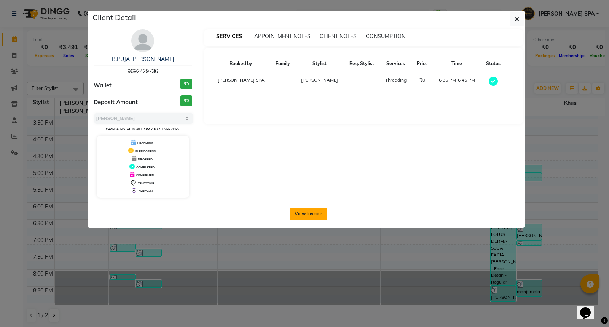
click at [307, 215] on button "View Invoice" at bounding box center [309, 214] width 38 height 12
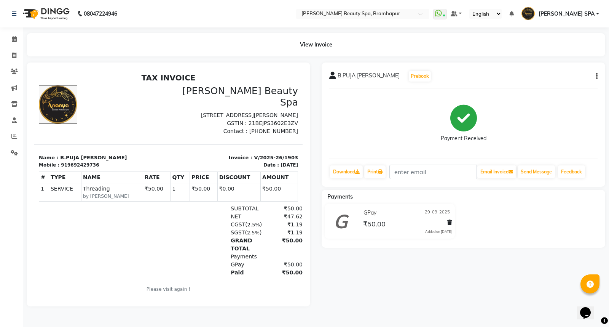
click at [596, 77] on icon "button" at bounding box center [597, 76] width 2 height 0
click at [562, 78] on div "Edit Invoice" at bounding box center [559, 81] width 52 height 10
select select "service"
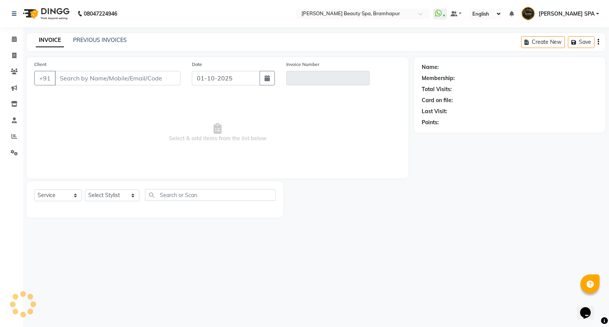
type input "9692429736"
type input "V/2025-26/1903"
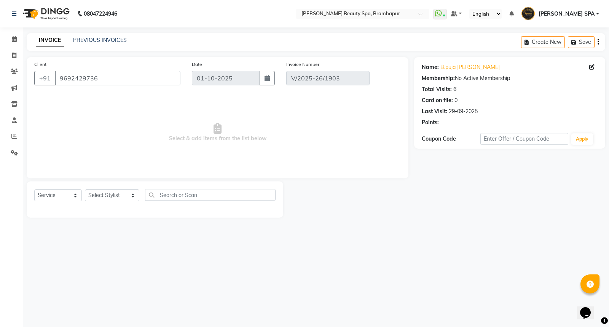
type input "29-09-2025"
select select "select"
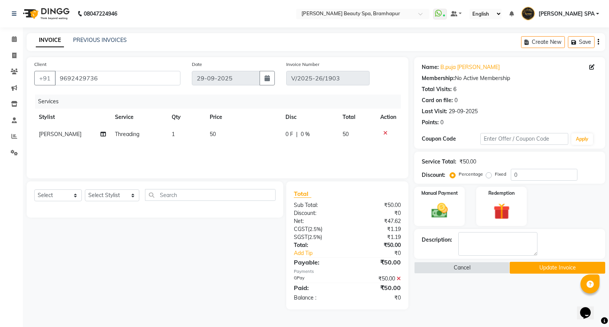
click at [55, 137] on td "[PERSON_NAME]" at bounding box center [72, 134] width 76 height 17
select select "18425"
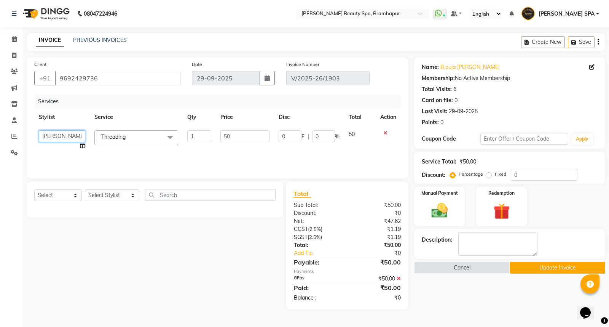
click at [56, 132] on select "[PERSON_NAME] SPA [PERSON_NAME] [PERSON_NAME] [PERSON_NAME] khusi MAM [PERSON_N…" at bounding box center [62, 136] width 46 height 12
select select "59346"
click at [526, 265] on button "Update Invoice" at bounding box center [558, 268] width 96 height 12
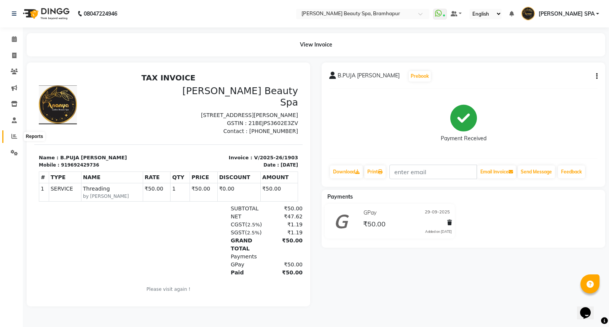
click at [14, 136] on icon at bounding box center [14, 136] width 6 height 6
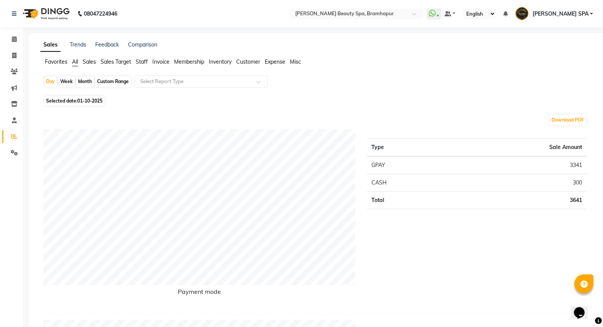
click at [82, 81] on div "Month" at bounding box center [85, 81] width 18 height 11
select select "10"
select select "2025"
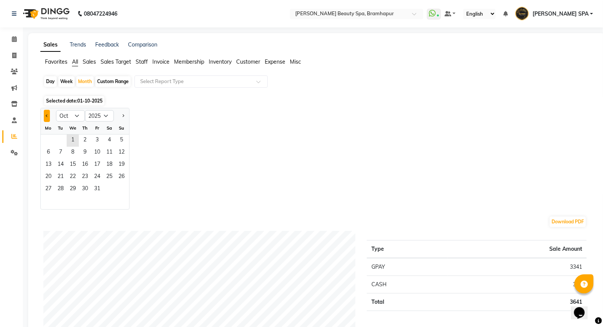
click at [48, 112] on button "Previous month" at bounding box center [47, 116] width 6 height 12
select select "9"
click at [44, 136] on span "1" at bounding box center [48, 140] width 12 height 12
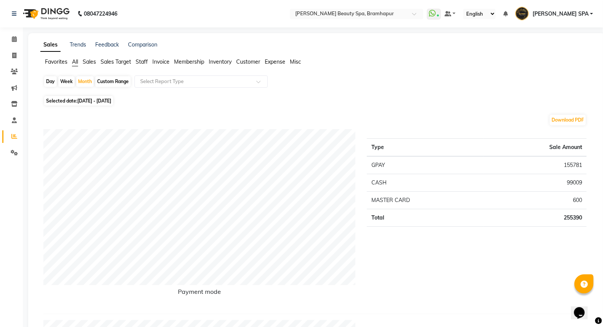
click at [138, 60] on span "Staff" at bounding box center [142, 61] width 12 height 7
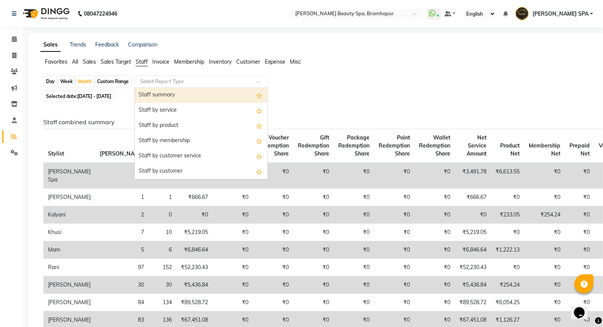
click at [153, 82] on input "text" at bounding box center [194, 82] width 110 height 8
click at [155, 97] on div "Staff summary" at bounding box center [201, 95] width 133 height 15
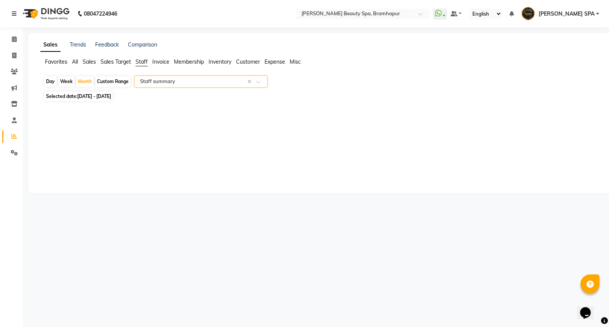
select select "full_report"
select select "csv"
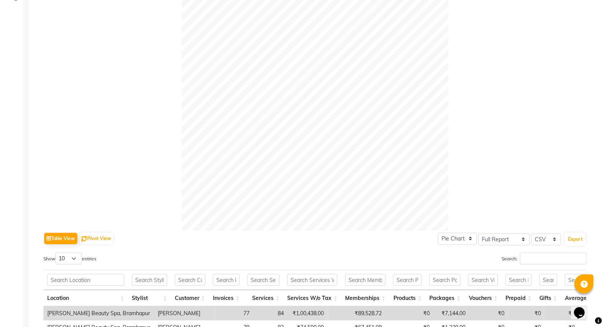
scroll to position [169, 0]
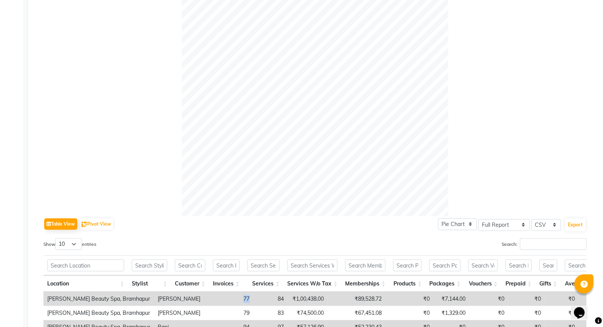
drag, startPoint x: 208, startPoint y: 298, endPoint x: 197, endPoint y: 300, distance: 10.9
click at [215, 300] on td "77" at bounding box center [234, 299] width 38 height 14
click at [183, 234] on div "Table View Pivot View Pie Chart Bar Chart Select Full Report Filtered Report Se…" at bounding box center [314, 333] width 543 height 235
drag, startPoint x: 244, startPoint y: 298, endPoint x: 233, endPoint y: 298, distance: 10.3
click at [253, 298] on td "84" at bounding box center [270, 299] width 34 height 14
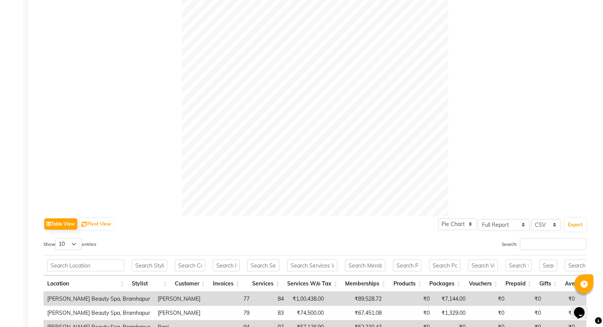
click at [195, 217] on div "Table View Pivot View Pie Chart Bar Chart Select Full Report Filtered Report Se…" at bounding box center [314, 224] width 543 height 16
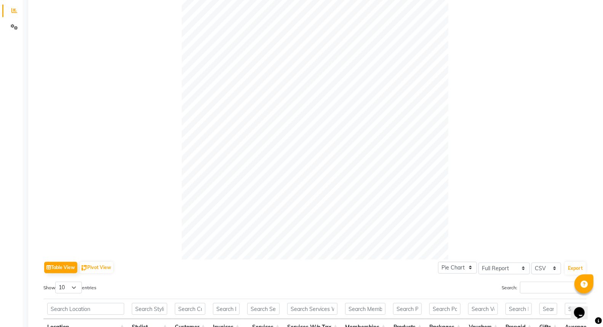
scroll to position [0, 0]
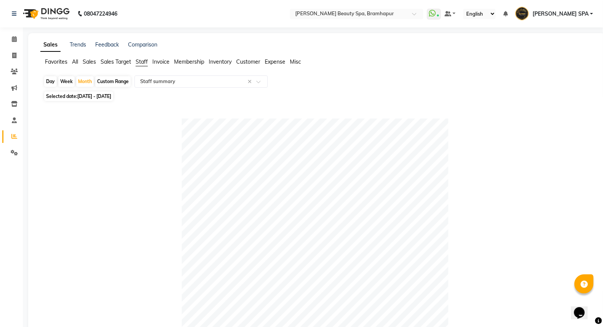
drag, startPoint x: 46, startPoint y: 86, endPoint x: 46, endPoint y: 79, distance: 7.2
click at [46, 82] on div "Day" at bounding box center [50, 81] width 13 height 11
select select "9"
select select "2025"
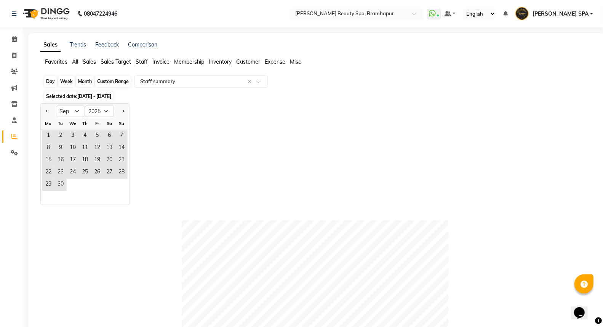
click at [46, 79] on div "Day" at bounding box center [50, 81] width 13 height 11
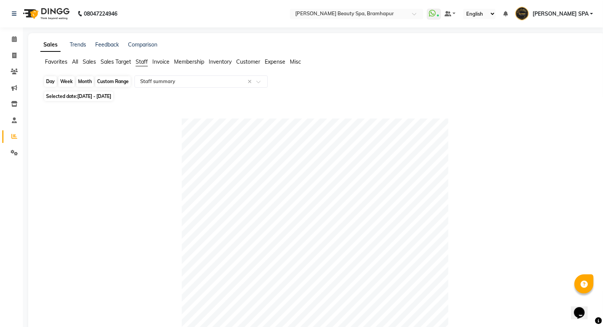
click at [54, 81] on div "Day" at bounding box center [50, 81] width 13 height 11
select select "9"
select select "2025"
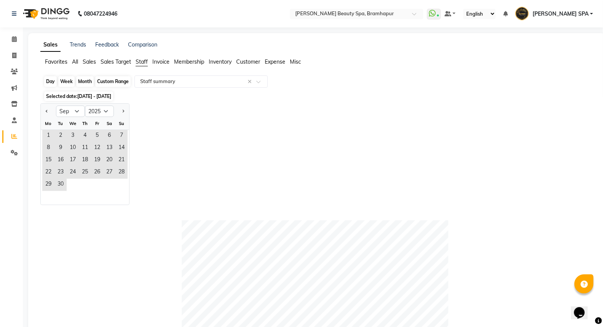
click at [54, 81] on div "Day" at bounding box center [50, 81] width 13 height 11
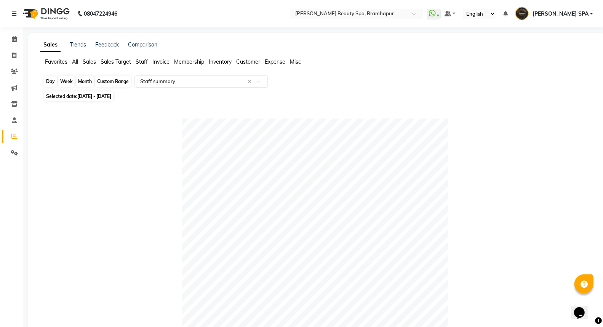
click at [53, 84] on div "Day" at bounding box center [50, 81] width 13 height 11
select select "9"
select select "2025"
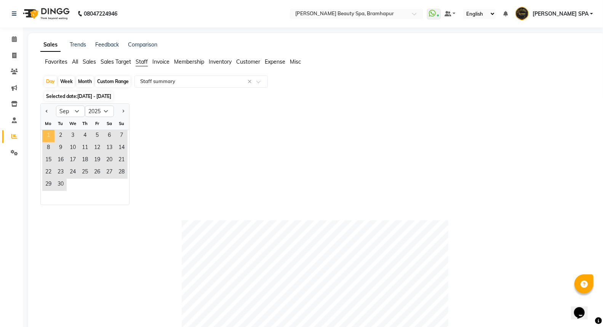
click at [47, 138] on span "1" at bounding box center [48, 136] width 12 height 12
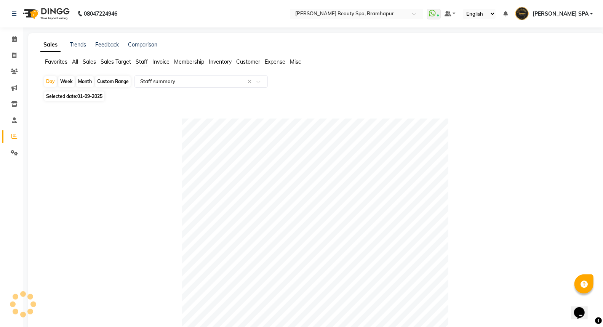
click at [86, 82] on div "Month" at bounding box center [85, 81] width 18 height 11
select select "9"
select select "2025"
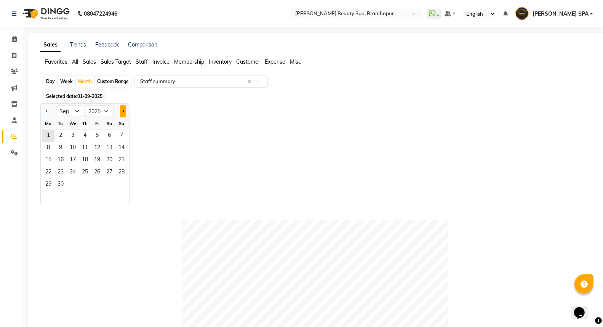
click at [123, 112] on span "Next month" at bounding box center [122, 111] width 3 height 3
select select "10"
click at [70, 136] on span "1" at bounding box center [73, 136] width 12 height 12
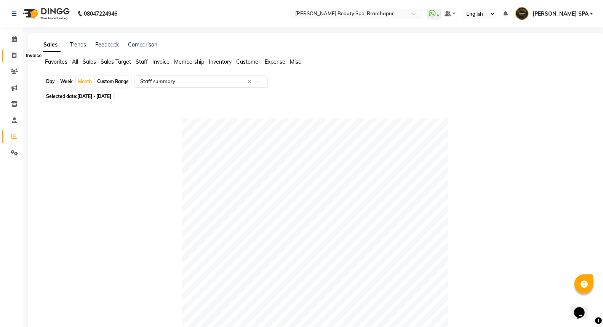
click at [12, 53] on icon at bounding box center [14, 56] width 4 height 6
select select "service"
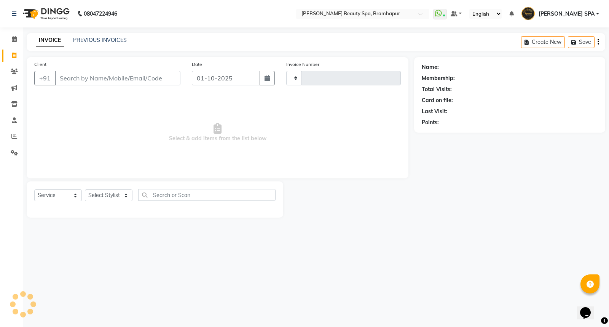
type input "1930"
select select "3622"
click at [106, 195] on select "Select Stylist [PERSON_NAME] SPA [PERSON_NAME] [PERSON_NAME] [PERSON_NAME] khus…" at bounding box center [112, 195] width 54 height 12
select select "18425"
click at [85, 190] on select "Select Stylist [PERSON_NAME] SPA [PERSON_NAME] [PERSON_NAME] [PERSON_NAME] khus…" at bounding box center [112, 195] width 54 height 12
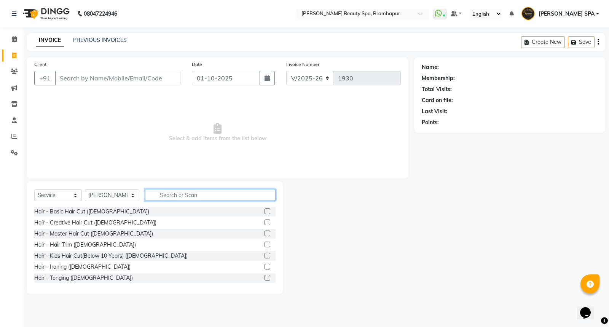
click at [164, 195] on input "text" at bounding box center [210, 195] width 131 height 12
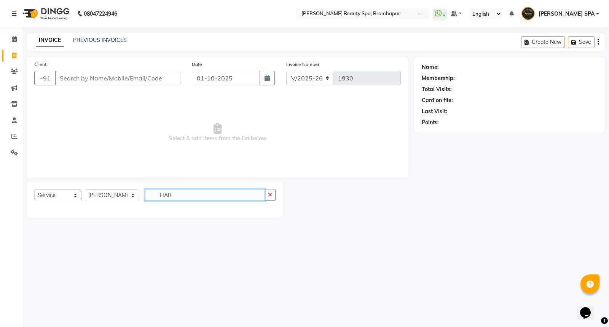
click at [177, 193] on input "HAR" at bounding box center [205, 195] width 120 height 12
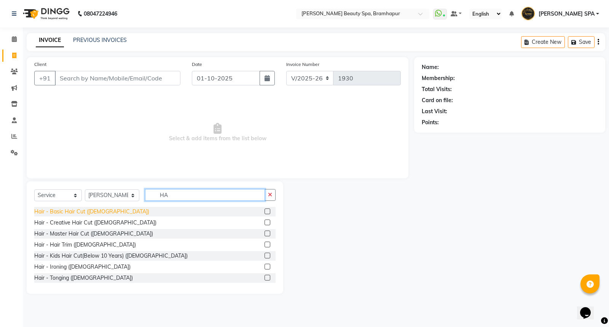
type input "HA"
click at [85, 211] on div "Hair - Basic Hair Cut ([DEMOGRAPHIC_DATA])" at bounding box center [91, 212] width 115 height 8
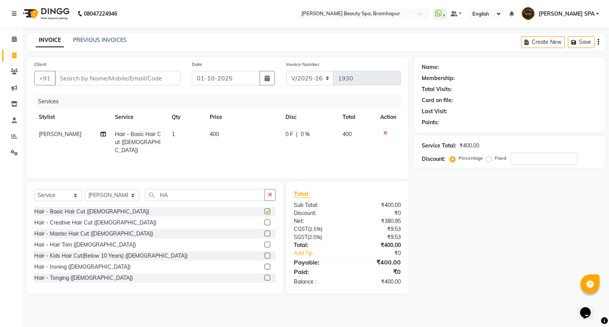
checkbox input "false"
click at [233, 132] on td "400" at bounding box center [243, 142] width 76 height 33
select select "18425"
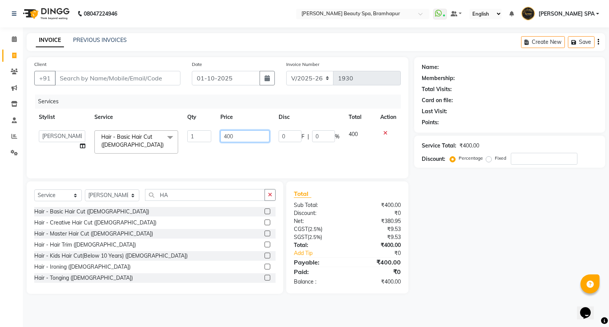
click at [244, 140] on input "400" at bounding box center [245, 136] width 49 height 12
type input "4"
type input "150"
click at [462, 217] on div "Name: Membership: Total Visits: Card on file: Last Visit: Points: Service Total…" at bounding box center [512, 175] width 197 height 237
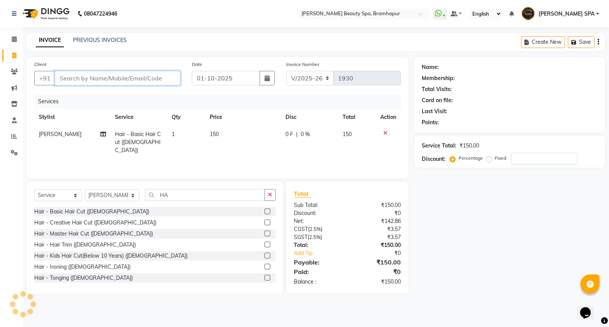
click at [113, 79] on input "Client" at bounding box center [118, 78] width 126 height 14
type input "7"
type input "0"
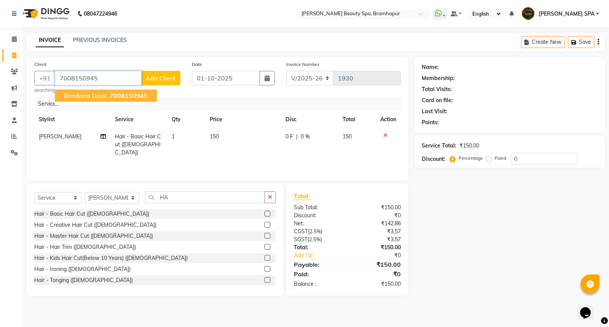
type input "7008150945"
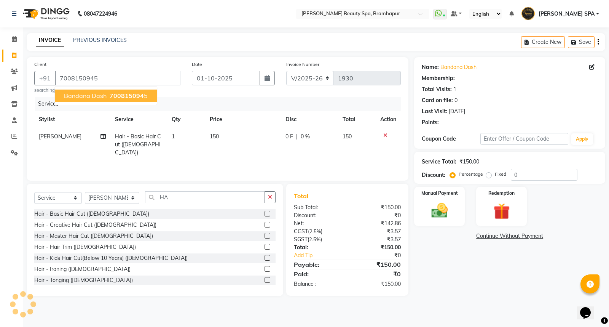
click at [96, 97] on span "bandana dash" at bounding box center [85, 96] width 43 height 8
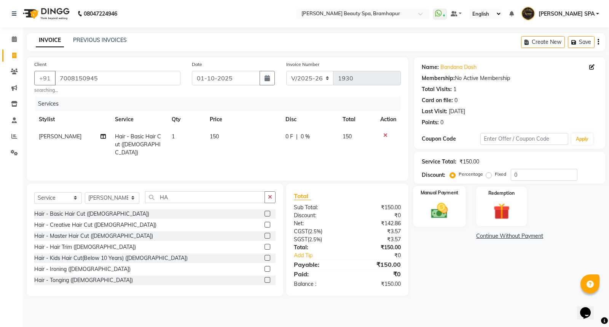
click at [429, 216] on img at bounding box center [439, 210] width 27 height 19
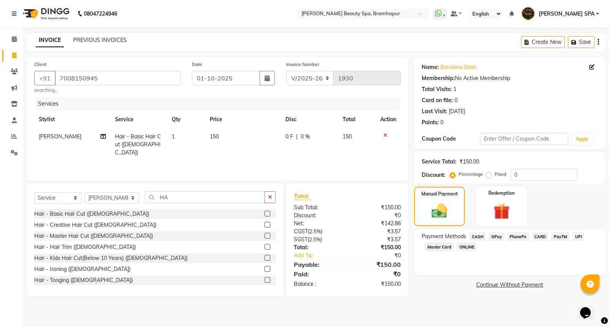
click at [498, 238] on span "GPay" at bounding box center [497, 236] width 16 height 9
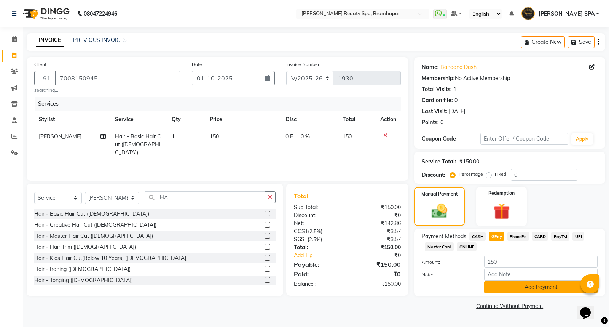
click at [495, 286] on button "Add Payment" at bounding box center [540, 287] width 113 height 12
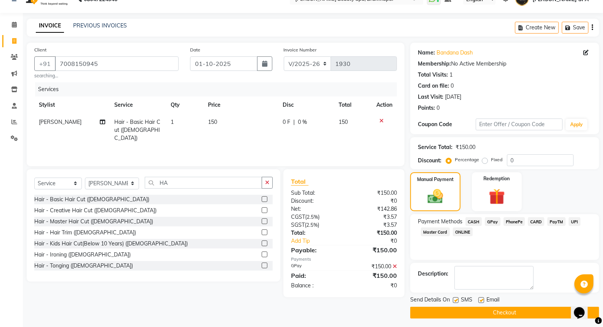
scroll to position [17, 0]
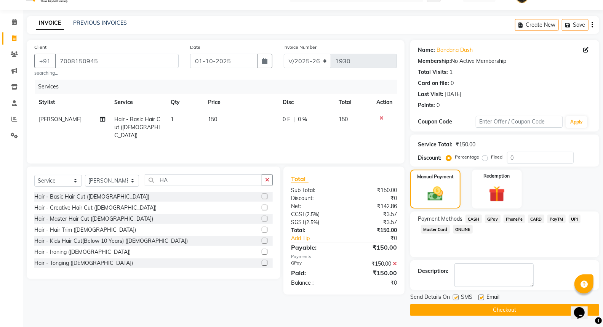
click at [456, 310] on button "Checkout" at bounding box center [504, 310] width 189 height 12
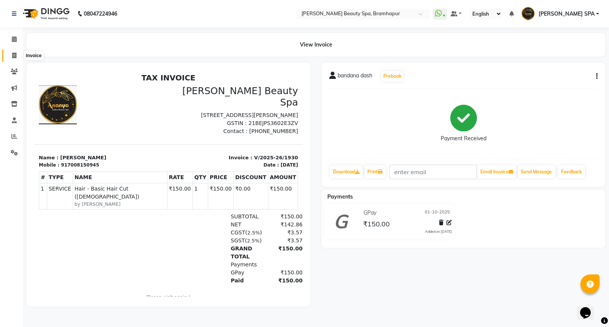
click at [12, 53] on icon at bounding box center [14, 56] width 4 height 6
select select "service"
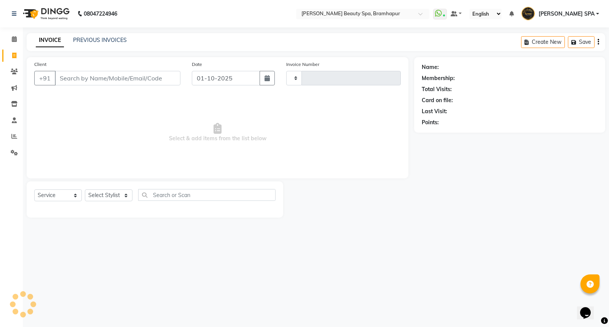
type input "1931"
select select "3622"
click at [97, 197] on select "Select Stylist [PERSON_NAME] SPA [PERSON_NAME] [PERSON_NAME] [PERSON_NAME] khus…" at bounding box center [112, 195] width 54 height 12
select select "89799"
click at [85, 190] on select "Select Stylist [PERSON_NAME] SPA [PERSON_NAME] [PERSON_NAME] [PERSON_NAME] khus…" at bounding box center [112, 195] width 54 height 12
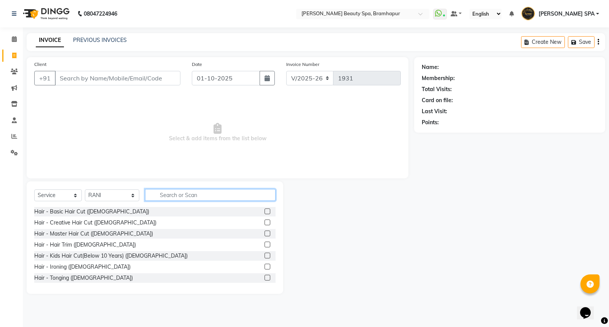
click at [170, 199] on input "text" at bounding box center [210, 195] width 131 height 12
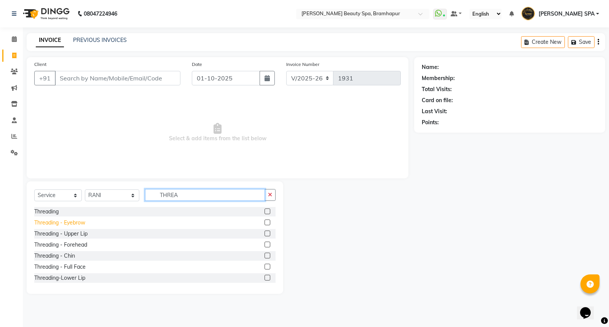
type input "THREA"
click at [71, 226] on div "Threading - Eyebrow" at bounding box center [59, 223] width 51 height 8
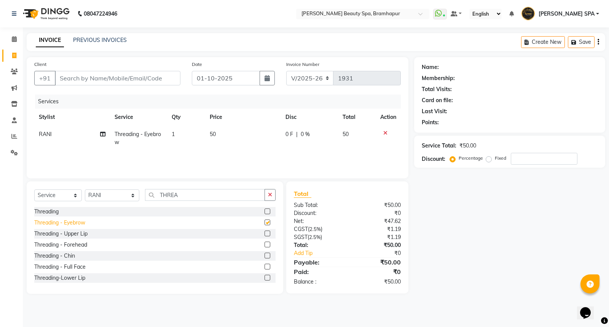
checkbox input "false"
click at [90, 77] on input "Client" at bounding box center [118, 78] width 126 height 14
click at [105, 76] on input "Client" at bounding box center [118, 78] width 126 height 14
type input "9"
type input "0"
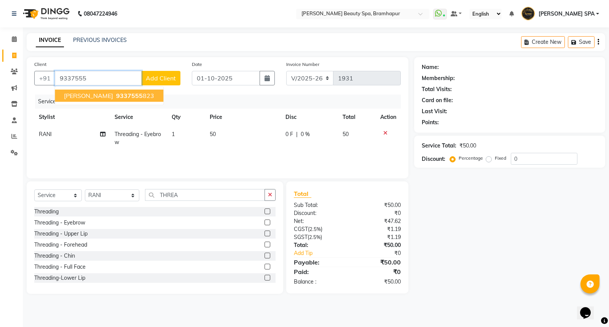
click at [116, 93] on span "9337555" at bounding box center [129, 96] width 27 height 8
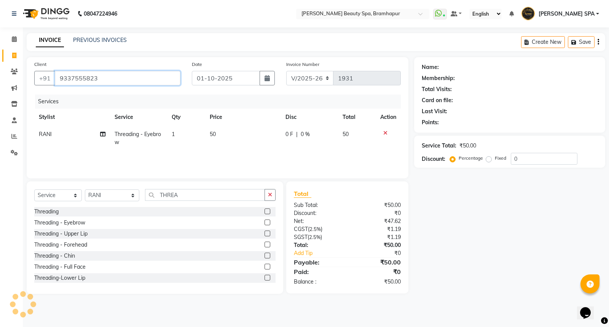
type input "9337555823"
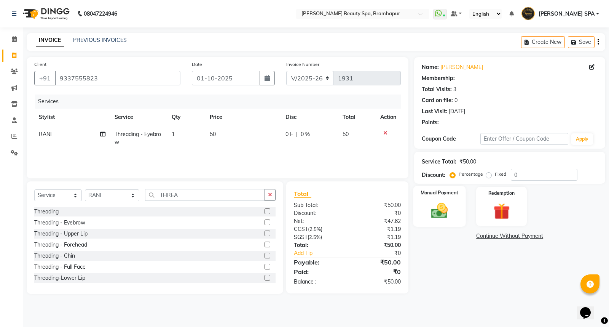
click at [435, 211] on img at bounding box center [439, 210] width 27 height 19
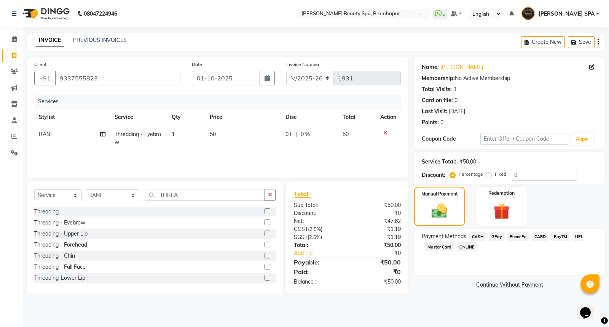
click at [498, 234] on span "GPay" at bounding box center [497, 236] width 16 height 9
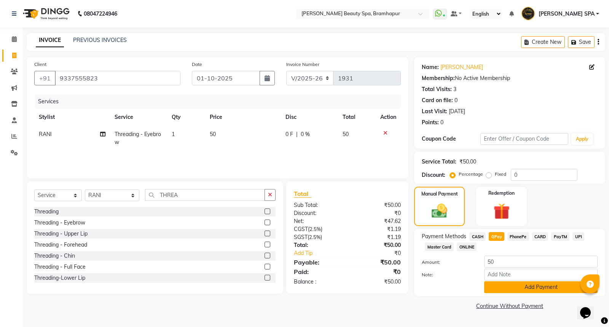
click at [491, 284] on button "Add Payment" at bounding box center [540, 287] width 113 height 12
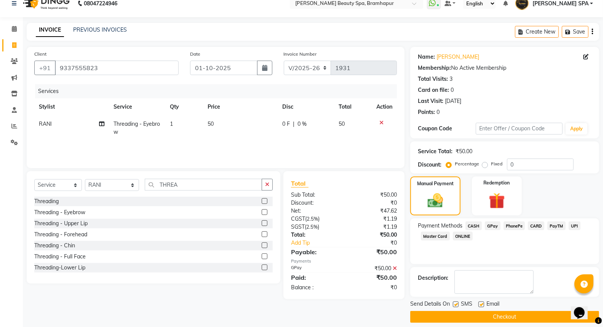
scroll to position [17, 0]
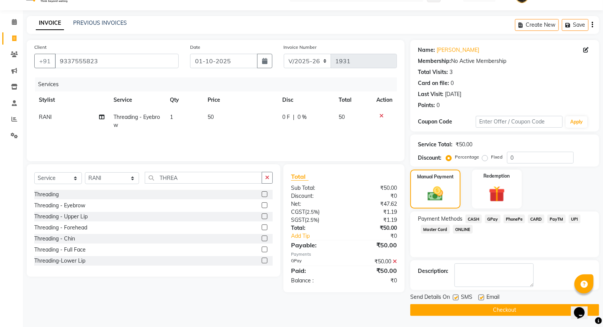
click at [468, 313] on button "Checkout" at bounding box center [504, 310] width 189 height 12
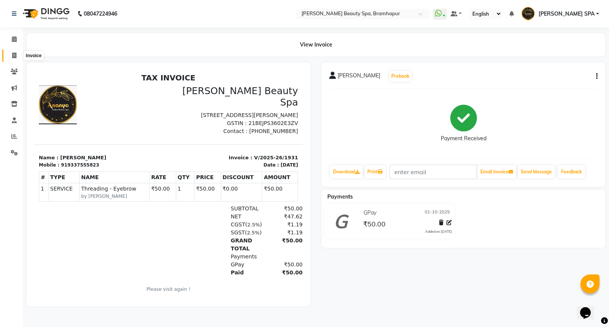
click at [17, 57] on span at bounding box center [14, 55] width 13 height 9
select select "service"
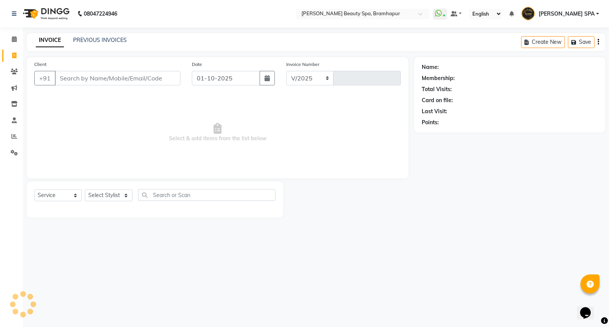
select select "3622"
type input "1932"
drag, startPoint x: 125, startPoint y: 74, endPoint x: 127, endPoint y: 78, distance: 5.3
click at [125, 75] on input "Client" at bounding box center [118, 78] width 126 height 14
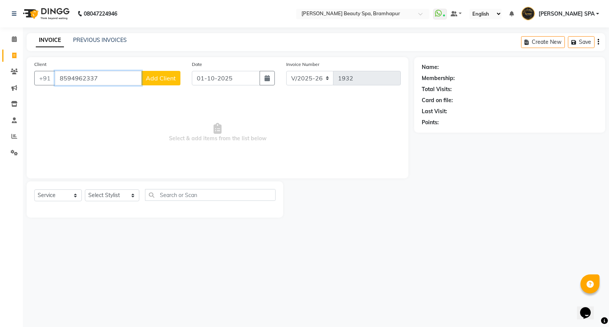
type input "8594962337"
click at [160, 74] on span "Add Client" at bounding box center [161, 78] width 30 height 8
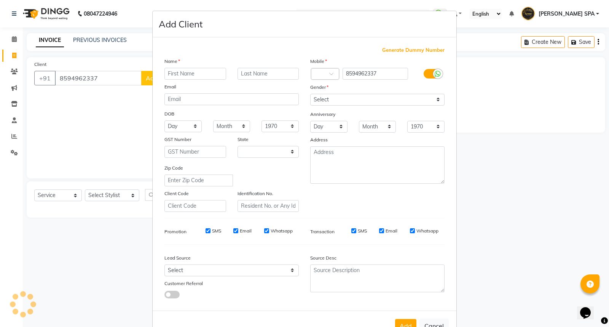
select select "29"
click at [192, 74] on input "text" at bounding box center [196, 74] width 62 height 12
type input "S"
type input "ASHA"
drag, startPoint x: 241, startPoint y: 71, endPoint x: 248, endPoint y: 66, distance: 8.4
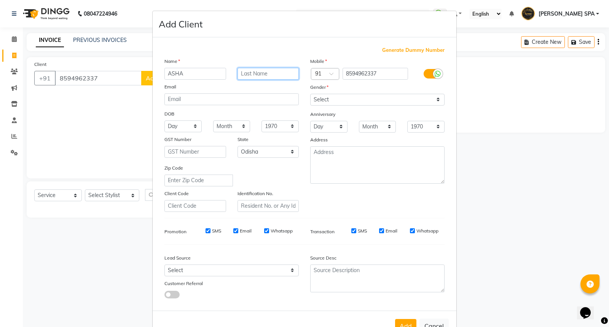
click at [245, 69] on input "text" at bounding box center [269, 74] width 62 height 12
type input "RAULA"
click at [176, 129] on select "Day 01 02 03 04 05 06 07 08 09 10 11 12 13 14 15 16 17 18 19 20 21 22 23 24 25 …" at bounding box center [183, 126] width 37 height 12
select select "21"
click at [165, 120] on select "Day 01 02 03 04 05 06 07 08 09 10 11 12 13 14 15 16 17 18 19 20 21 22 23 24 25 …" at bounding box center [183, 126] width 37 height 12
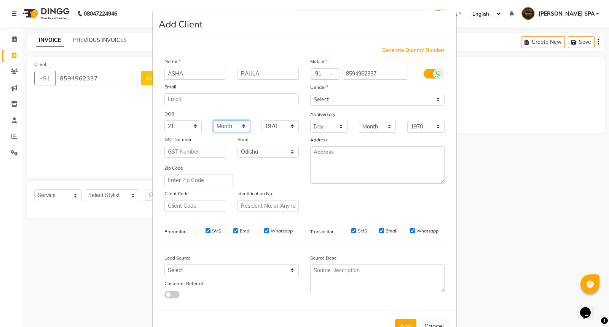
click at [237, 122] on select "Month January February March April May June July August September October Novem…" at bounding box center [231, 126] width 37 height 12
select select "12"
click at [213, 120] on select "Month January February March April May June July August September October Novem…" at bounding box center [231, 126] width 37 height 12
click at [273, 126] on select "1940 1941 1942 1943 1944 1945 1946 1947 1948 1949 1950 1951 1952 1953 1954 1955…" at bounding box center [280, 126] width 37 height 12
select select "1996"
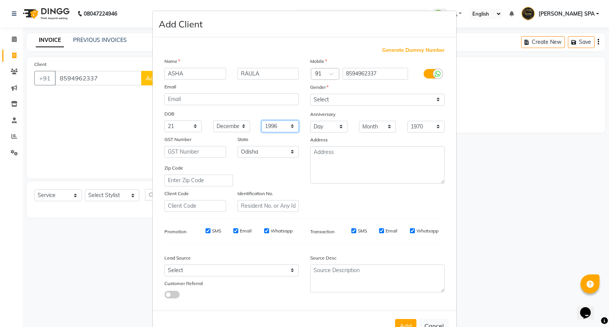
click at [262, 120] on select "1940 1941 1942 1943 1944 1945 1946 1947 1948 1949 1950 1951 1952 1953 1954 1955…" at bounding box center [280, 126] width 37 height 12
drag, startPoint x: 352, startPoint y: 98, endPoint x: 354, endPoint y: 105, distance: 7.1
click at [352, 98] on select "Select Male Female Other Prefer Not To Say" at bounding box center [377, 100] width 134 height 12
select select "female"
click at [310, 94] on select "Select [DEMOGRAPHIC_DATA] [DEMOGRAPHIC_DATA] Other Prefer Not To Say" at bounding box center [377, 100] width 134 height 12
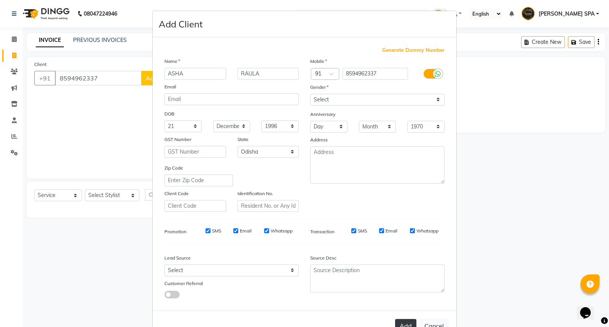
click at [406, 325] on button "Add" at bounding box center [405, 326] width 21 height 14
select select
select select "null"
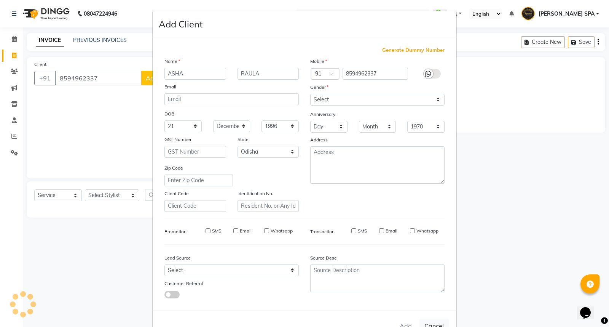
select select
checkbox input "false"
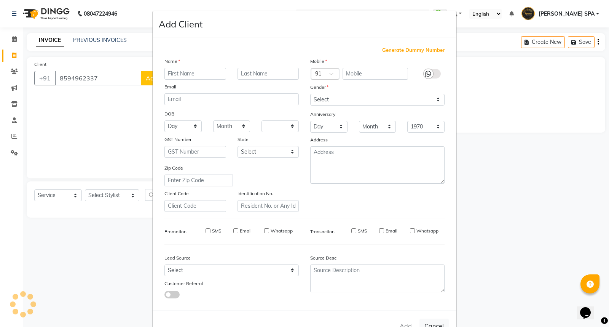
checkbox input "false"
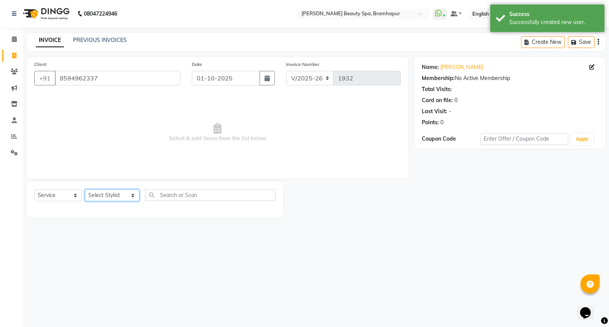
click at [110, 195] on select "Select Stylist [PERSON_NAME] SPA [PERSON_NAME] [PERSON_NAME] [PERSON_NAME] khus…" at bounding box center [112, 195] width 54 height 12
select select "59346"
click at [85, 190] on select "Select Stylist [PERSON_NAME] SPA [PERSON_NAME] [PERSON_NAME] [PERSON_NAME] khus…" at bounding box center [112, 195] width 54 height 12
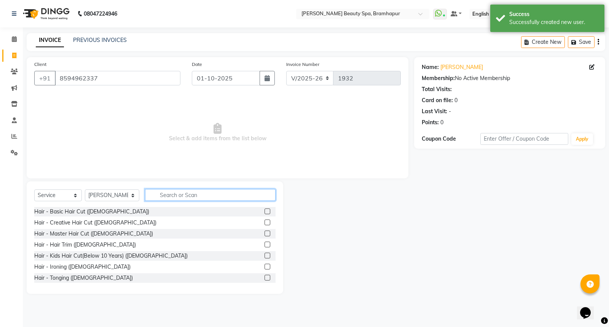
drag, startPoint x: 156, startPoint y: 193, endPoint x: 158, endPoint y: 187, distance: 6.3
click at [157, 192] on input "text" at bounding box center [210, 195] width 131 height 12
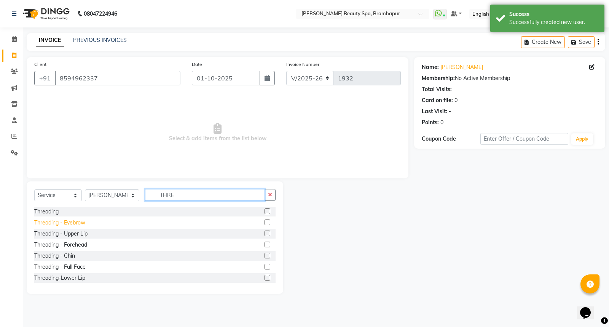
type input "THRE"
drag, startPoint x: 36, startPoint y: 225, endPoint x: 174, endPoint y: 224, distance: 138.3
click at [37, 225] on div "Threading - Eyebrow" at bounding box center [59, 223] width 51 height 8
checkbox input "false"
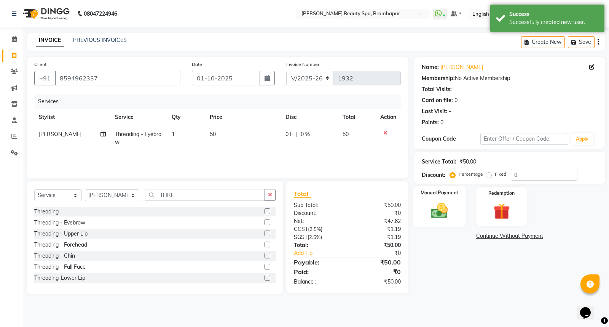
click at [444, 214] on img at bounding box center [439, 210] width 27 height 19
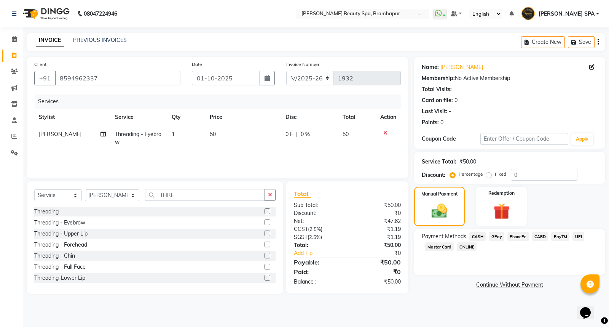
click at [482, 237] on span "CASH" at bounding box center [478, 236] width 16 height 9
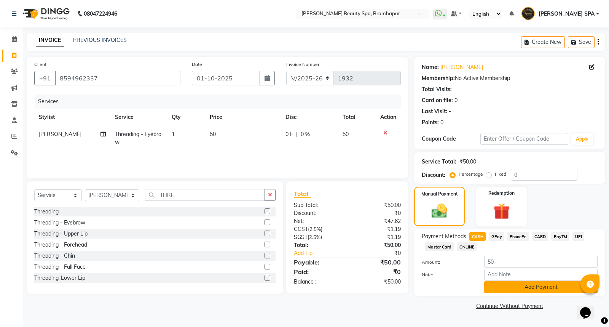
click at [508, 289] on button "Add Payment" at bounding box center [540, 287] width 113 height 12
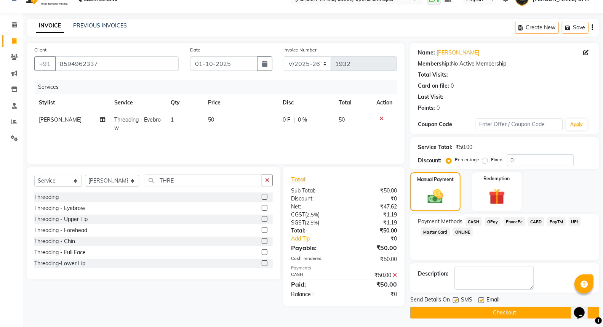
scroll to position [17, 0]
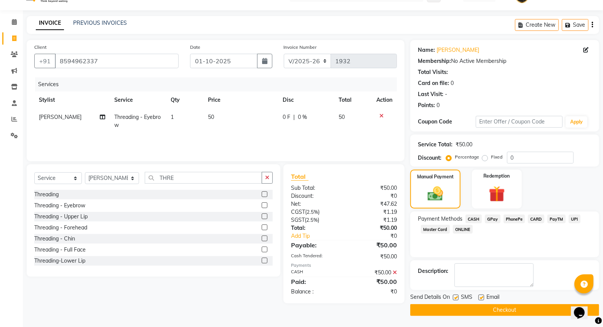
click at [515, 308] on button "Checkout" at bounding box center [504, 310] width 189 height 12
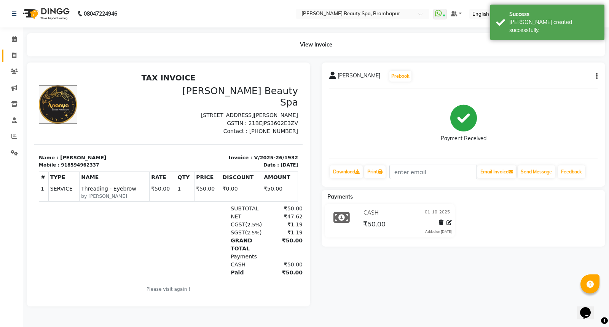
click at [6, 56] on link "Invoice" at bounding box center [11, 56] width 18 height 13
select select "service"
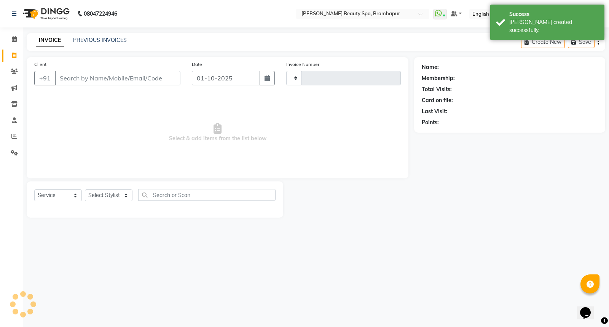
type input "1933"
select select "3622"
click at [87, 37] on link "PREVIOUS INVOICES" at bounding box center [100, 40] width 54 height 7
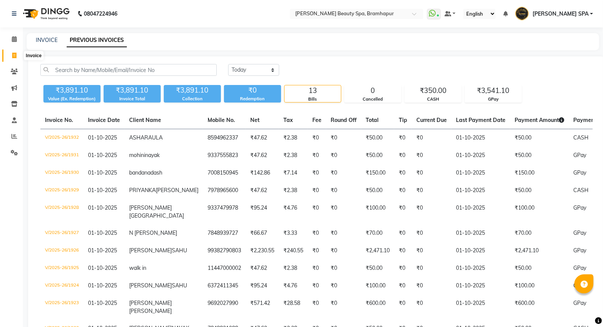
click at [16, 53] on icon at bounding box center [14, 56] width 4 height 6
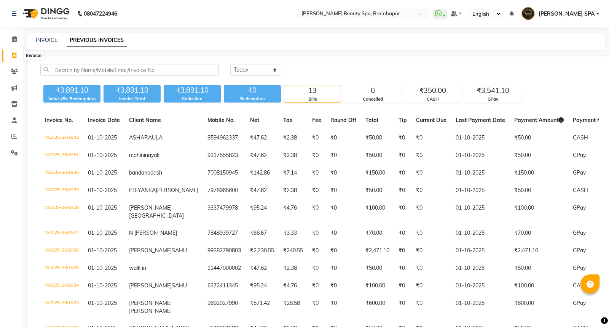
select select "service"
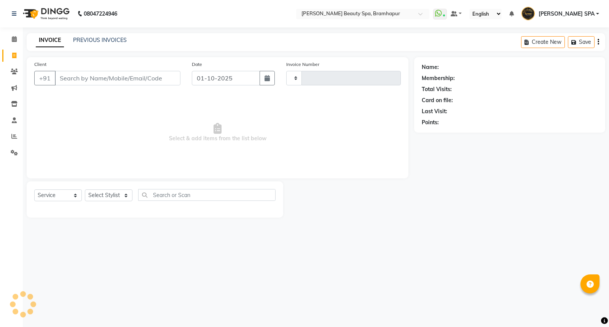
click at [74, 74] on input "Client" at bounding box center [118, 78] width 126 height 14
type input "1933"
select select "3622"
click at [96, 195] on select "Select Stylist" at bounding box center [109, 195] width 48 height 12
select select "59346"
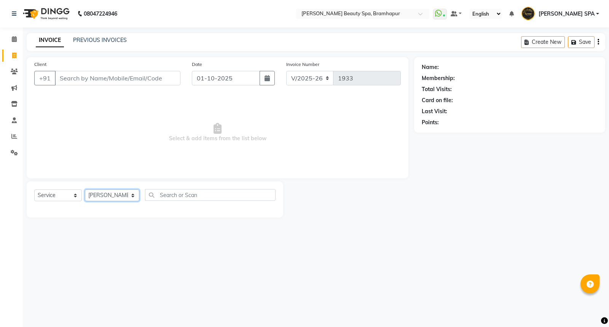
click at [85, 190] on select "Select Stylist [PERSON_NAME] SPA [PERSON_NAME] [PERSON_NAME] [PERSON_NAME] khus…" at bounding box center [112, 195] width 54 height 12
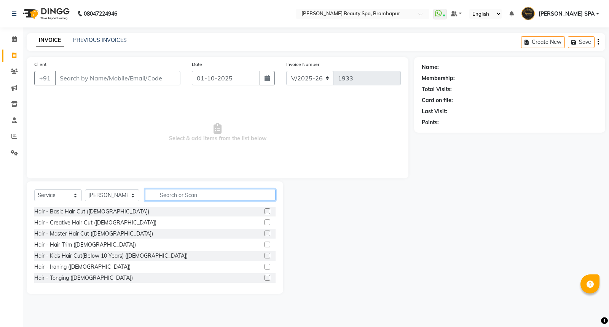
click at [156, 193] on input "text" at bounding box center [210, 195] width 131 height 12
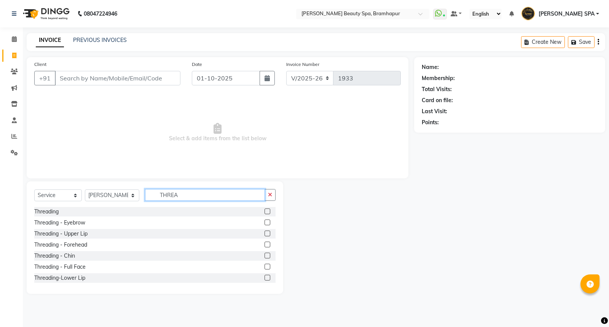
type input "THREA"
click at [78, 211] on div "Threading" at bounding box center [154, 212] width 241 height 10
click at [265, 222] on label at bounding box center [268, 222] width 6 height 6
click at [265, 222] on input "checkbox" at bounding box center [267, 222] width 5 height 5
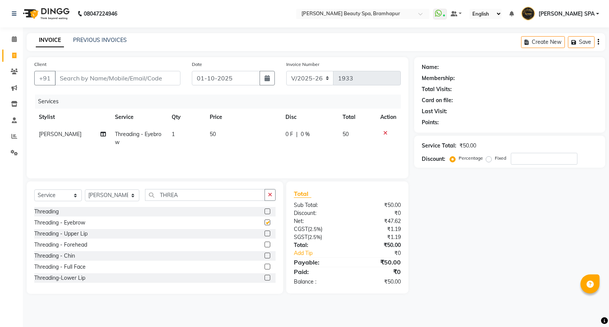
checkbox input "false"
click at [77, 71] on input "Client" at bounding box center [118, 78] width 126 height 14
type input "7"
type input "0"
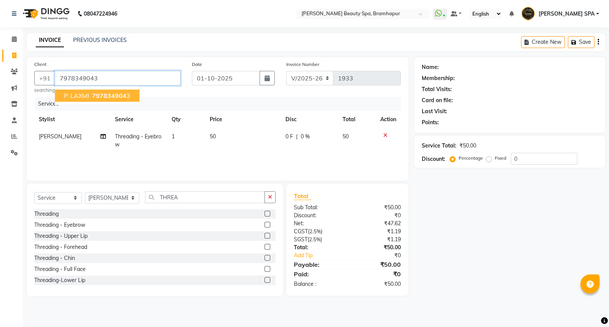
type input "7978349043"
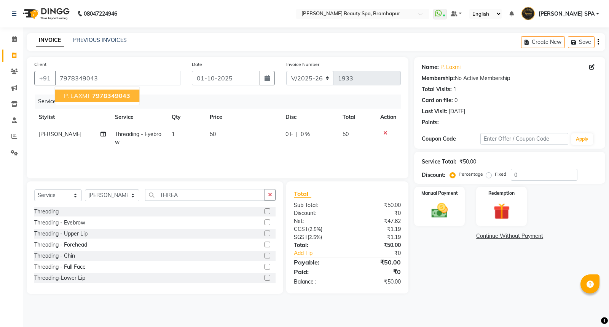
click at [68, 94] on span "P. LAXMI" at bounding box center [76, 96] width 25 height 8
click at [439, 204] on img at bounding box center [439, 210] width 27 height 19
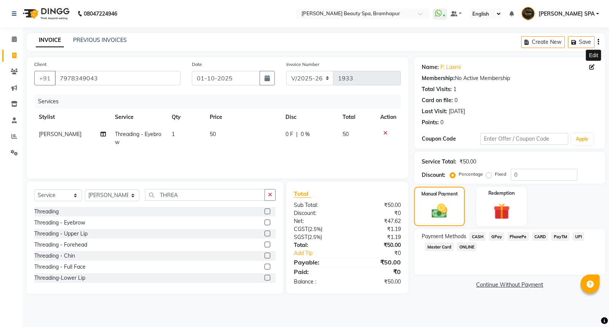
click at [594, 63] on span at bounding box center [594, 67] width 8 height 8
click at [587, 65] on div "Name: P. Laxmi" at bounding box center [510, 67] width 176 height 8
click at [591, 65] on icon at bounding box center [592, 66] width 5 height 5
select select "29"
select select "[DEMOGRAPHIC_DATA]"
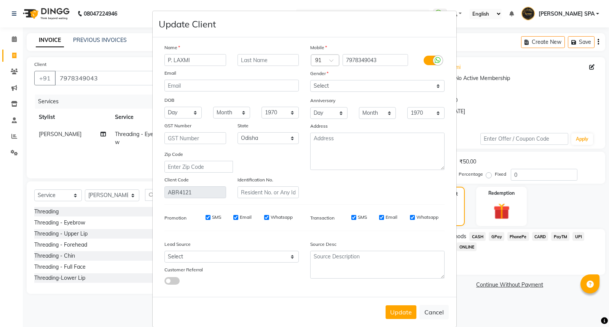
click at [169, 61] on input "P. LAXMI" at bounding box center [196, 60] width 62 height 12
click at [171, 63] on input "T LAXMI" at bounding box center [196, 60] width 62 height 12
type input "T LAXMI"
click at [402, 310] on button "Update" at bounding box center [401, 312] width 31 height 14
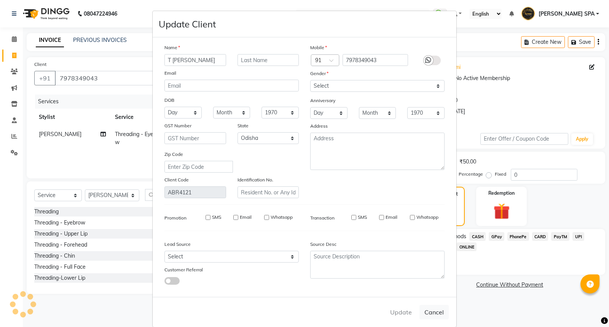
select select
select select "null"
select select
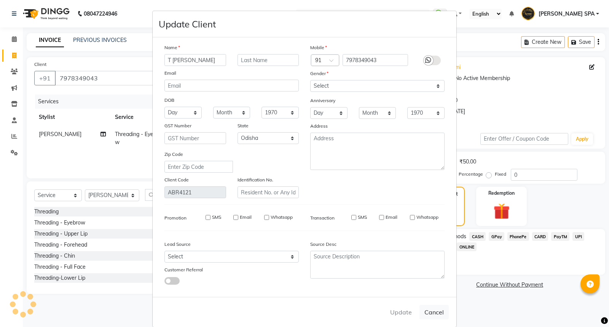
select select
checkbox input "false"
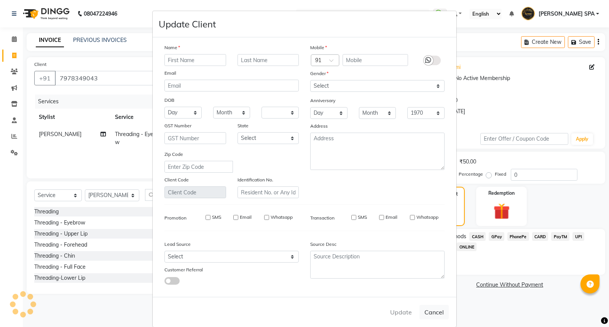
checkbox input "false"
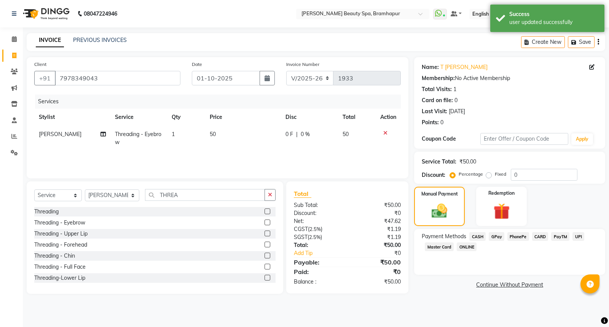
click at [478, 238] on span "CASH" at bounding box center [478, 236] width 16 height 9
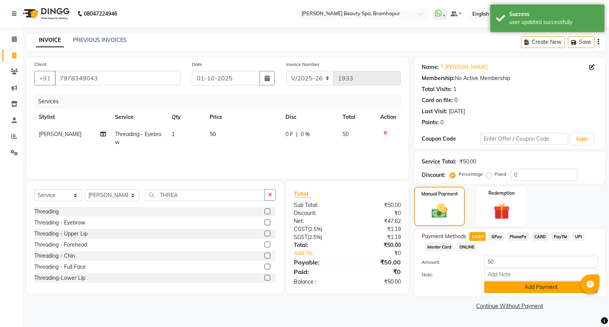
click at [517, 283] on button "Add Payment" at bounding box center [540, 287] width 113 height 12
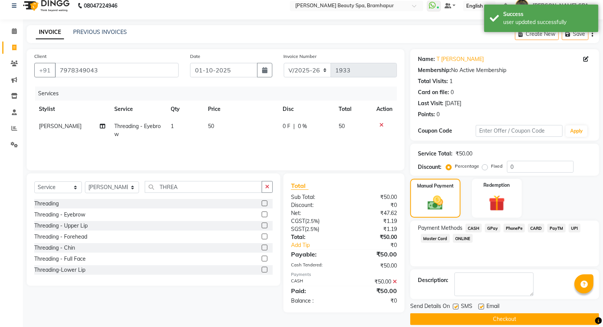
scroll to position [17, 0]
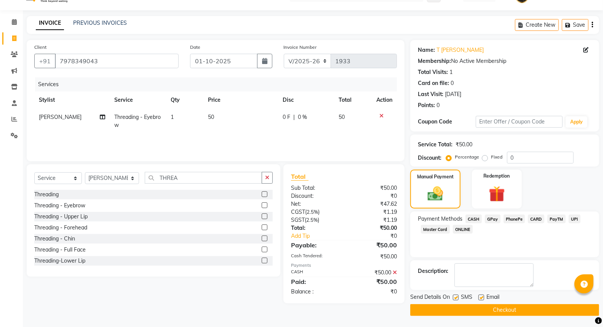
click at [501, 311] on button "Checkout" at bounding box center [504, 310] width 189 height 12
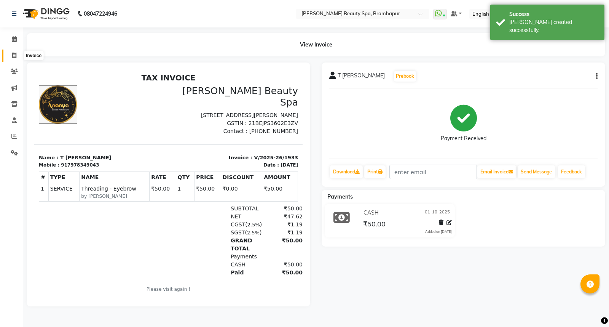
click at [16, 54] on icon at bounding box center [14, 56] width 4 height 6
select select "3622"
select select "service"
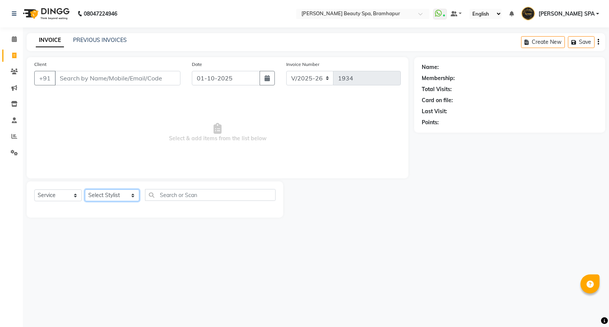
click at [104, 196] on select "Select Stylist ANANYA SPA jhuma KABITA PATTNAIK JOLLY KALYANI khusi MAM PRANATI…" at bounding box center [112, 195] width 54 height 12
select select "18425"
click at [85, 190] on select "Select Stylist ANANYA SPA jhuma KABITA PATTNAIK JOLLY KALYANI khusi MAM PRANATI…" at bounding box center [112, 195] width 54 height 12
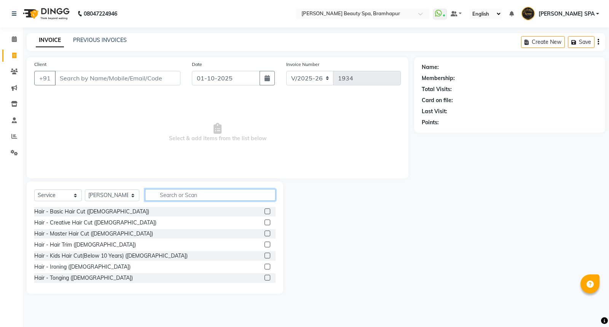
click at [158, 199] on input "text" at bounding box center [210, 195] width 131 height 12
click at [168, 195] on input "text" at bounding box center [210, 195] width 131 height 12
click at [145, 193] on input "text" at bounding box center [210, 195] width 131 height 12
click at [145, 192] on input "text" at bounding box center [210, 195] width 131 height 12
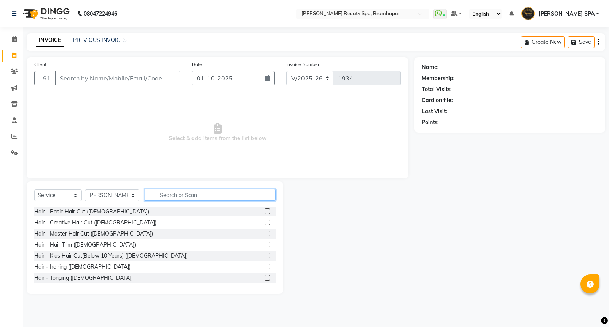
click at [172, 204] on div "Select Service Product Membership Package Voucher Prepaid Gift Card Select Styl…" at bounding box center [154, 198] width 241 height 18
drag, startPoint x: 169, startPoint y: 190, endPoint x: 169, endPoint y: 194, distance: 4.6
click at [169, 194] on input "text" at bounding box center [210, 195] width 131 height 12
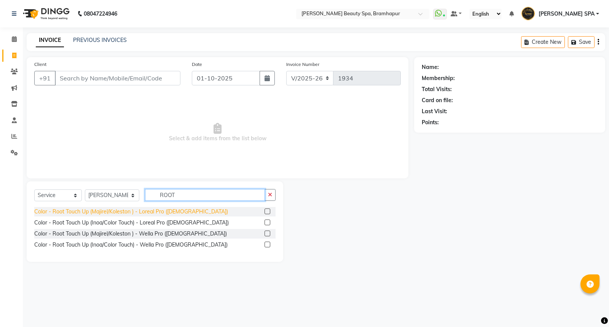
type input "ROOT"
click at [134, 213] on div "Color - Root Touch Up (Majirel/Koleston ) - Loreal Pro (Female)" at bounding box center [131, 212] width 194 height 8
checkbox input "false"
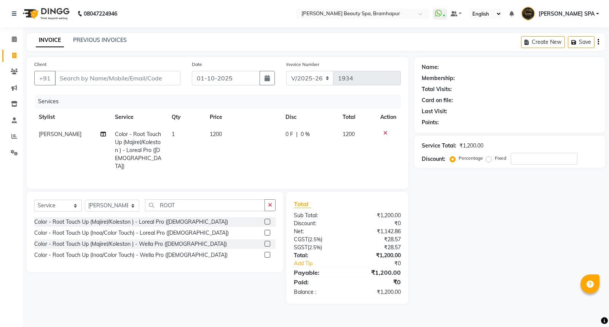
click at [118, 68] on div "Client +91" at bounding box center [108, 75] width 158 height 31
click at [116, 71] on input "Client" at bounding box center [118, 78] width 126 height 14
click at [67, 80] on input "Client" at bounding box center [118, 78] width 126 height 14
type input "M"
type input "0"
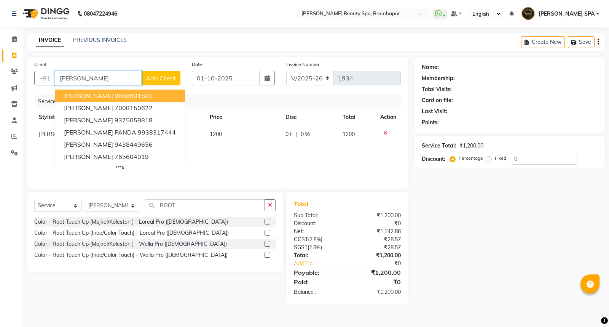
click at [80, 92] on span "[PERSON_NAME]" at bounding box center [88, 96] width 49 height 8
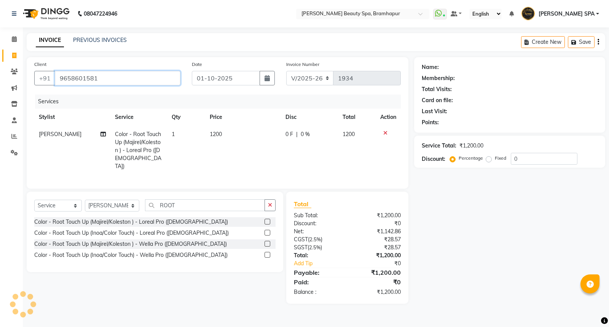
type input "9658601581"
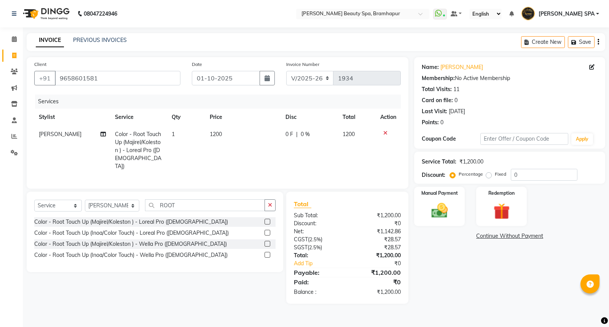
click at [56, 139] on td "[PERSON_NAME]" at bounding box center [72, 150] width 76 height 49
select select "18425"
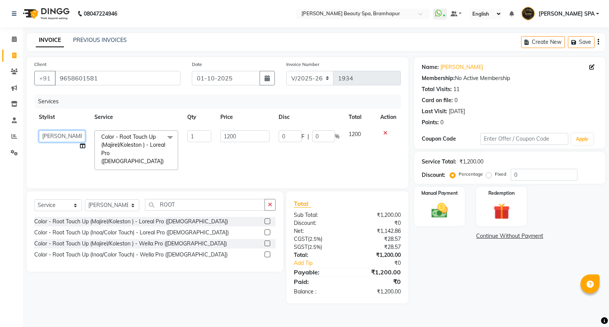
click at [56, 136] on select "ANANYA SPA jhuma KABITA PATTNAIK JOLLY KALYANI khusi MAM PRANATI RANI SANDHYA S…" at bounding box center [62, 136] width 46 height 12
select select "89799"
click at [96, 200] on select "Select Stylist ANANYA SPA jhuma KABITA PATTNAIK JOLLY KALYANI khusi MAM PRANATI…" at bounding box center [112, 205] width 54 height 12
select select "89799"
click at [85, 199] on select "Select Stylist ANANYA SPA jhuma KABITA PATTNAIK JOLLY KALYANI khusi MAM PRANATI…" at bounding box center [112, 205] width 54 height 12
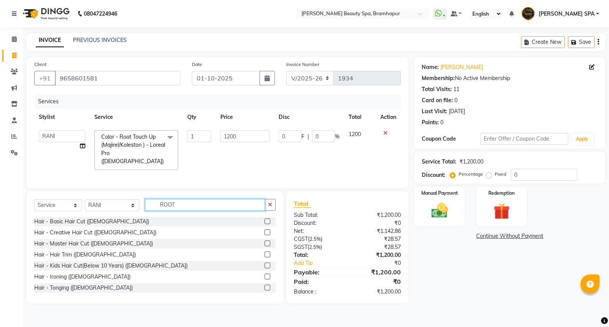
click at [174, 204] on input "ROOT" at bounding box center [205, 205] width 120 height 12
type input "R"
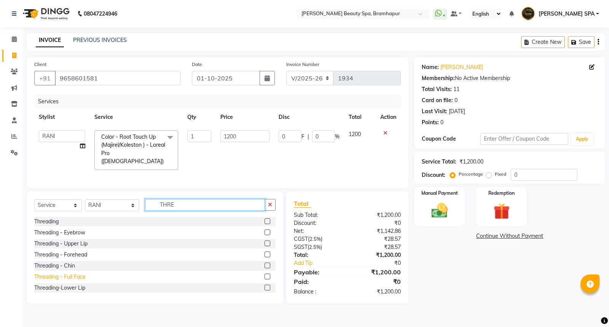
type input "THRE"
click at [46, 273] on div "Threading - Full Face" at bounding box center [59, 277] width 51 height 8
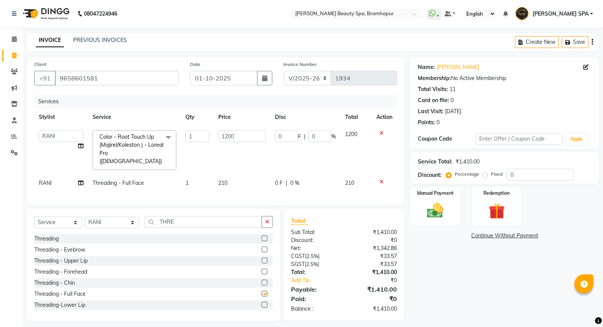
checkbox input "false"
click at [226, 179] on span "210" at bounding box center [222, 182] width 9 height 7
select select "89799"
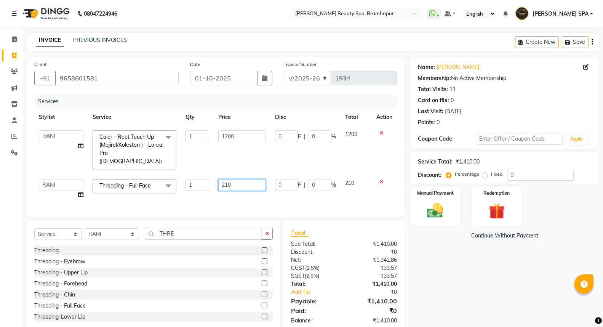
click at [233, 179] on input "210" at bounding box center [242, 185] width 48 height 12
type input "250"
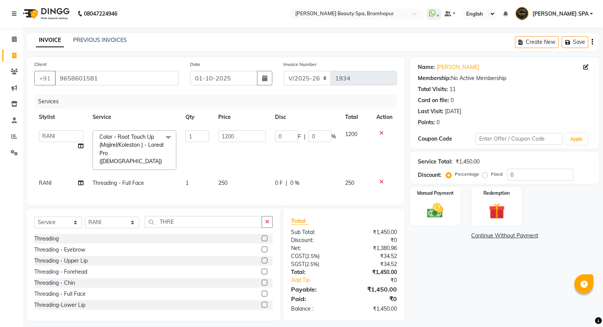
click at [443, 270] on div "Name: Mamuni Pattnaik Membership: No Active Membership Total Visits: 11 Card on…" at bounding box center [507, 189] width 195 height 264
click at [241, 136] on input "1200" at bounding box center [242, 136] width 48 height 12
click at [8, 73] on span at bounding box center [14, 71] width 13 height 9
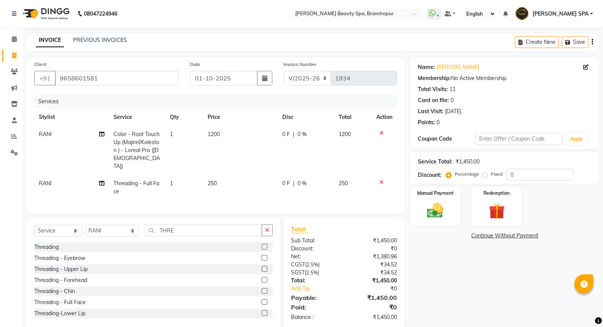
click at [223, 131] on td "1200" at bounding box center [240, 150] width 75 height 49
select select "89799"
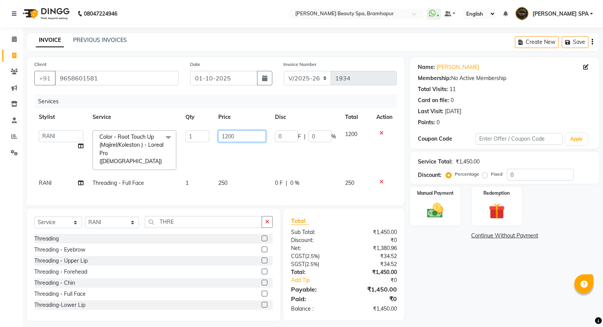
click at [242, 133] on input "1200" at bounding box center [242, 136] width 48 height 12
type input "1"
type input "700"
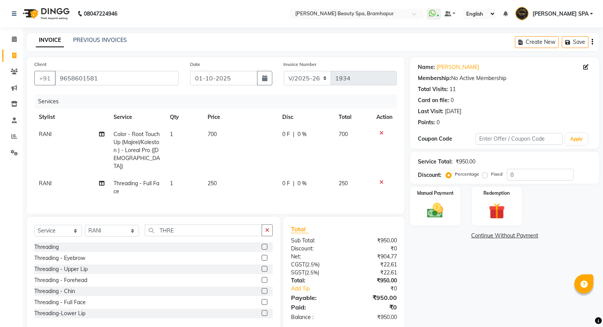
click at [475, 286] on div "Name: Mamuni Pattnaik Membership: No Active Membership Total Visits: 11 Card on…" at bounding box center [507, 193] width 195 height 272
click at [143, 180] on span "Threading - Full Face" at bounding box center [136, 187] width 46 height 15
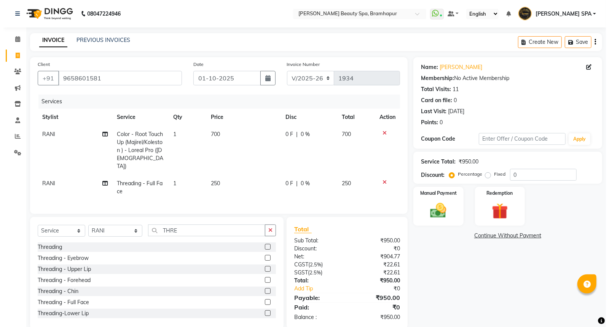
select select "89799"
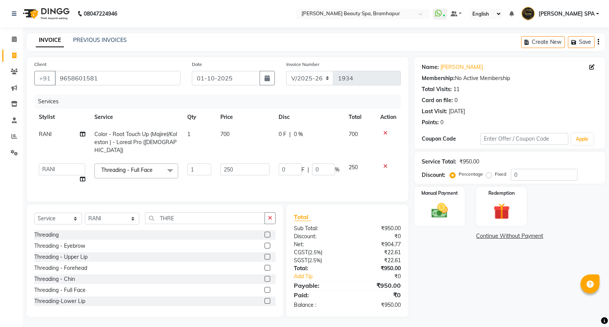
click at [163, 165] on span at bounding box center [170, 170] width 15 height 14
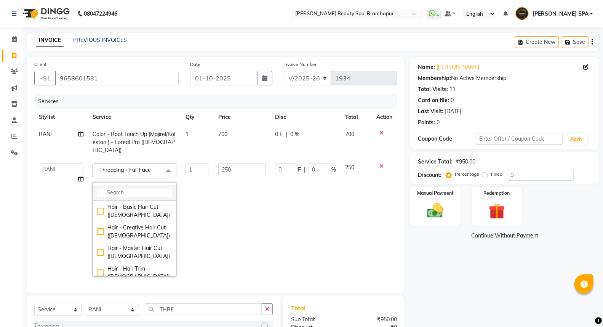
click at [149, 189] on input "multiselect-search" at bounding box center [134, 193] width 75 height 8
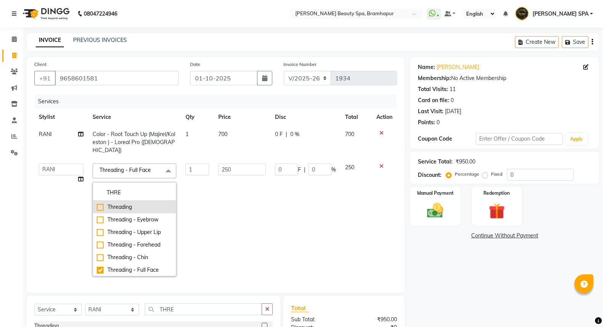
type input "THRE"
click at [131, 203] on div "Threading" at bounding box center [134, 207] width 75 height 8
checkbox input "true"
checkbox input "false"
type input "0"
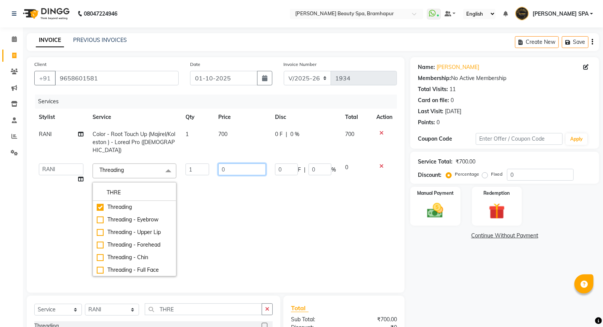
click at [228, 163] on input "0" at bounding box center [242, 169] width 48 height 12
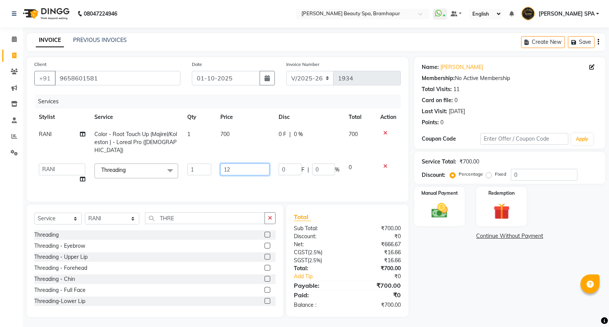
type input "120"
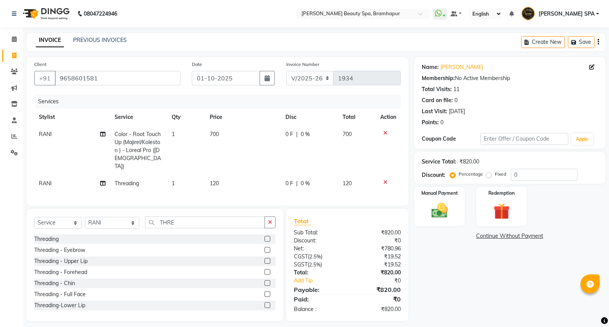
click at [420, 281] on div "Name: Mamuni Pattnaik Membership: No Active Membership Total Visits: 11 Card on…" at bounding box center [512, 189] width 197 height 264
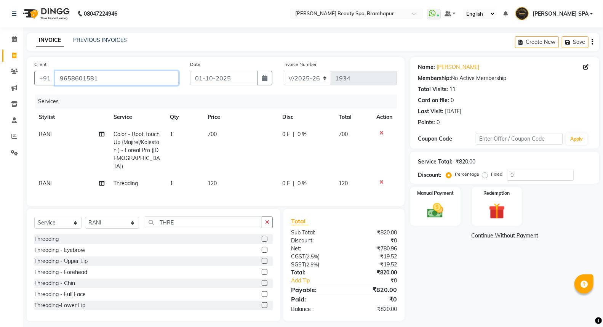
click at [112, 78] on input "9658601581" at bounding box center [117, 78] width 124 height 14
click at [419, 202] on div "Manual Payment" at bounding box center [435, 206] width 52 height 41
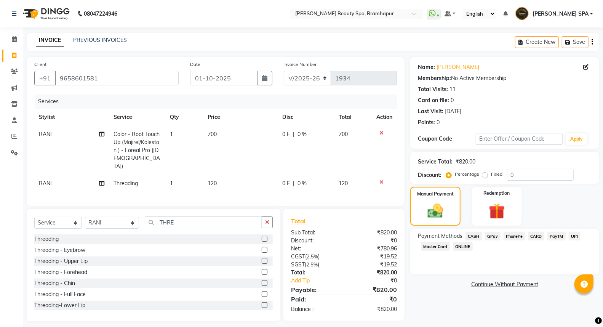
click at [494, 236] on span "GPay" at bounding box center [493, 236] width 16 height 9
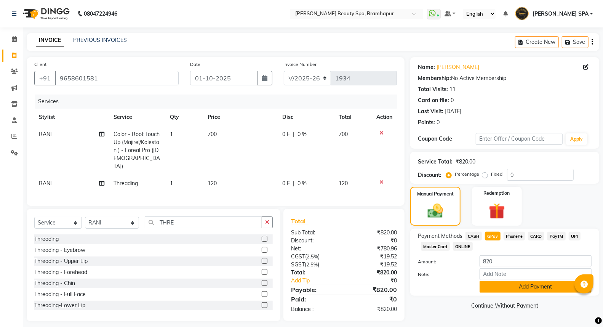
click at [495, 285] on button "Add Payment" at bounding box center [536, 287] width 112 height 12
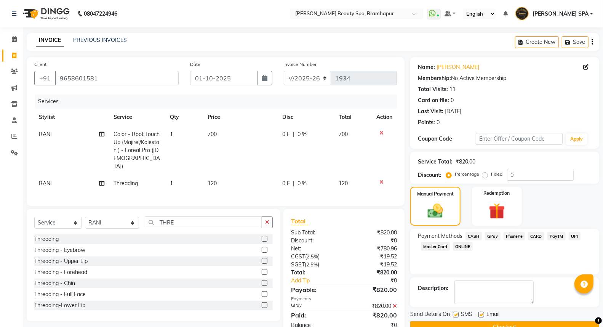
scroll to position [19, 0]
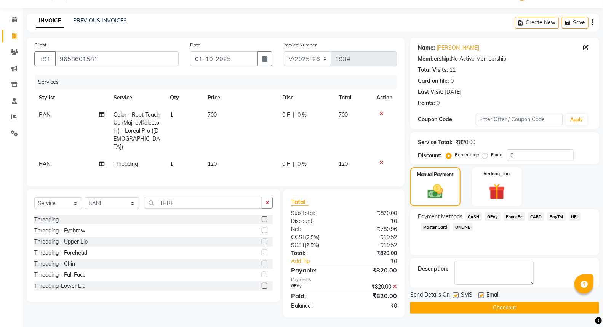
click at [445, 308] on button "Checkout" at bounding box center [504, 308] width 189 height 12
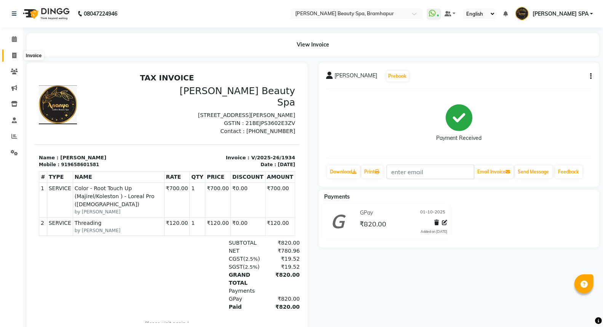
click at [18, 58] on span at bounding box center [14, 55] width 13 height 9
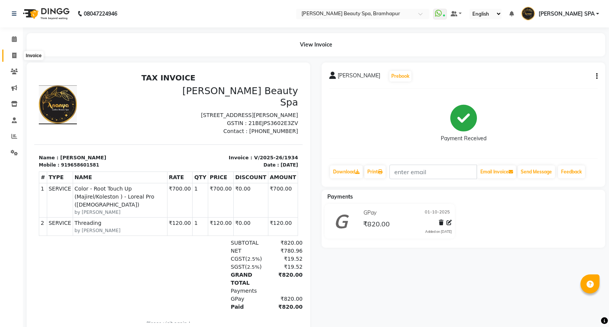
select select "service"
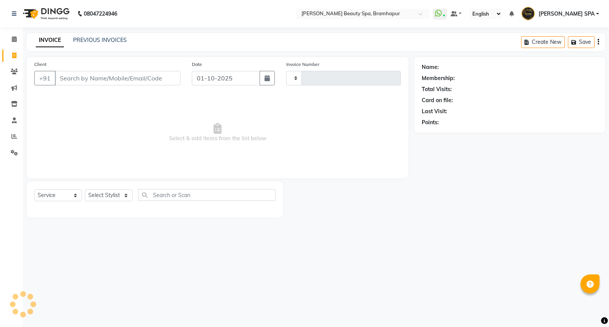
type input "1935"
select select "3622"
click at [103, 193] on select "Select Stylist ANANYA SPA jhuma KABITA PATTNAIK JOLLY KALYANI khusi MAM PRANATI…" at bounding box center [112, 195] width 54 height 12
select select "59346"
click at [85, 190] on select "Select Stylist ANANYA SPA jhuma KABITA PATTNAIK JOLLY KALYANI khusi MAM PRANATI…" at bounding box center [112, 195] width 54 height 12
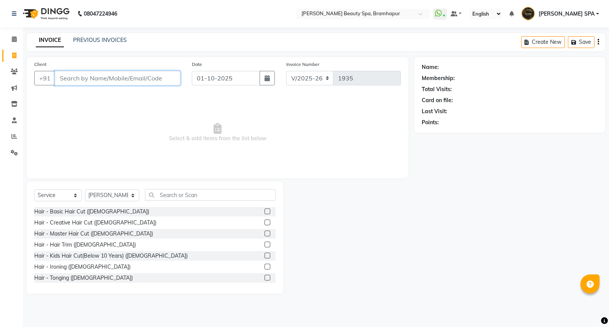
click at [90, 77] on input "Client" at bounding box center [118, 78] width 126 height 14
click at [97, 74] on input "HAIR CUT" at bounding box center [98, 78] width 87 height 14
type input "H"
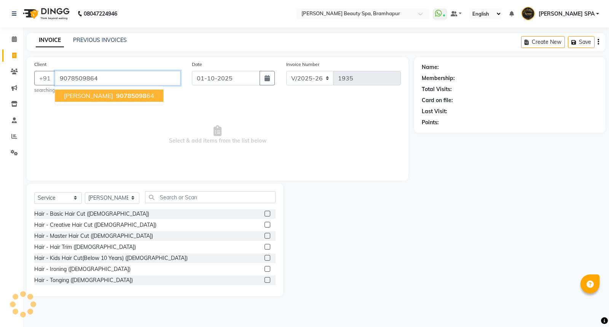
type input "9078509864"
click at [114, 100] on button "sonali 90785098 64" at bounding box center [109, 96] width 109 height 12
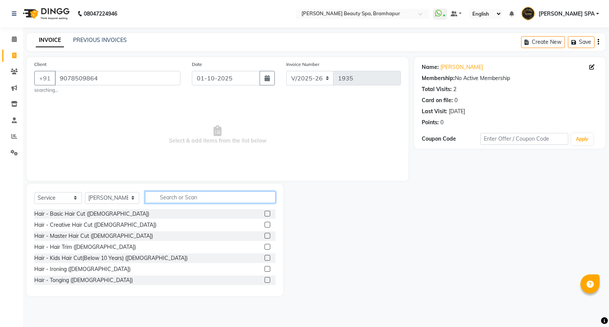
click at [169, 200] on input "text" at bounding box center [210, 197] width 131 height 12
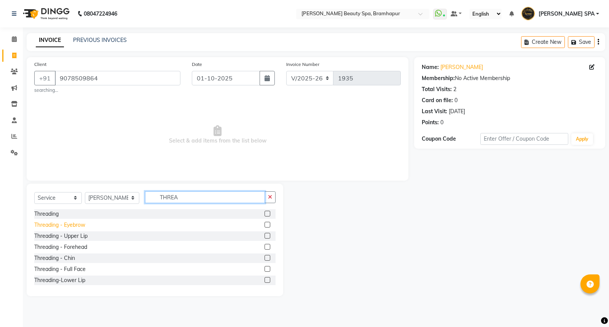
type input "THREA"
click at [83, 225] on div "Threading - Eyebrow" at bounding box center [59, 225] width 51 height 8
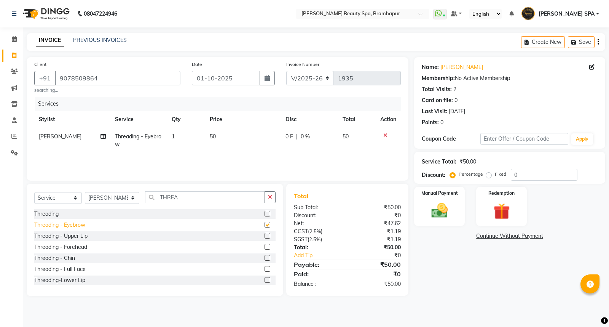
checkbox input "false"
drag, startPoint x: 182, startPoint y: 188, endPoint x: 182, endPoint y: 193, distance: 5.0
click at [182, 192] on div "Select Service Product Membership Package Voucher Prepaid Gift Card Select Styl…" at bounding box center [155, 240] width 257 height 112
click at [181, 198] on input "THREA" at bounding box center [205, 197] width 120 height 12
type input "T"
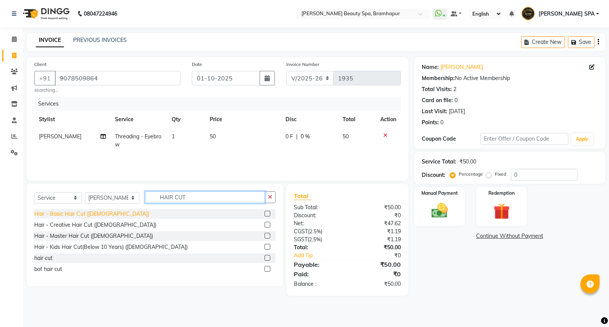
type input "HAIR CUT"
click at [92, 212] on div "Hair - Basic Hair Cut (Female)" at bounding box center [91, 214] width 115 height 8
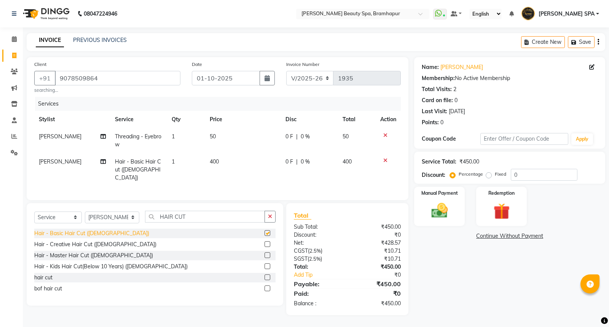
checkbox input "false"
drag, startPoint x: 215, startPoint y: 157, endPoint x: 217, endPoint y: 161, distance: 5.1
click at [216, 161] on td "400" at bounding box center [243, 169] width 76 height 33
select select "59346"
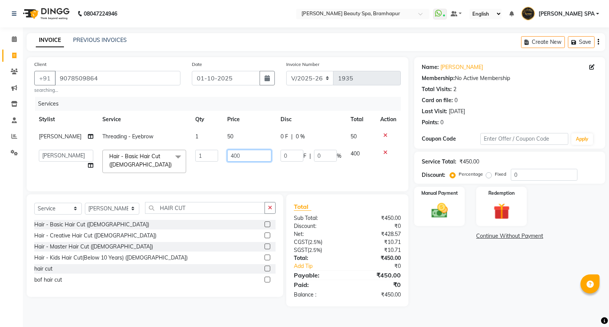
click at [236, 155] on input "400" at bounding box center [249, 156] width 44 height 12
type input "4"
type input "150"
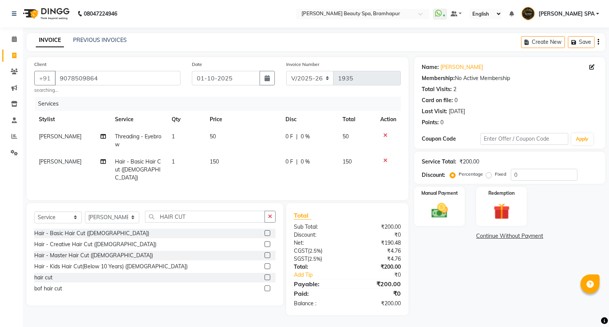
click at [131, 102] on div "Services" at bounding box center [221, 104] width 372 height 14
click at [450, 214] on img at bounding box center [439, 210] width 27 height 19
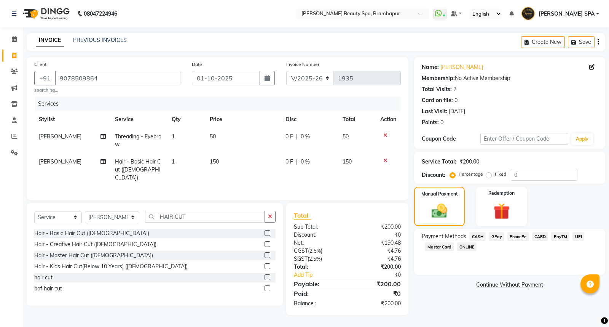
click at [476, 237] on span "CASH" at bounding box center [478, 236] width 16 height 9
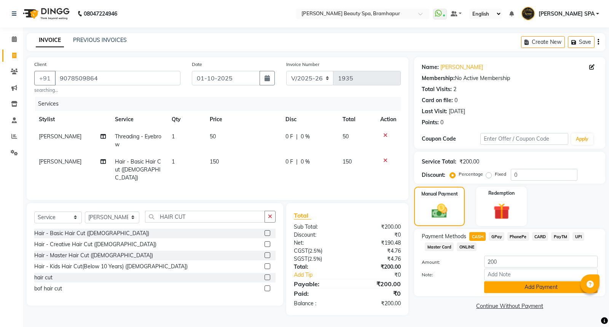
click at [507, 285] on button "Add Payment" at bounding box center [540, 287] width 113 height 12
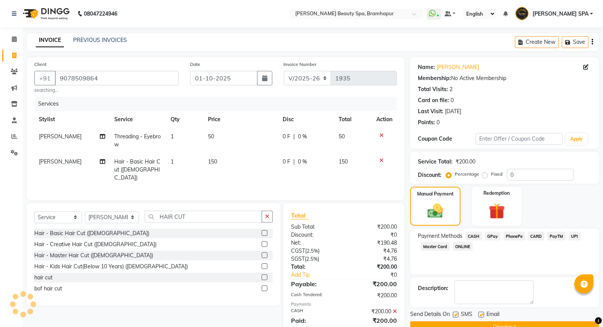
click at [507, 321] on button "Checkout" at bounding box center [504, 327] width 189 height 12
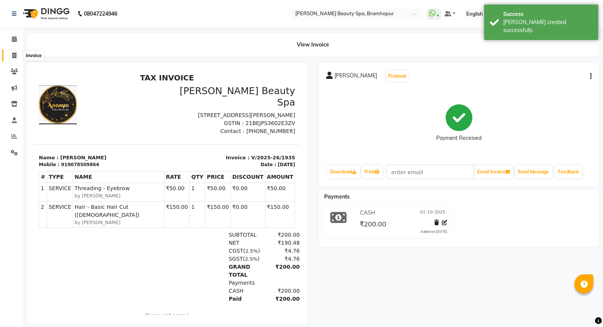
click at [10, 56] on span at bounding box center [14, 55] width 13 height 9
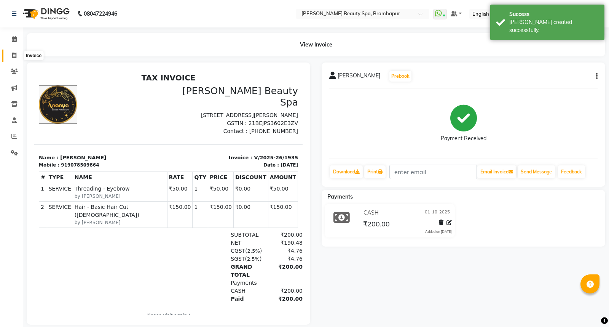
select select "service"
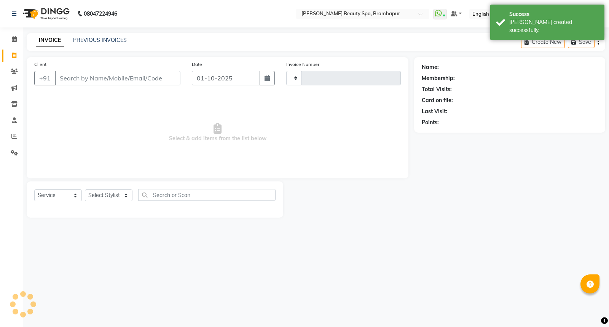
type input "1936"
select select "3622"
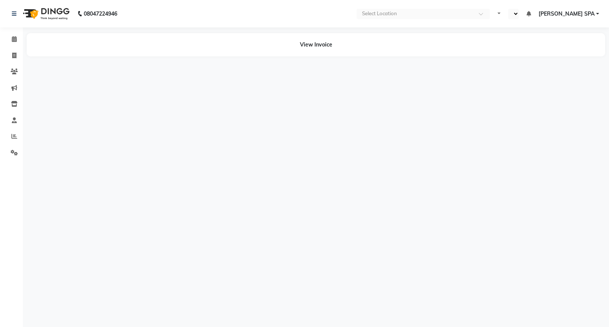
select select "en"
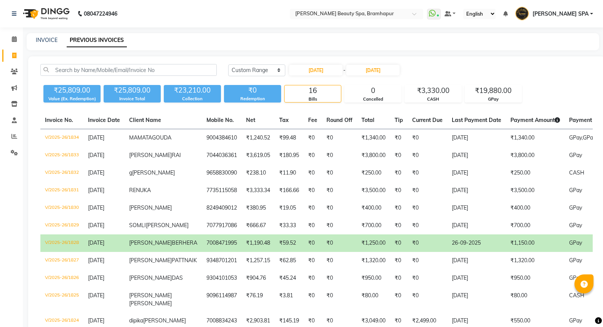
select select "range"
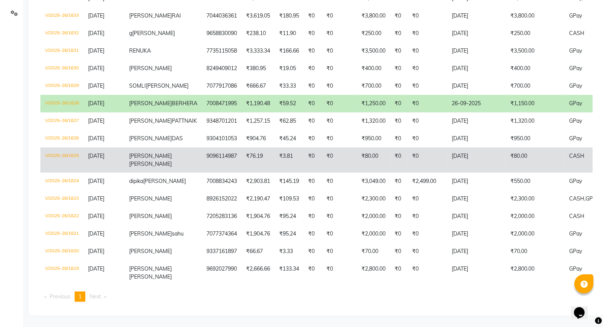
scroll to position [198, 0]
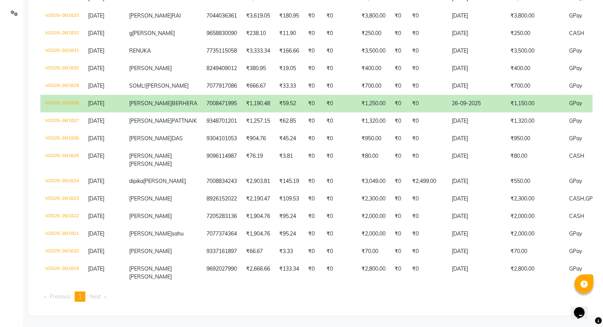
drag, startPoint x: 600, startPoint y: 204, endPoint x: 609, endPoint y: 200, distance: 9.6
click at [603, 187] on html "08047224946 Select Location × [PERSON_NAME] Beauty Spa, Bramhapur WhatsApp Stat…" at bounding box center [301, 24] width 603 height 327
click at [438, 313] on div "[DATE] [DATE] Custom Range [DATE] - [DATE] ₹25,809.00 Value (Ex. Redemption) ₹2…" at bounding box center [316, 116] width 577 height 398
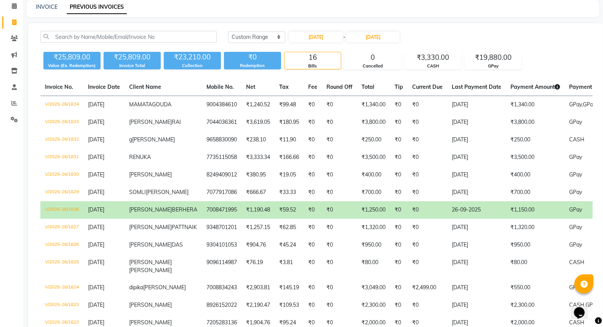
scroll to position [0, 0]
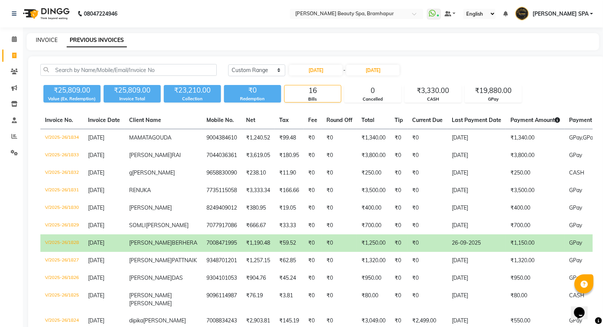
click at [43, 37] on link "INVOICE" at bounding box center [47, 40] width 22 height 7
select select "service"
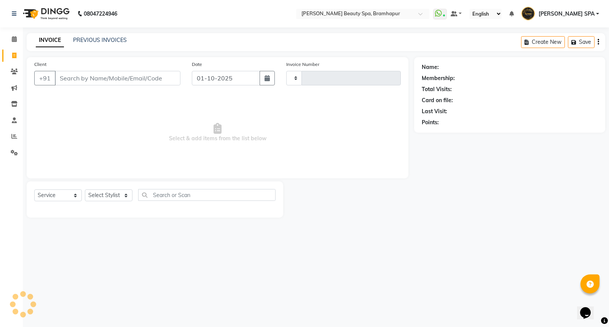
type input "1928"
select select "3622"
click at [13, 139] on icon at bounding box center [14, 136] width 6 height 6
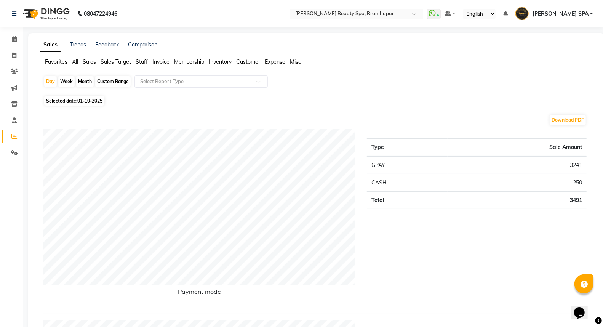
click at [141, 60] on span "Staff" at bounding box center [142, 61] width 12 height 7
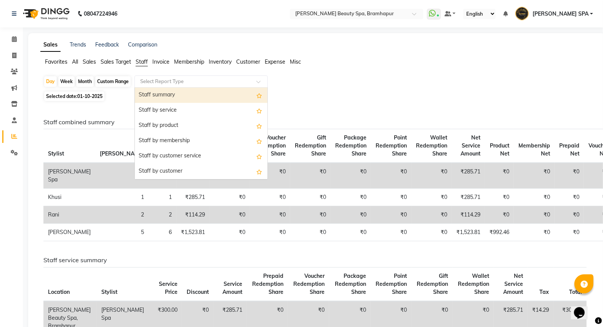
click at [149, 80] on input "text" at bounding box center [194, 82] width 110 height 8
click at [150, 93] on div "Staff summary" at bounding box center [201, 95] width 133 height 15
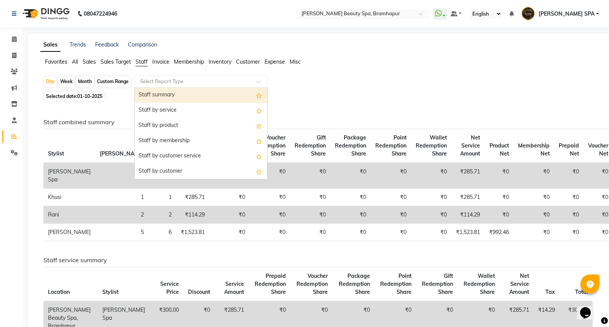
select select "full_report"
select select "csv"
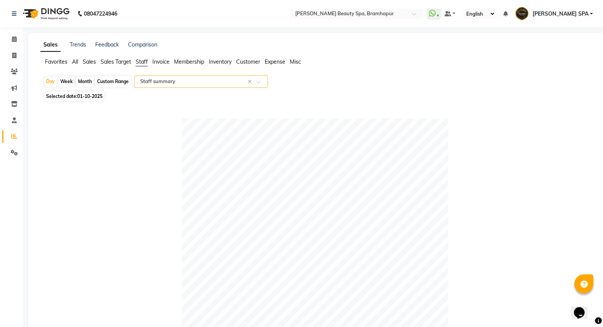
click at [85, 94] on span "01-10-2025" at bounding box center [89, 96] width 25 height 6
select select "10"
select select "2025"
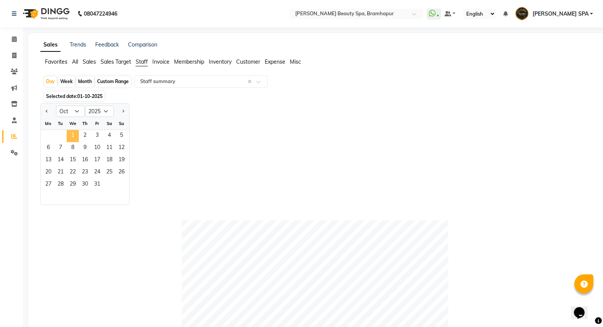
click at [72, 132] on span "1" at bounding box center [73, 136] width 12 height 12
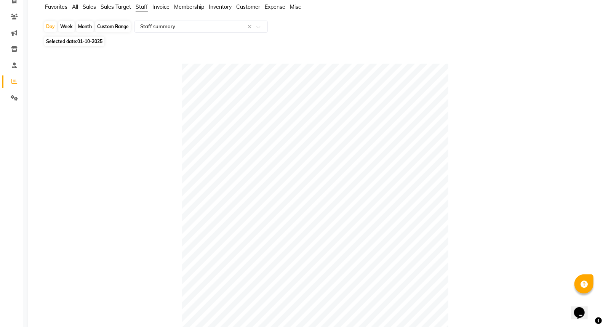
scroll to position [42, 0]
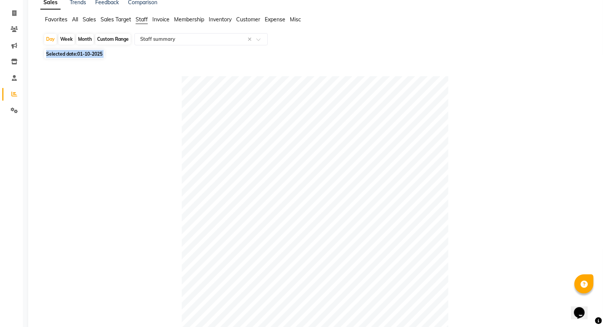
drag, startPoint x: 601, startPoint y: 142, endPoint x: 586, endPoint y: 30, distance: 112.2
click at [586, 30] on div "Sales Trends Feedback Comparison Favorites All Sales Sales Target Staff Invoice…" at bounding box center [316, 256] width 577 height 530
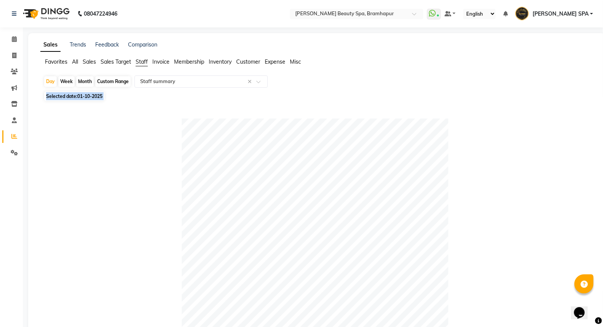
click at [53, 147] on div at bounding box center [314, 251] width 543 height 267
click at [86, 81] on div "Month" at bounding box center [85, 81] width 18 height 11
select select "10"
select select "2025"
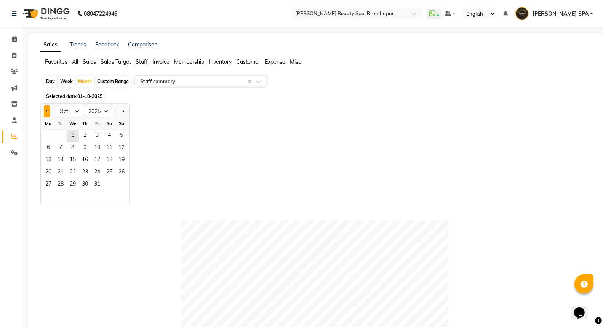
click at [48, 111] on button "Previous month" at bounding box center [47, 111] width 6 height 12
select select "9"
drag, startPoint x: 47, startPoint y: 135, endPoint x: 78, endPoint y: 99, distance: 47.0
click at [47, 135] on span "1" at bounding box center [48, 136] width 12 height 12
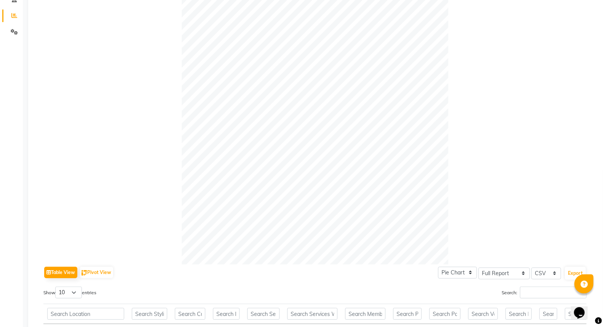
scroll to position [120, 0]
click at [602, 189] on div "Sales Trends Feedback Comparison Favorites All Sales Sales Target Staff Invoice…" at bounding box center [316, 214] width 577 height 601
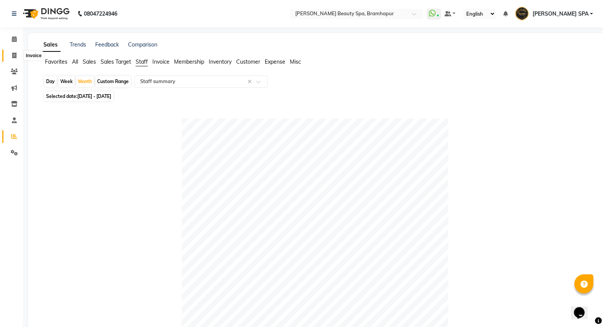
click at [14, 58] on icon at bounding box center [14, 56] width 4 height 6
select select "service"
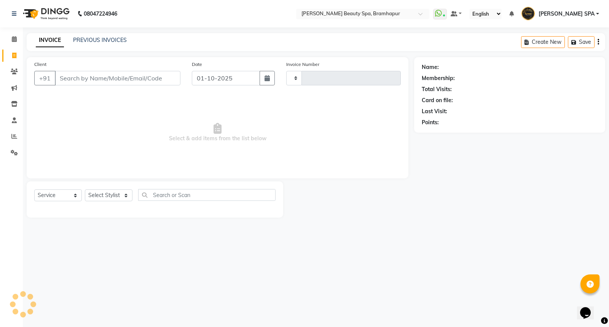
type input "1928"
select select "3622"
click at [81, 40] on link "PREVIOUS INVOICES" at bounding box center [100, 40] width 54 height 7
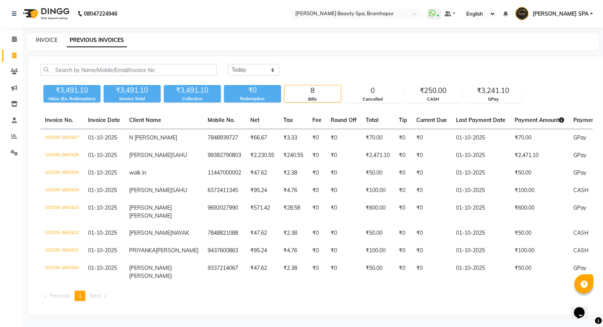
click at [45, 40] on link "INVOICE" at bounding box center [47, 40] width 22 height 7
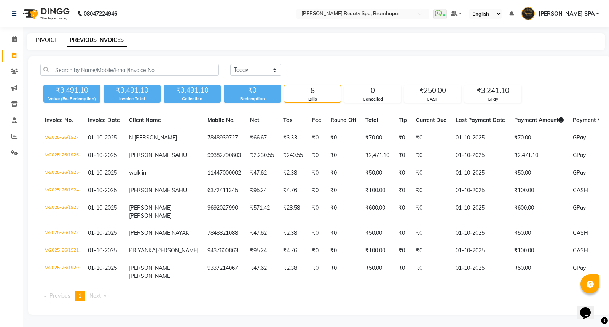
select select "service"
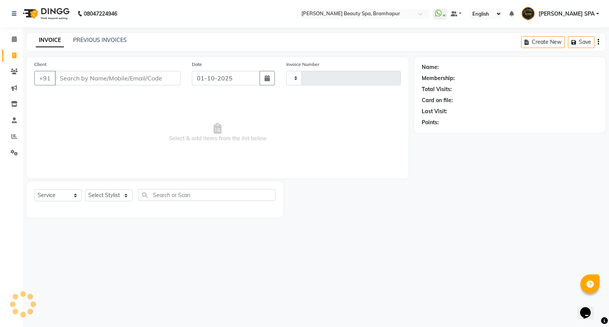
type input "1928"
select select "3622"
click at [69, 77] on input "Client" at bounding box center [118, 78] width 126 height 14
click at [111, 190] on select "Select Stylist" at bounding box center [109, 195] width 48 height 12
click at [105, 193] on select "Select Stylist ANANYA SPA jhuma KABITA PATTNAIK JOLLY KALYANI khusi MAM PRANATI…" at bounding box center [112, 195] width 54 height 12
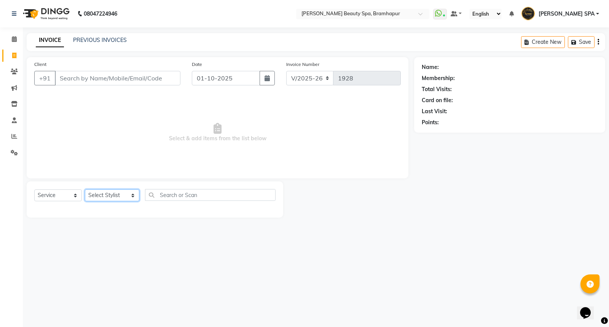
click at [105, 193] on select "Select Stylist ANANYA SPA jhuma KABITA PATTNAIK JOLLY KALYANI khusi MAM PRANATI…" at bounding box center [112, 195] width 54 height 12
select select "59346"
click at [85, 190] on select "Select Stylist ANANYA SPA jhuma KABITA PATTNAIK JOLLY KALYANI khusi MAM PRANATI…" at bounding box center [112, 195] width 54 height 12
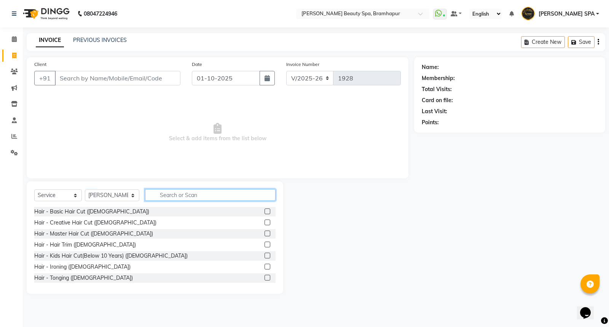
click at [163, 195] on input "text" at bounding box center [210, 195] width 131 height 12
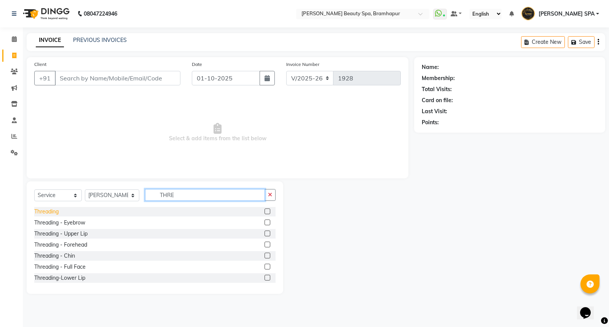
type input "THRE"
click at [42, 210] on div "Threading" at bounding box center [46, 212] width 24 height 8
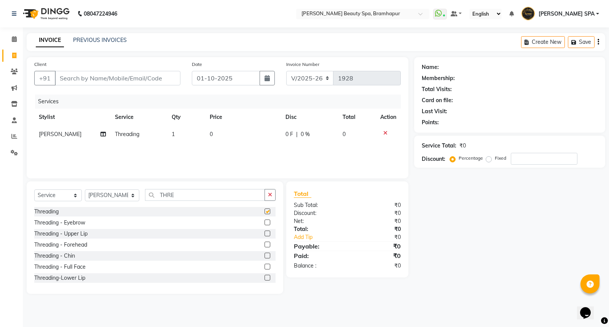
checkbox input "false"
click at [105, 77] on input "Client" at bounding box center [118, 78] width 126 height 14
type input "9"
type input "0"
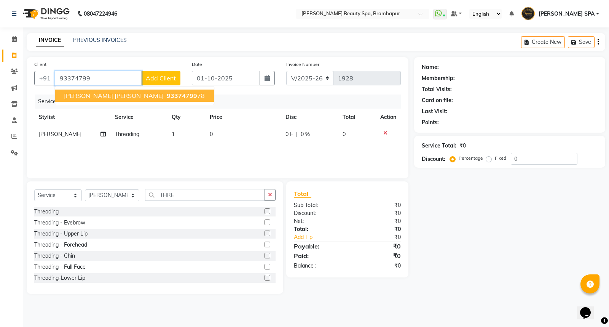
click at [92, 97] on span "Arpita Jena" at bounding box center [114, 96] width 100 height 8
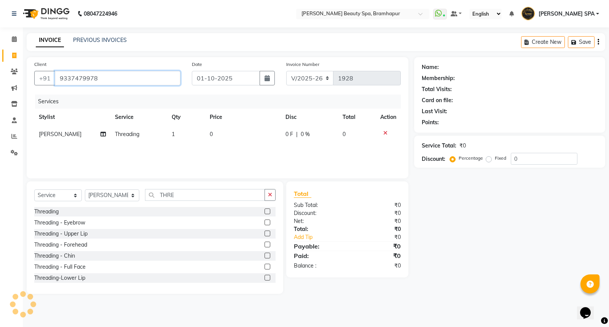
type input "9337479978"
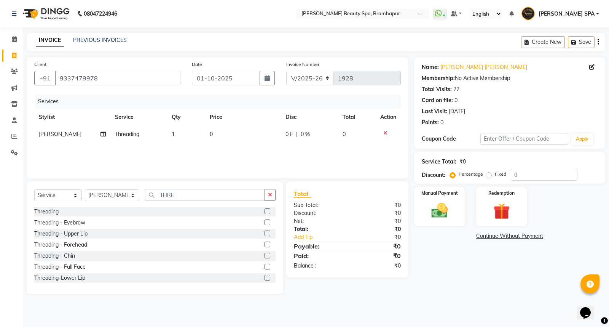
click at [215, 133] on td "0" at bounding box center [243, 134] width 76 height 17
select select "59346"
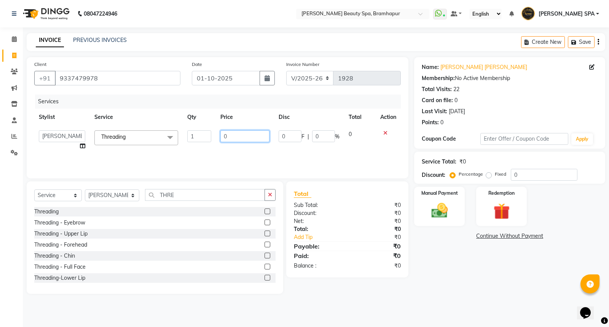
click at [235, 131] on input "0" at bounding box center [245, 136] width 49 height 12
type input "100"
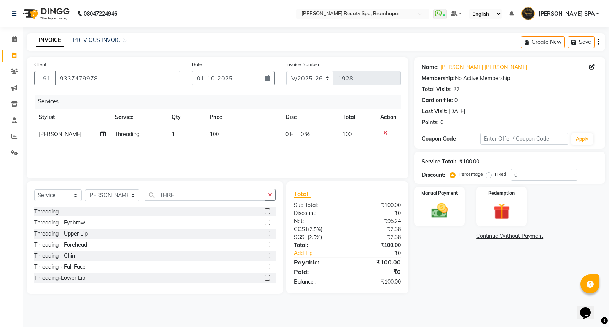
click at [440, 258] on div "Name: Arpita Jena Membership: No Active Membership Total Visits: 22 Card on fil…" at bounding box center [512, 175] width 197 height 237
click at [436, 219] on img at bounding box center [439, 210] width 27 height 19
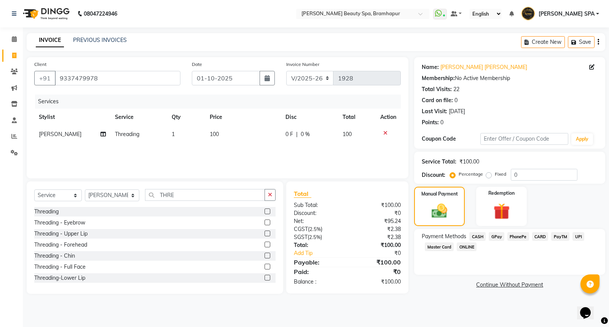
click at [496, 235] on span "GPay" at bounding box center [497, 236] width 16 height 9
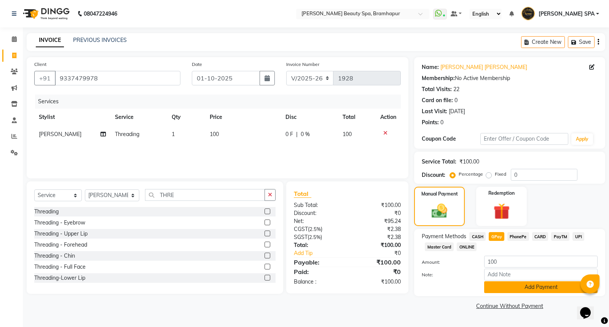
click at [494, 285] on button "Add Payment" at bounding box center [540, 287] width 113 height 12
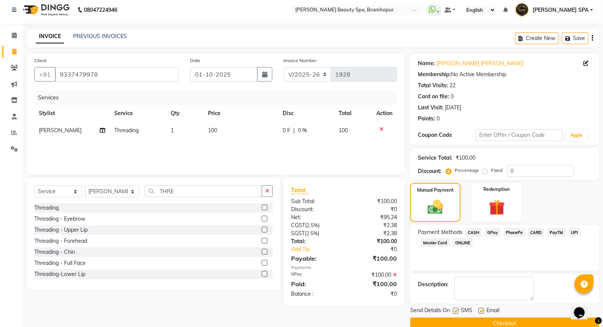
scroll to position [17, 0]
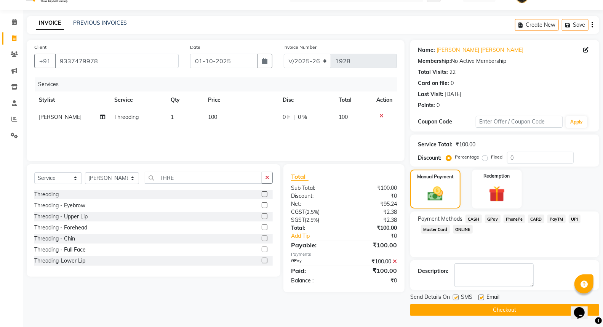
click at [421, 306] on button "Checkout" at bounding box center [504, 310] width 189 height 12
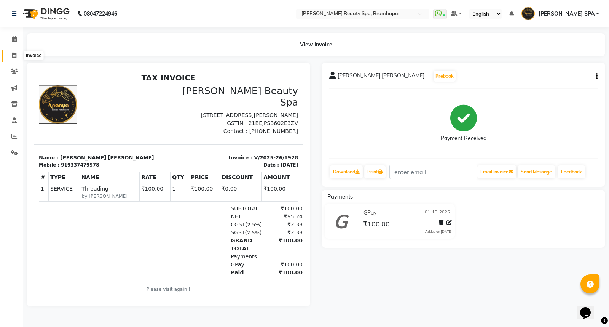
click at [12, 56] on icon at bounding box center [14, 56] width 4 height 6
select select "service"
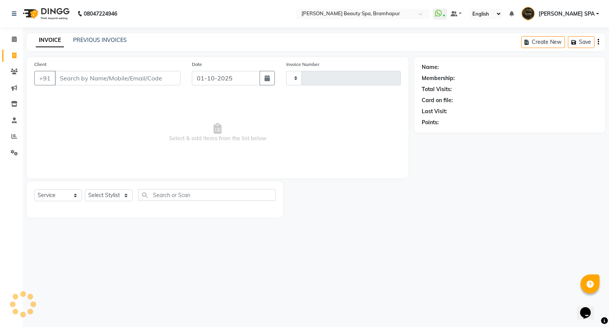
type input "1929"
select select "3622"
click at [97, 198] on select "Select Stylist ANANYA SPA jhuma KABITA PATTNAIK JOLLY KALYANI khusi MAM PRANATI…" at bounding box center [112, 195] width 54 height 12
select select "59346"
click at [85, 190] on select "Select Stylist ANANYA SPA jhuma KABITA PATTNAIK JOLLY KALYANI khusi MAM PRANATI…" at bounding box center [112, 195] width 54 height 12
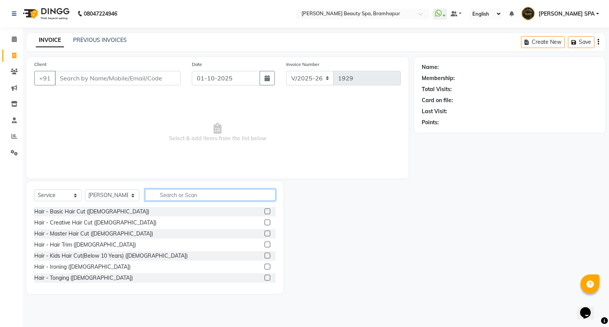
click at [168, 193] on input "text" at bounding box center [210, 195] width 131 height 12
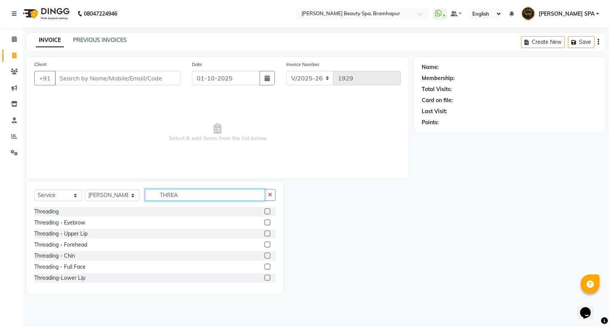
type input "THREA"
click at [78, 213] on div "Threading" at bounding box center [154, 212] width 241 height 10
click at [265, 211] on label at bounding box center [268, 211] width 6 height 6
click at [265, 211] on input "checkbox" at bounding box center [267, 211] width 5 height 5
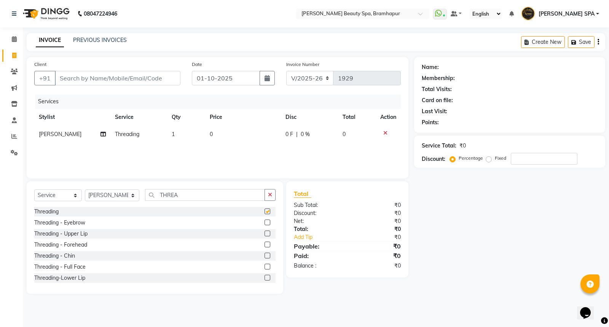
checkbox input "false"
click at [215, 130] on td "0" at bounding box center [243, 134] width 76 height 17
select select "59346"
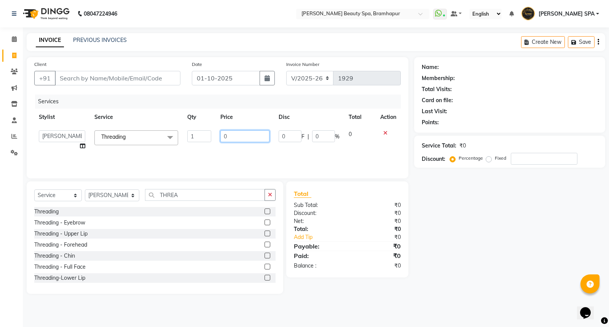
click at [230, 138] on input "0" at bounding box center [245, 136] width 49 height 12
type input "50"
click at [120, 77] on input "Client" at bounding box center [118, 78] width 126 height 14
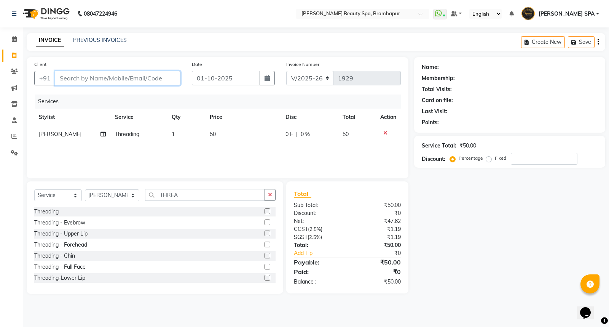
type input "7"
type input "0"
type input "7978965600"
click at [150, 82] on button "Add Client" at bounding box center [160, 78] width 39 height 14
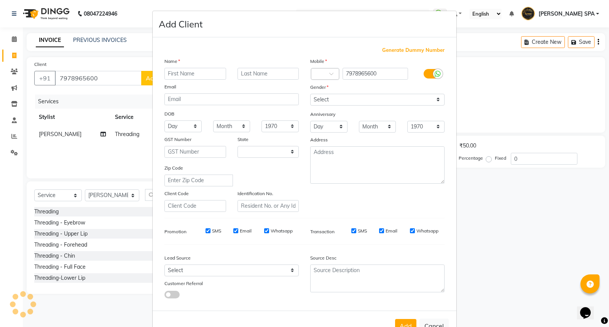
select select "29"
click at [173, 74] on input "text" at bounding box center [196, 74] width 62 height 12
type input "PRIYANKA"
click at [253, 77] on input "text" at bounding box center [269, 74] width 62 height 12
type input "[PERSON_NAME]"
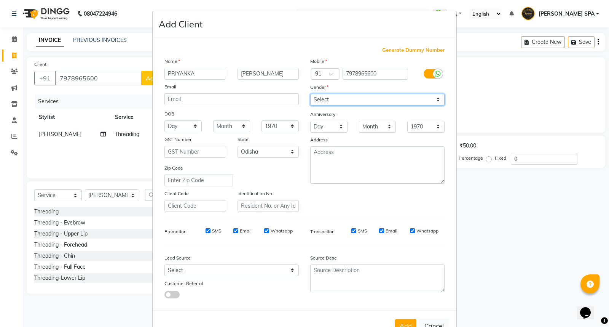
click at [340, 101] on select "Select Male Female Other Prefer Not To Say" at bounding box center [377, 100] width 134 height 12
select select "[DEMOGRAPHIC_DATA]"
click at [310, 94] on select "Select Male Female Other Prefer Not To Say" at bounding box center [377, 100] width 134 height 12
click at [169, 128] on select "Day 01 02 03 04 05 06 07 08 09 10 11 12 13 14 15 16 17 18 19 20 21 22 23 24 25 …" at bounding box center [183, 126] width 37 height 12
select select "23"
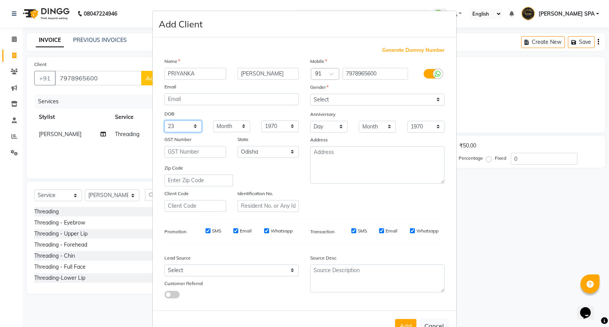
click at [165, 120] on select "Day 01 02 03 04 05 06 07 08 09 10 11 12 13 14 15 16 17 18 19 20 21 22 23 24 25 …" at bounding box center [183, 126] width 37 height 12
click at [217, 124] on select "Month January February March April May June July August September October Novem…" at bounding box center [231, 126] width 37 height 12
select select "12"
click at [213, 120] on select "Month January February March April May June July August September October Novem…" at bounding box center [231, 126] width 37 height 12
click at [267, 129] on select "1940 1941 1942 1943 1944 1945 1946 1947 1948 1949 1950 1951 1952 1953 1954 1955…" at bounding box center [280, 126] width 37 height 12
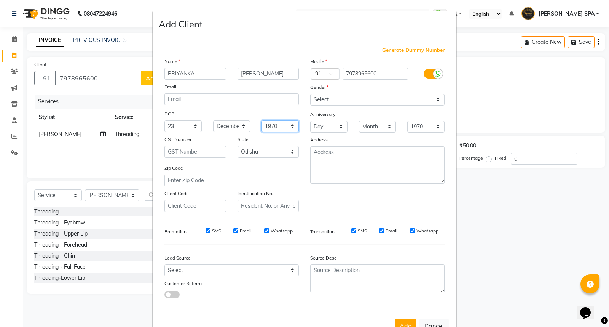
click at [271, 123] on select "1940 1941 1942 1943 1944 1945 1946 1947 1948 1949 1950 1951 1952 1953 1954 1955…" at bounding box center [280, 126] width 37 height 12
select select "1987"
click at [262, 120] on select "1940 1941 1942 1943 1944 1945 1946 1947 1948 1949 1950 1951 1952 1953 1954 1955…" at bounding box center [280, 126] width 37 height 12
click at [398, 321] on button "Add" at bounding box center [405, 326] width 21 height 14
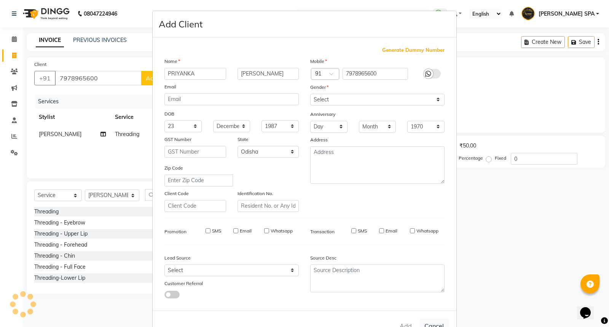
select select
select select "null"
select select
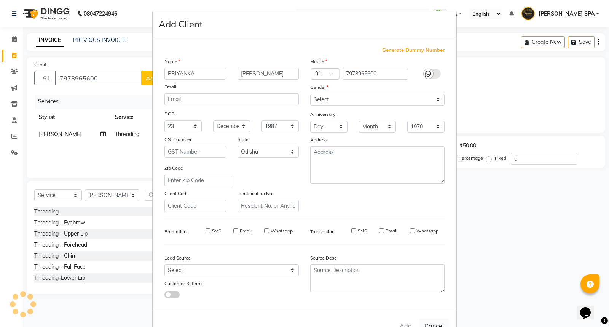
select select
checkbox input "false"
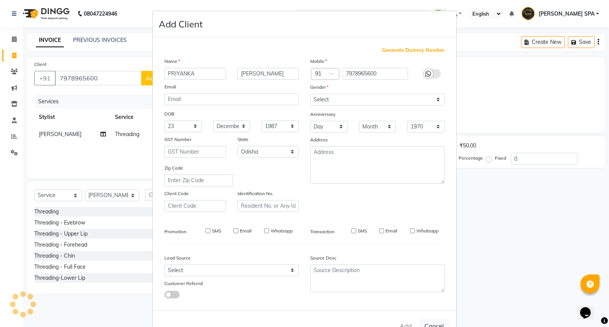
checkbox input "false"
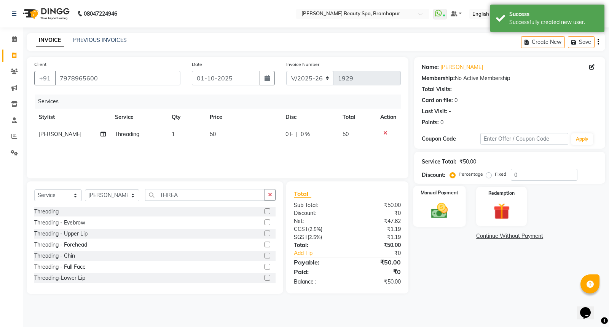
click at [425, 200] on div "Manual Payment" at bounding box center [440, 206] width 53 height 41
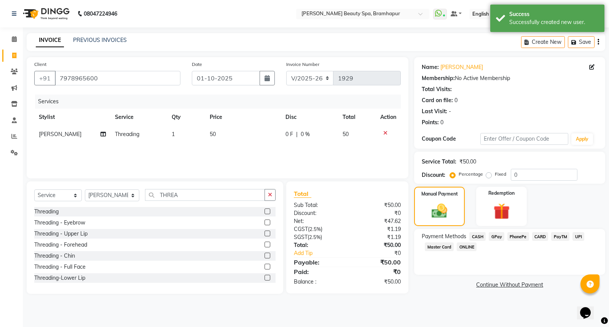
click at [480, 237] on span "CASH" at bounding box center [478, 236] width 16 height 9
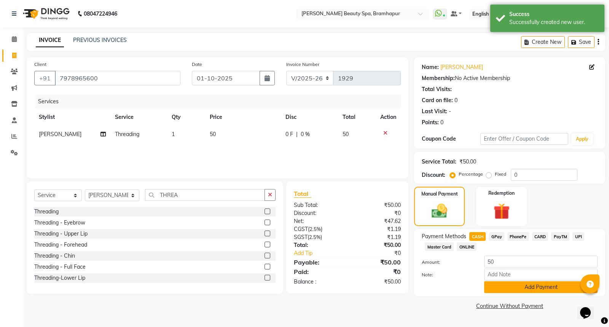
click at [500, 283] on button "Add Payment" at bounding box center [540, 287] width 113 height 12
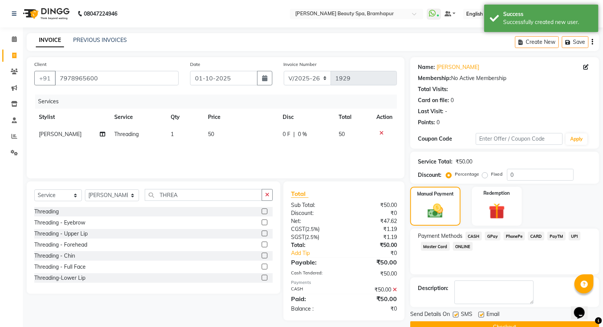
click at [507, 323] on button "Checkout" at bounding box center [504, 327] width 189 height 12
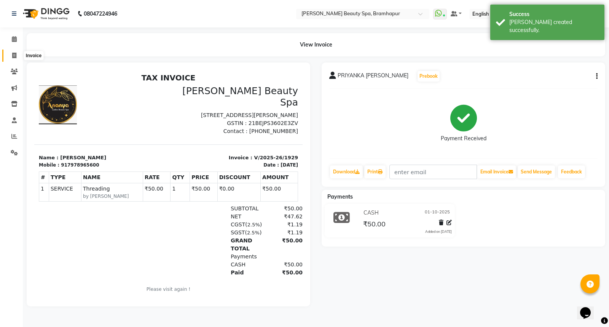
click at [17, 56] on span at bounding box center [14, 55] width 13 height 9
select select "service"
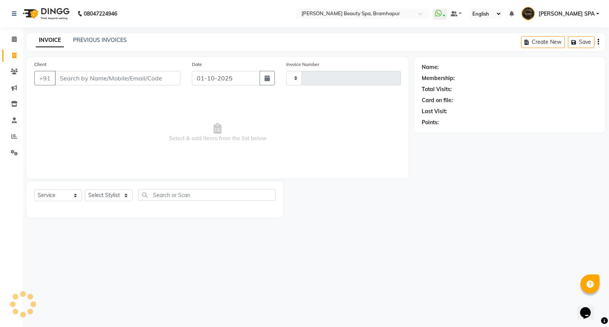
type input "1930"
select select "3622"
click at [98, 38] on link "PREVIOUS INVOICES" at bounding box center [100, 40] width 54 height 7
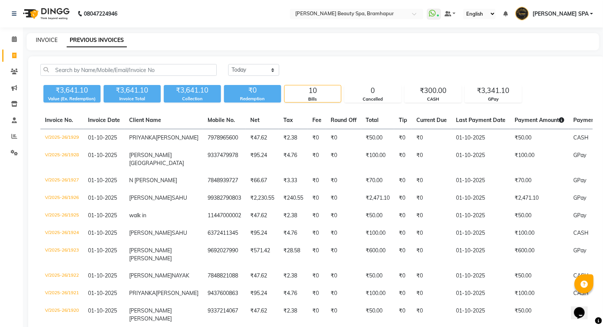
click at [41, 41] on link "INVOICE" at bounding box center [47, 40] width 22 height 7
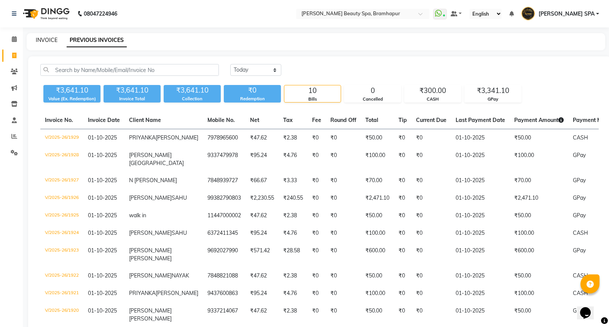
select select "service"
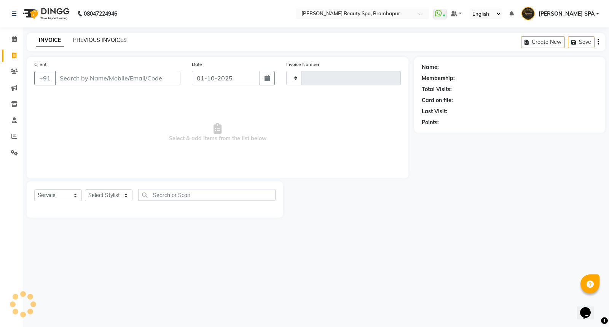
type input "1930"
select select "3622"
click at [50, 41] on link "INVOICE" at bounding box center [50, 41] width 28 height 14
click at [17, 134] on span at bounding box center [14, 136] width 13 height 9
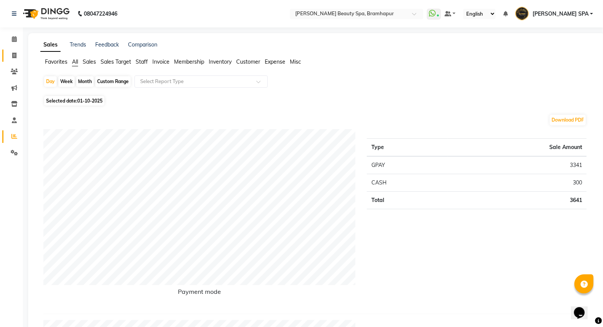
click at [19, 60] on link "Invoice" at bounding box center [11, 56] width 18 height 13
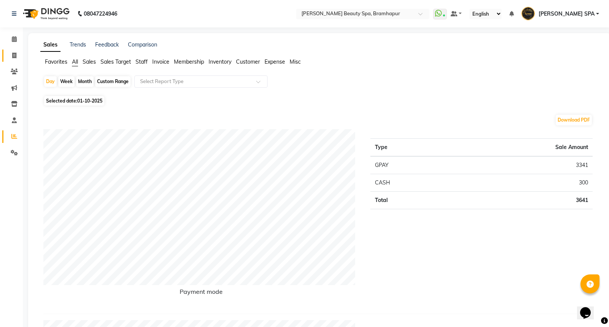
select select "service"
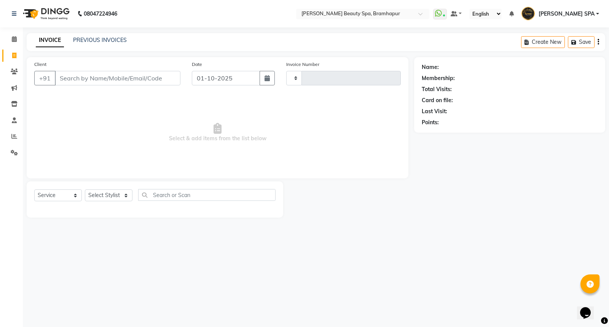
type input "1930"
select select "3622"
click at [8, 136] on span at bounding box center [14, 136] width 13 height 9
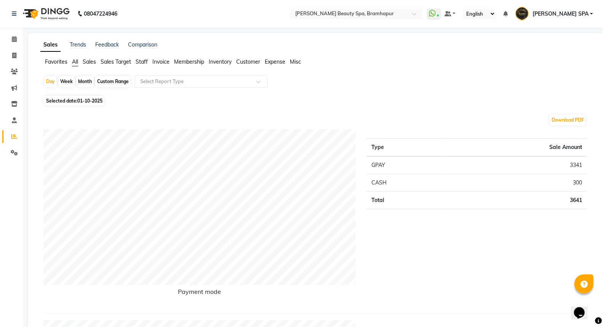
click at [69, 101] on span "Selected date: 01-10-2025" at bounding box center [74, 101] width 60 height 10
select select "10"
select select "2025"
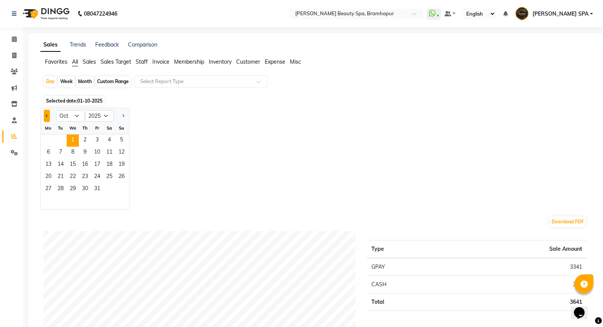
click at [44, 113] on button "Previous month" at bounding box center [47, 116] width 6 height 12
select select "9"
click at [51, 140] on span "1" at bounding box center [48, 140] width 12 height 12
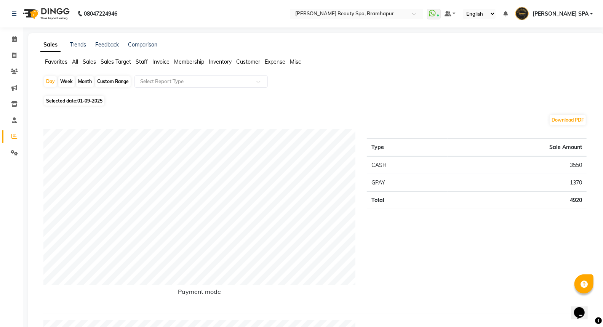
click at [145, 60] on span "Staff" at bounding box center [142, 61] width 12 height 7
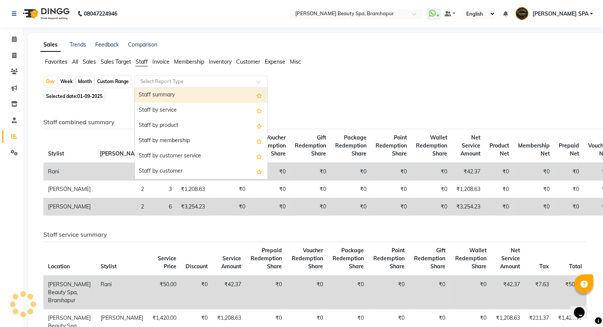
click at [147, 79] on input "text" at bounding box center [194, 82] width 110 height 8
click at [153, 92] on div "Staff summary" at bounding box center [201, 95] width 133 height 15
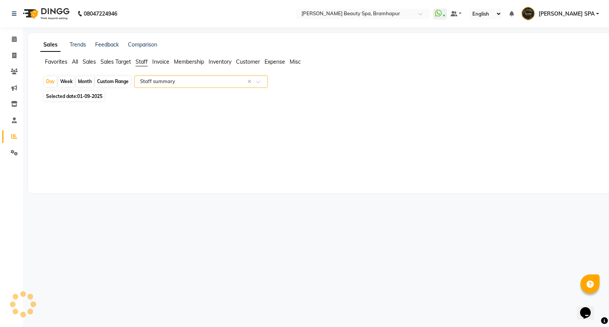
click at [86, 82] on div "Month" at bounding box center [85, 81] width 18 height 11
select select "9"
select select "2025"
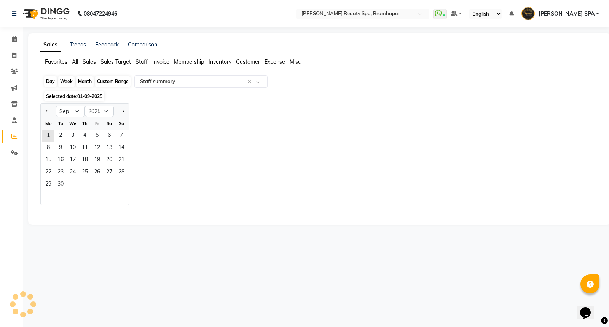
select select "full_report"
select select "csv"
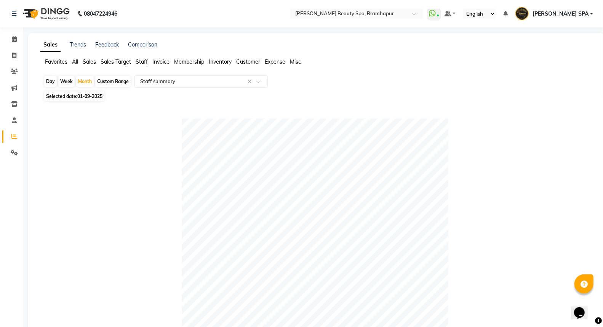
click at [59, 98] on span "Selected date: 01-09-2025" at bounding box center [74, 96] width 60 height 10
select select "9"
select select "2025"
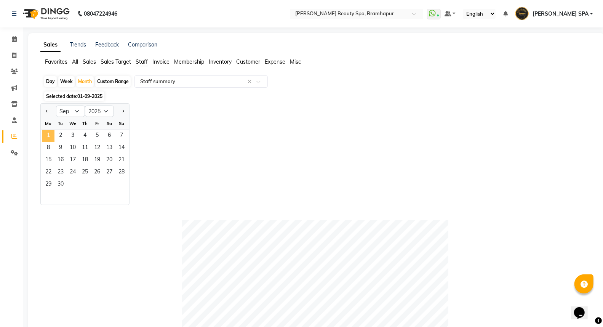
click at [44, 134] on span "1" at bounding box center [48, 136] width 12 height 12
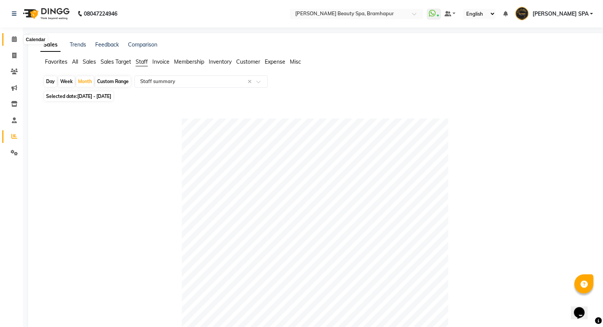
click at [17, 39] on span at bounding box center [14, 39] width 13 height 9
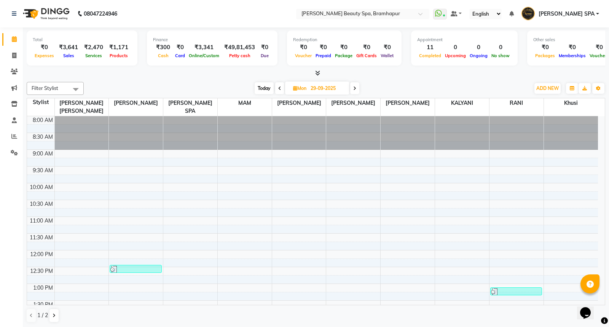
click at [279, 90] on span at bounding box center [279, 88] width 9 height 12
type input "28-09-2025"
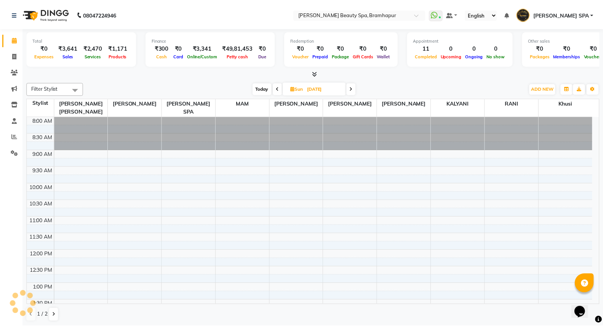
scroll to position [249, 0]
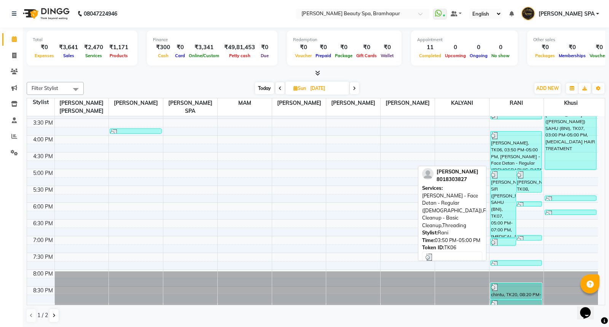
click at [506, 149] on div "SABITA SAHU, TK06, 03:50 PM-05:00 PM, De-Tan - Face Detan - Regular (Female),Fa…" at bounding box center [516, 150] width 51 height 38
select select "3"
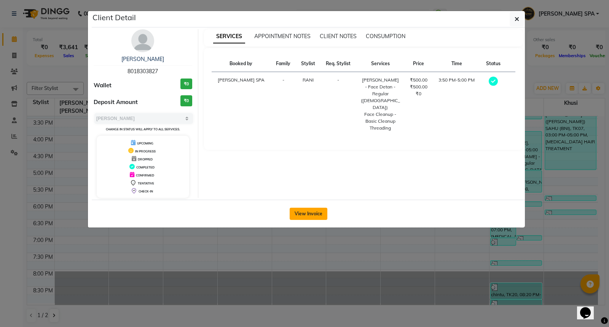
click at [308, 213] on button "View Invoice" at bounding box center [309, 214] width 38 height 12
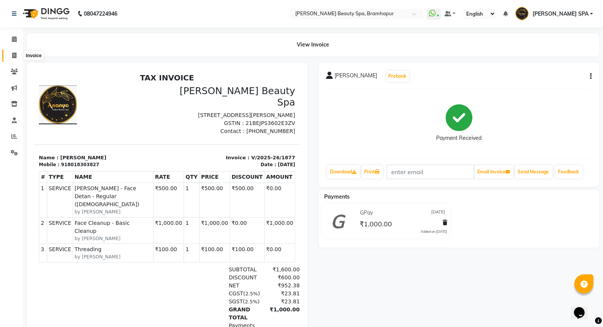
click at [14, 54] on icon at bounding box center [14, 56] width 4 height 6
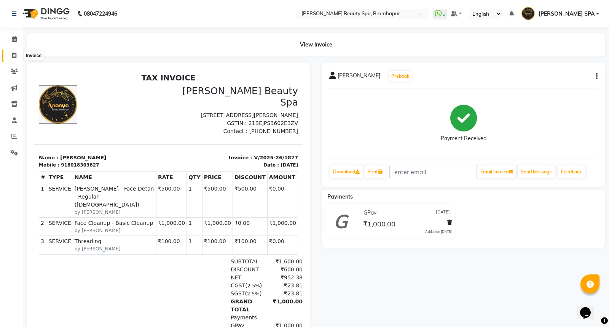
select select "service"
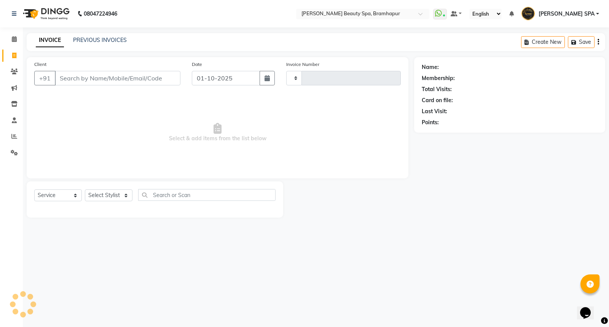
type input "1930"
select select "3622"
click at [12, 42] on icon at bounding box center [14, 39] width 5 height 6
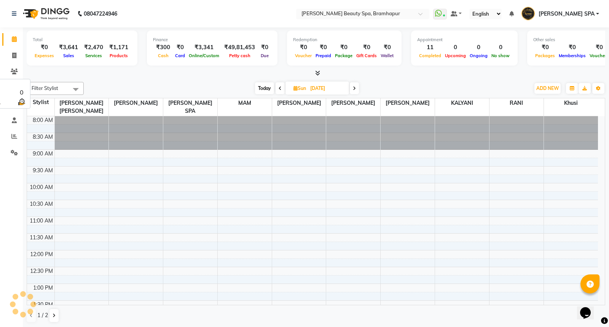
scroll to position [234, 0]
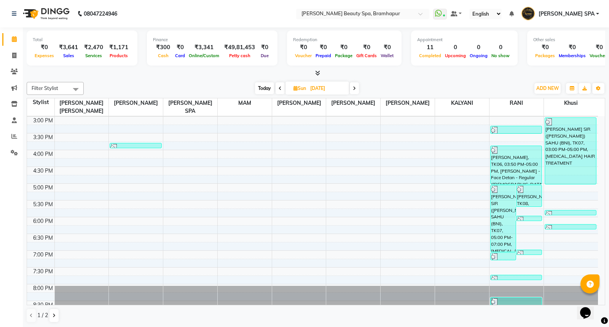
click at [279, 88] on icon at bounding box center [280, 88] width 3 height 5
type input "27-09-2025"
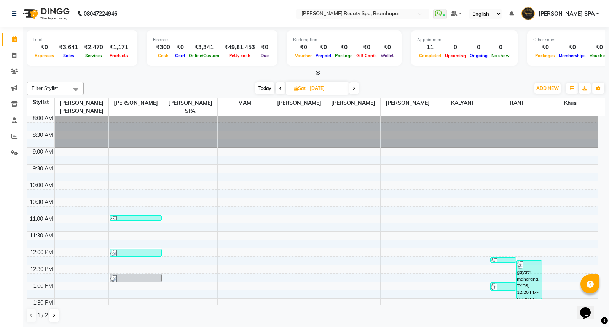
scroll to position [0, 0]
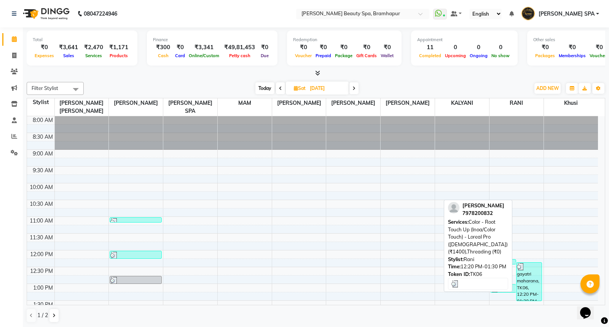
click at [529, 283] on div "gayatri maharana, TK06, 12:20 PM-01:30 PM, Color - Root Touch Up (Inoa/Color To…" at bounding box center [529, 281] width 25 height 38
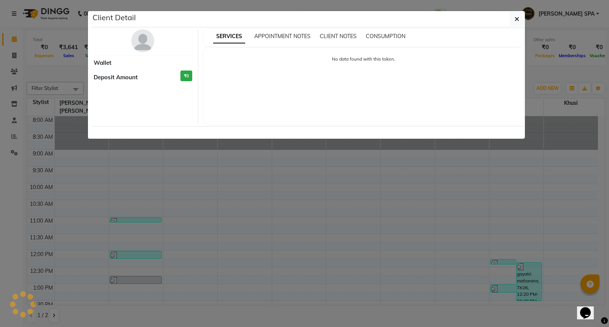
select select "3"
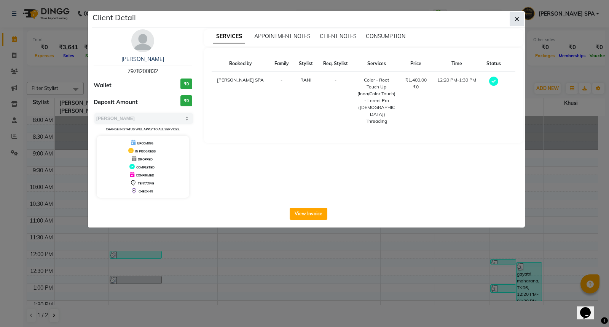
click at [516, 19] on icon "button" at bounding box center [517, 19] width 5 height 6
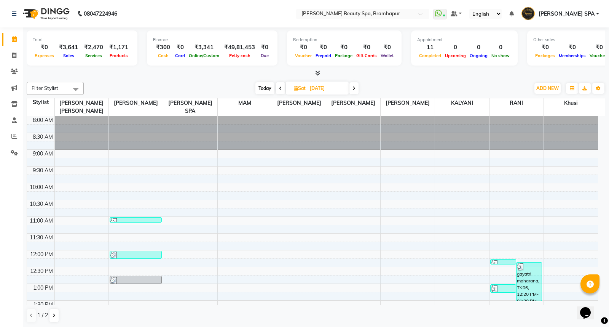
click at [276, 89] on span at bounding box center [280, 88] width 9 height 12
type input "26-09-2025"
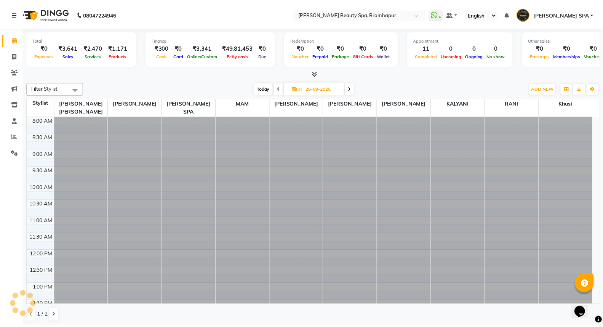
scroll to position [249, 0]
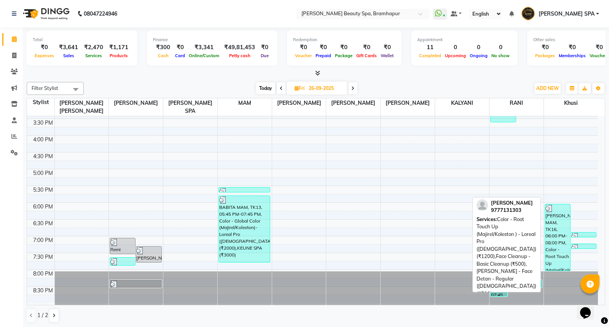
click at [555, 224] on div "nilima MAM, TK16, 06:00 PM-08:00 PM, Color - Root Touch Up (Majirel/Koleston ) …" at bounding box center [557, 237] width 25 height 66
select select "3"
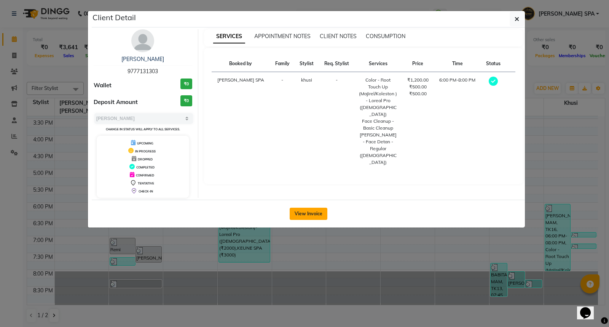
click at [321, 211] on button "View Invoice" at bounding box center [309, 214] width 38 height 12
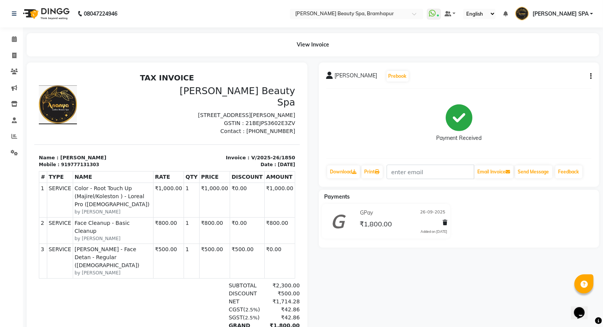
click at [587, 73] on button "button" at bounding box center [589, 76] width 5 height 8
click at [560, 82] on div "Edit Invoice" at bounding box center [553, 81] width 52 height 10
select select "service"
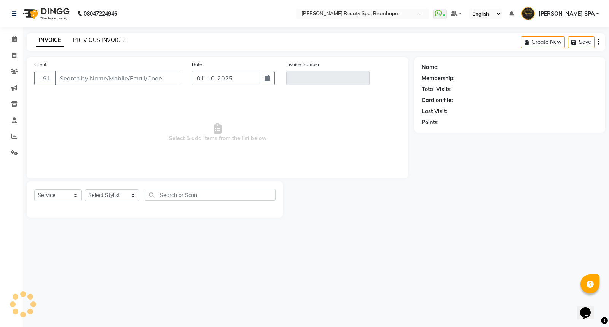
type input "9777131303"
type input "V/2025-26/1850"
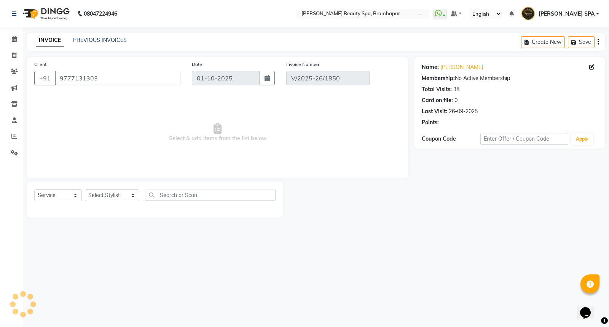
type input "26-09-2025"
select select "select"
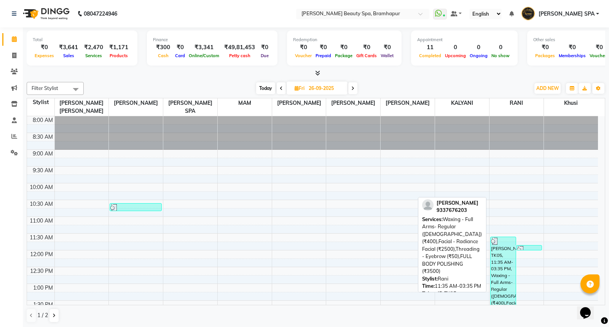
click at [502, 282] on div "SAGARIKA MISHRA, TK05, 11:35 AM-03:35 PM, Waxing - Full Arms- Regular (Female) …" at bounding box center [503, 304] width 25 height 134
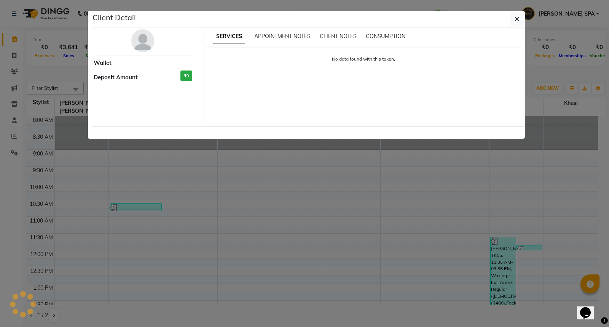
select select "3"
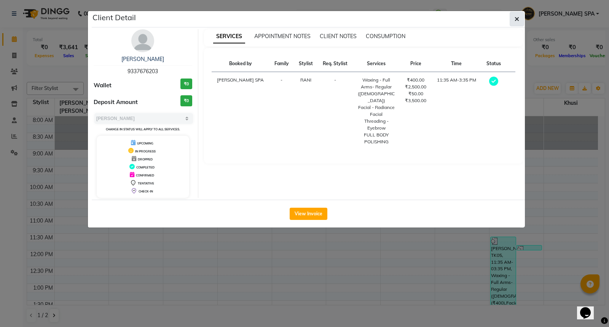
click at [513, 18] on button "button" at bounding box center [517, 19] width 14 height 14
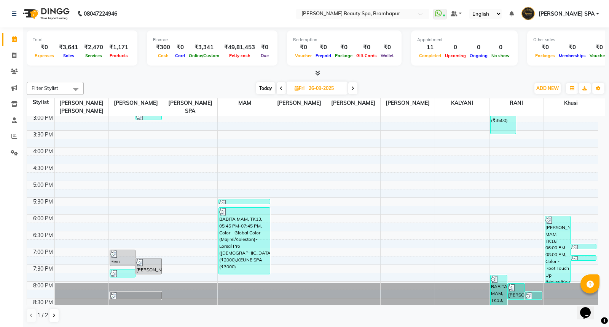
scroll to position [249, 0]
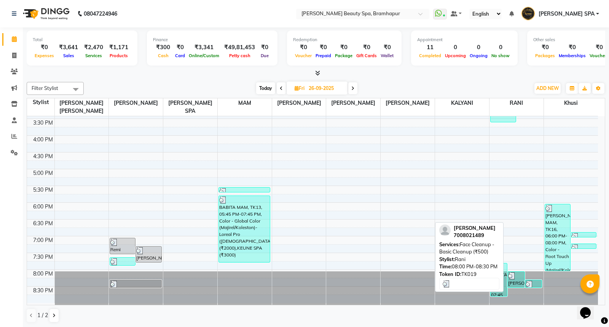
click at [516, 283] on div "ANJALI PADHY, TK19, 08:00 PM-08:30 PM, Face Cleanup - Basic Cleanup (₹500)" at bounding box center [516, 280] width 16 height 16
select select "3"
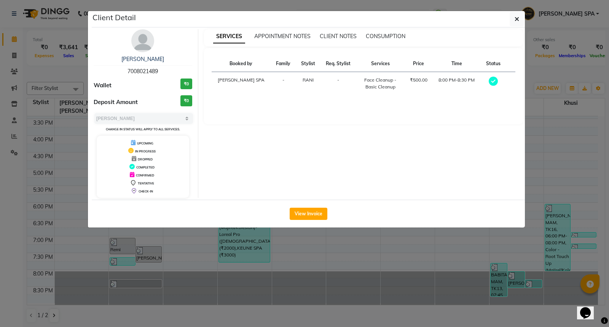
click at [400, 258] on ngb-modal-window "Client Detail ANJALI PADHY 7008021489 Wallet ₹0 Deposit Amount ₹0 Select MARK D…" at bounding box center [304, 163] width 609 height 327
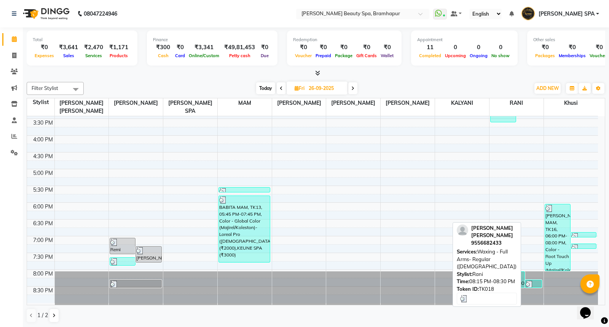
click at [526, 281] on img at bounding box center [530, 284] width 8 height 8
select select "3"
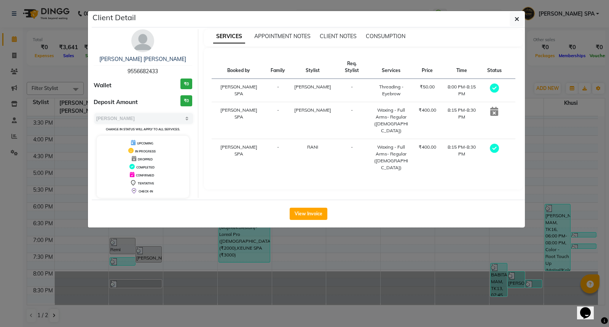
click at [377, 273] on ngb-modal-window "Client Detail sunena dorab 9556682433 Wallet ₹0 Deposit Amount ₹0 Select MARK D…" at bounding box center [304, 163] width 609 height 327
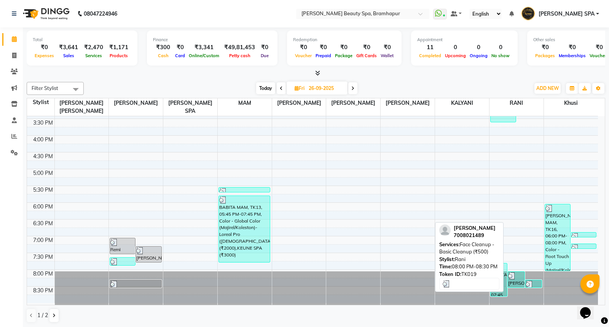
click at [513, 281] on div "ANJALI PADHY, TK19, 08:00 PM-08:30 PM, Face Cleanup - Basic Cleanup (₹500)" at bounding box center [516, 280] width 16 height 16
select select "3"
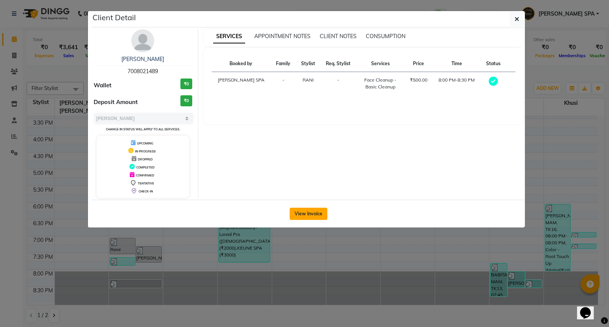
click at [302, 215] on button "View Invoice" at bounding box center [309, 214] width 38 height 12
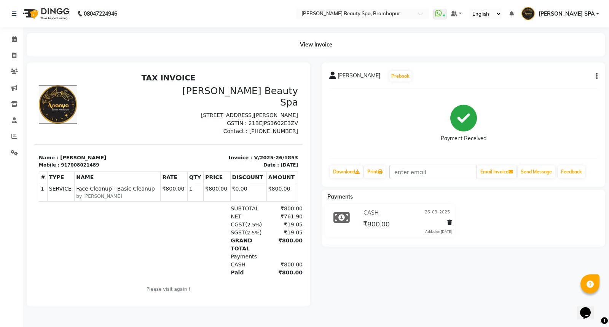
click at [595, 75] on button "button" at bounding box center [595, 76] width 5 height 8
click at [576, 77] on div "Edit Invoice" at bounding box center [559, 81] width 52 height 10
select select "service"
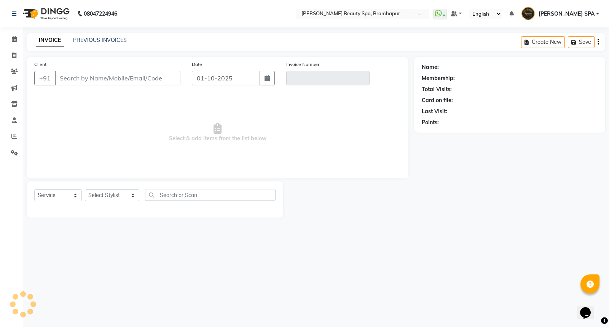
type input "7008021489"
type input "V/2025-26/1853"
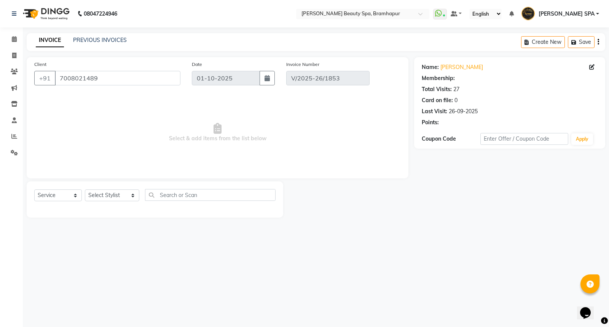
type input "26-09-2025"
select select "select"
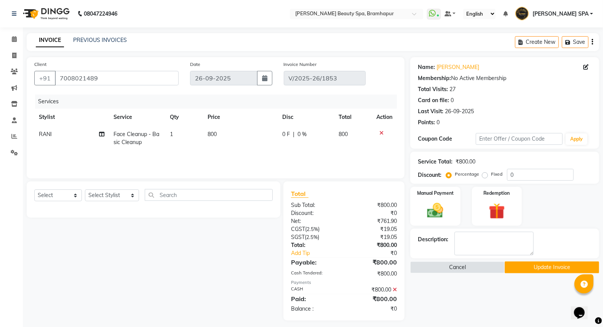
click at [51, 131] on span "RANI" at bounding box center [45, 134] width 13 height 7
select select "89799"
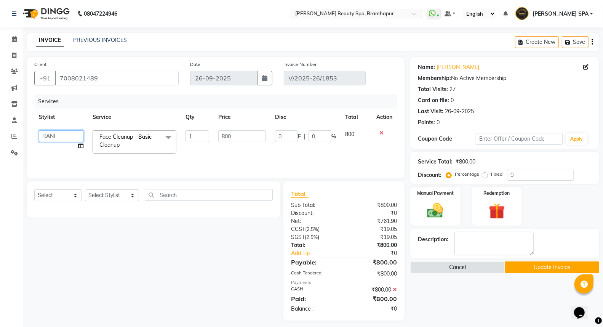
click at [53, 137] on select "ANANYA SPA jhuma KABITA PATTNAIK JOLLY KALYANI khusi MAM PRANATI RANI SANDHYA S…" at bounding box center [61, 136] width 45 height 12
select select "59346"
click at [527, 265] on button "Update Invoice" at bounding box center [552, 267] width 94 height 12
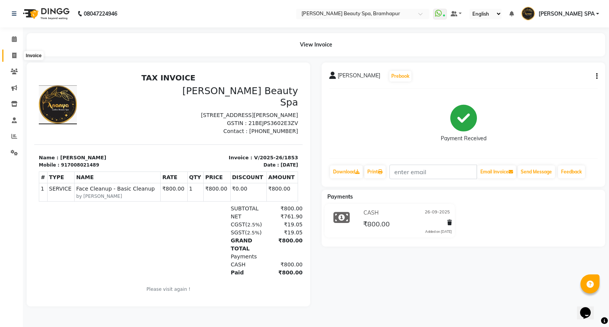
click at [16, 53] on icon at bounding box center [14, 56] width 4 height 6
select select "service"
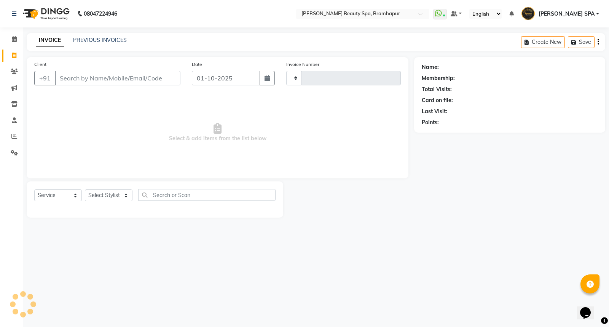
type input "1930"
select select "3622"
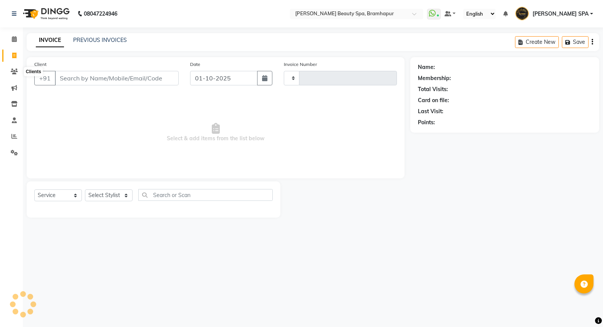
select select "service"
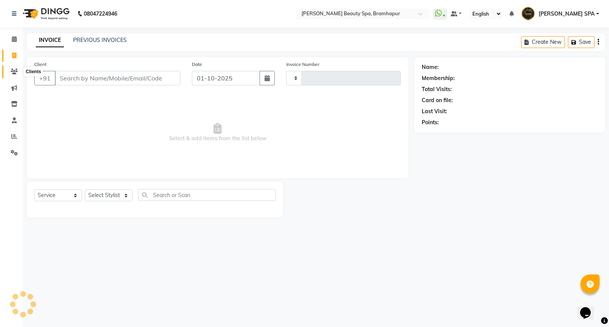
click at [12, 71] on icon at bounding box center [14, 72] width 7 height 6
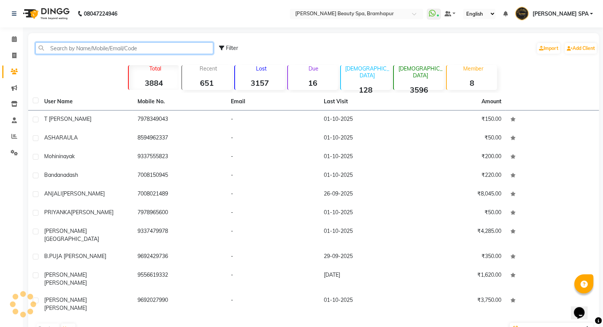
click at [88, 47] on input "text" at bounding box center [124, 48] width 178 height 12
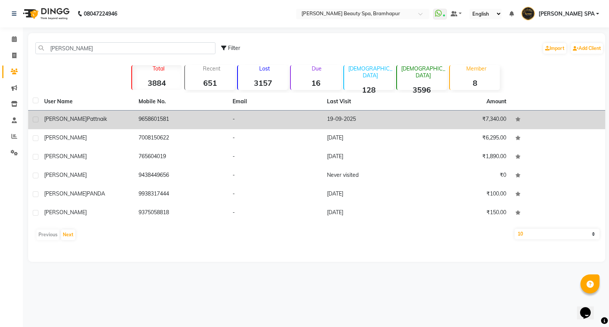
click at [87, 116] on span "pattnaik" at bounding box center [97, 118] width 20 height 7
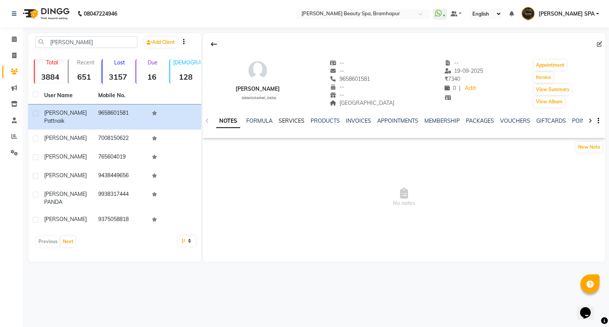
drag, startPoint x: 288, startPoint y: 119, endPoint x: 286, endPoint y: 123, distance: 4.4
click at [288, 119] on link "SERVICES" at bounding box center [292, 120] width 26 height 7
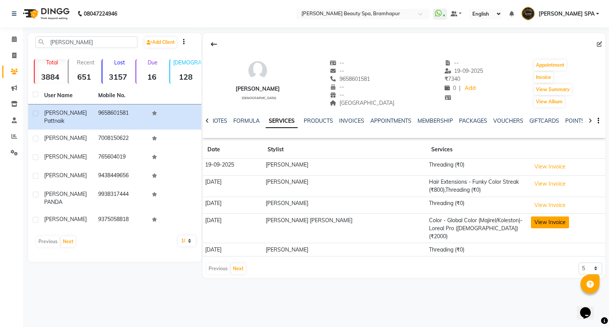
click at [543, 220] on button "View Invoice" at bounding box center [550, 222] width 38 height 12
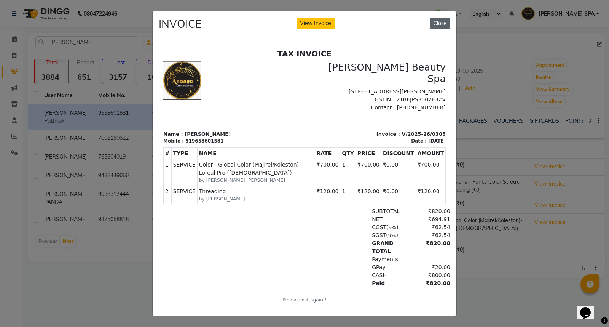
click at [436, 24] on button "Close" at bounding box center [440, 24] width 21 height 12
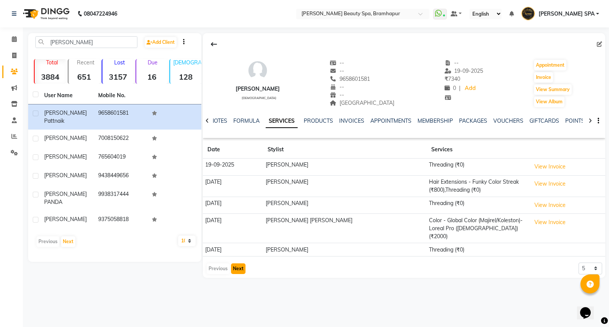
click at [240, 263] on button "Next" at bounding box center [238, 268] width 14 height 11
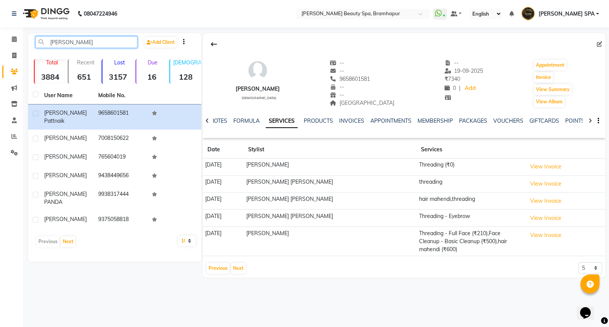
click at [75, 41] on input "[PERSON_NAME]" at bounding box center [86, 42] width 102 height 12
type input "M"
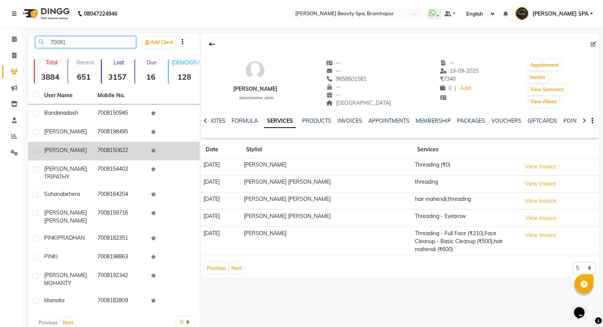
type input "70081"
click at [126, 152] on td "7008150622" at bounding box center [119, 151] width 53 height 19
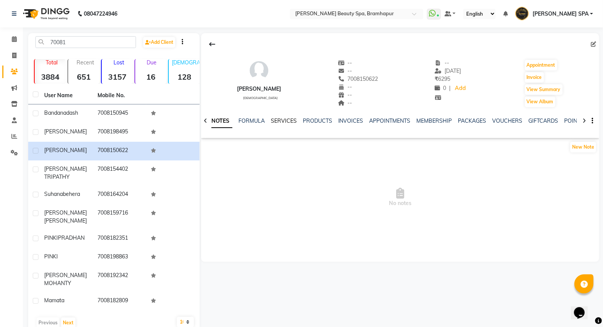
click at [283, 119] on link "SERVICES" at bounding box center [284, 120] width 26 height 7
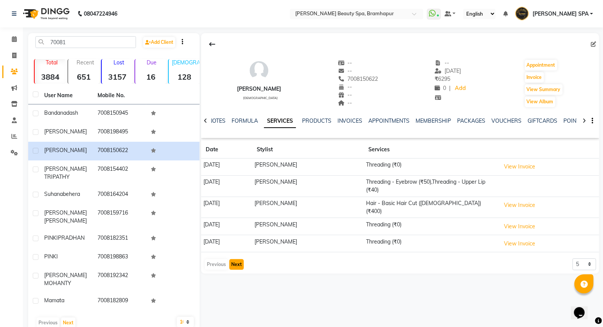
drag, startPoint x: 239, startPoint y: 257, endPoint x: 241, endPoint y: 261, distance: 4.4
click at [239, 259] on button "Next" at bounding box center [236, 264] width 14 height 11
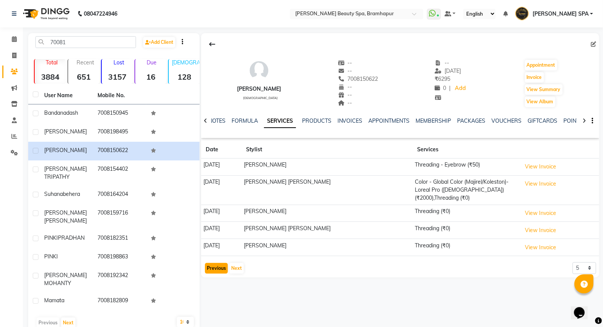
click at [215, 263] on button "Previous" at bounding box center [216, 268] width 23 height 11
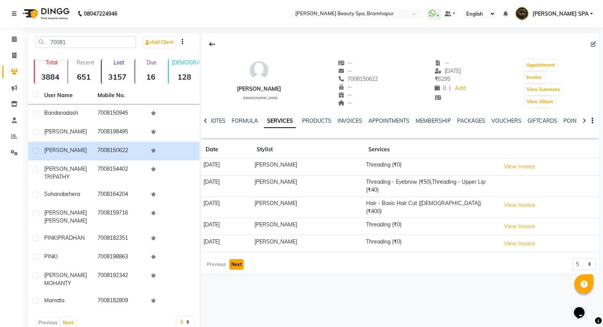
click at [235, 261] on button "Next" at bounding box center [236, 264] width 14 height 11
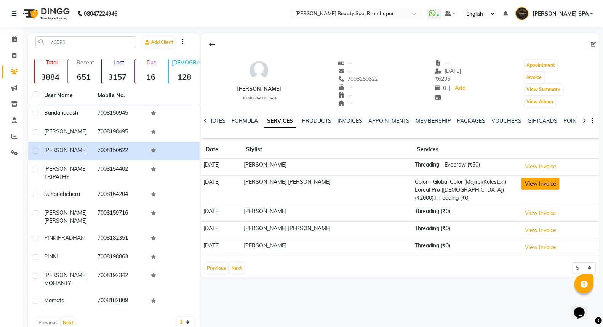
click at [545, 187] on button "View Invoice" at bounding box center [540, 184] width 38 height 12
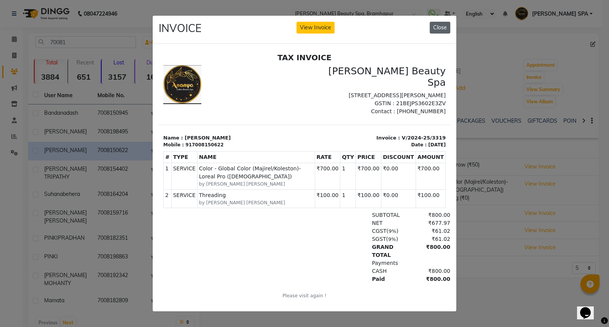
click at [440, 22] on button "Close" at bounding box center [440, 28] width 21 height 12
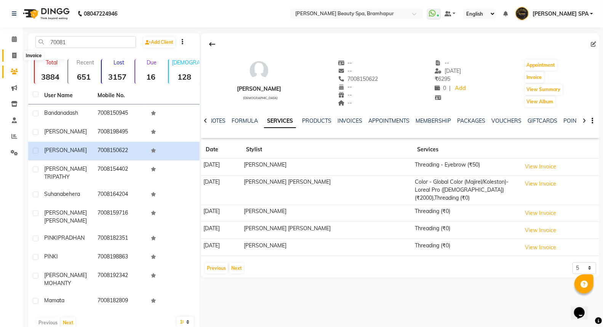
click at [13, 53] on icon at bounding box center [14, 56] width 4 height 6
select select "service"
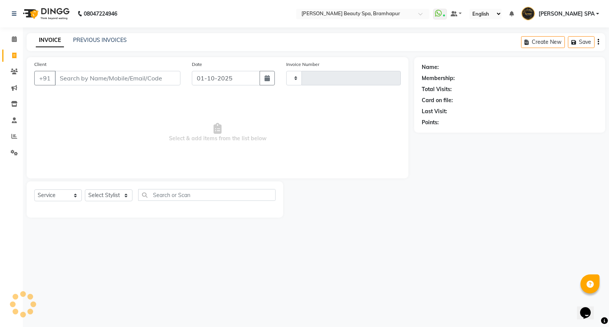
type input "1934"
select select "3622"
